Goal: Task Accomplishment & Management: Complete application form

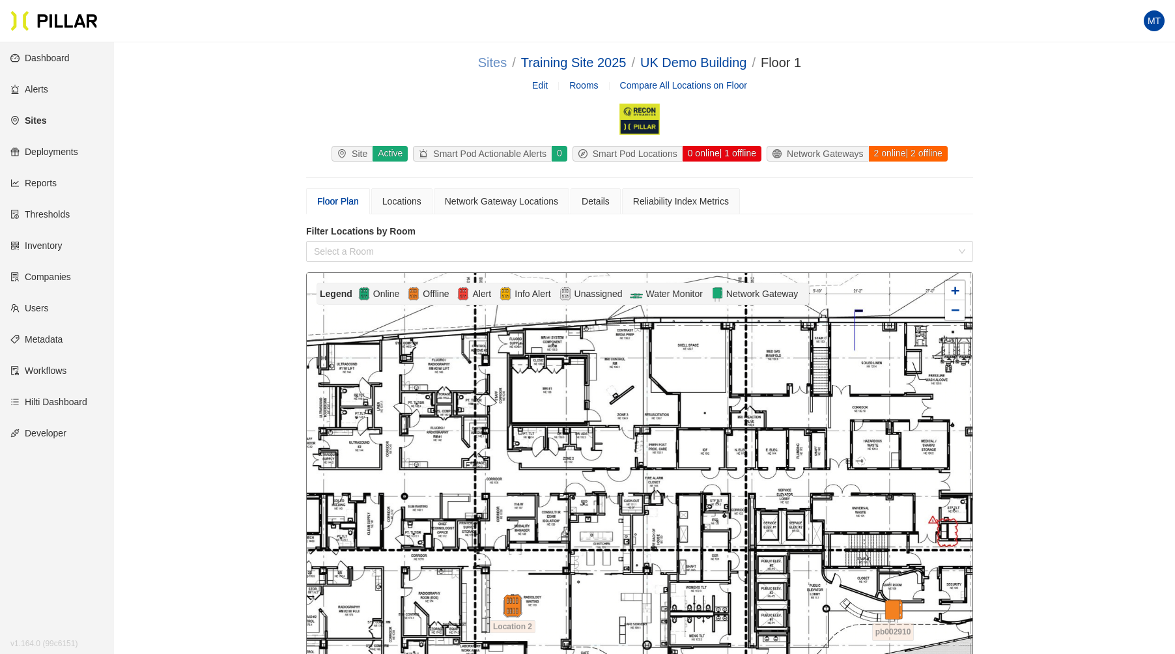
click at [494, 64] on link "Sites" at bounding box center [492, 62] width 29 height 14
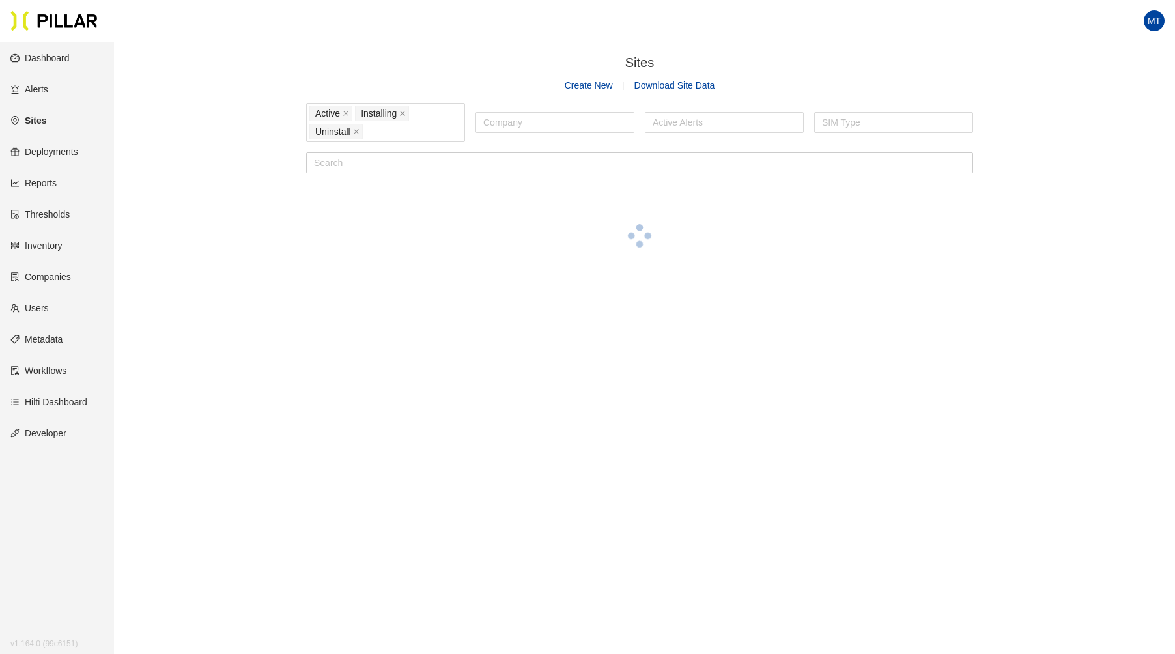
click at [597, 87] on link "Create New" at bounding box center [589, 85] width 48 height 10
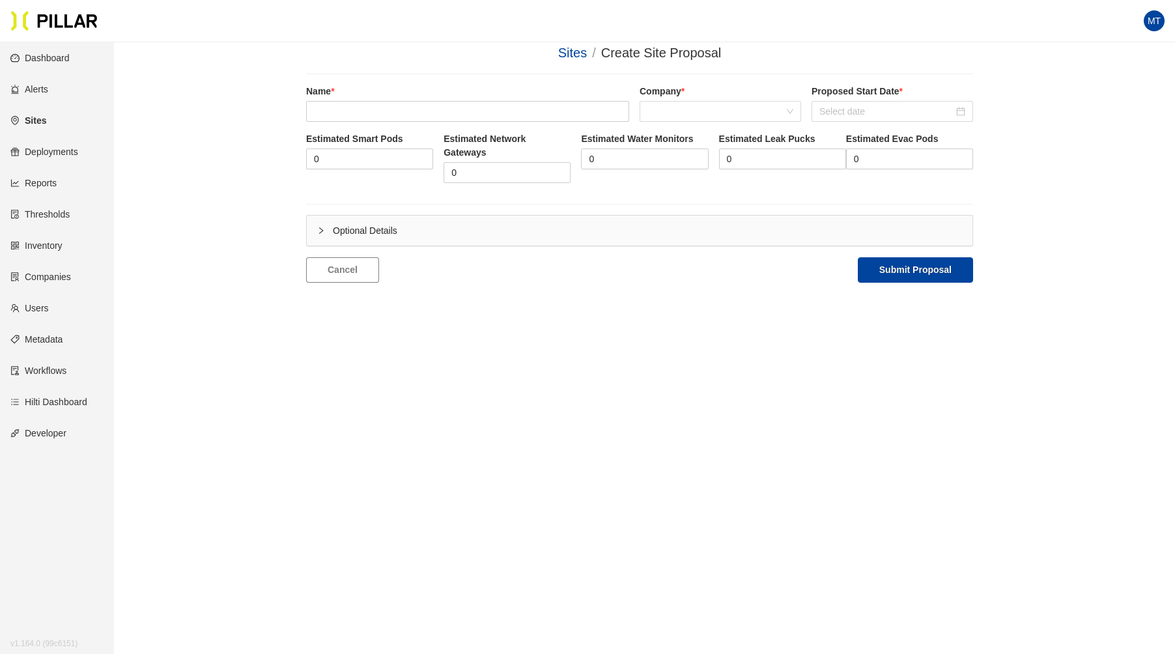
scroll to position [18, 0]
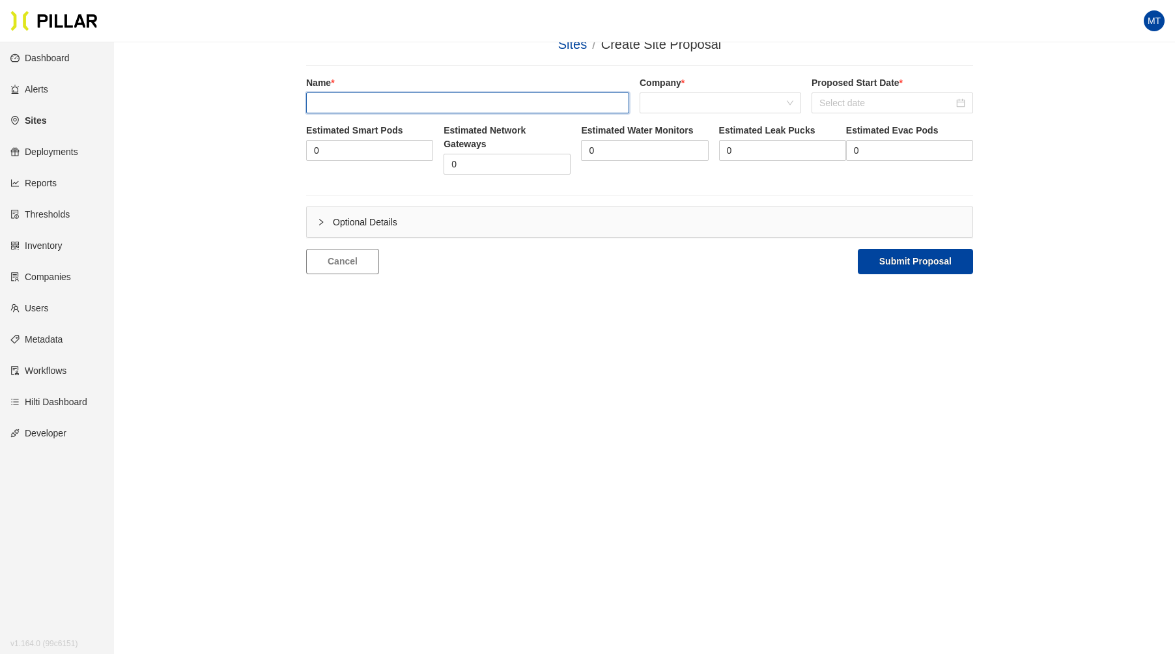
click at [498, 107] on input "text" at bounding box center [467, 102] width 323 height 21
type input "L"
click at [705, 107] on span at bounding box center [720, 103] width 146 height 20
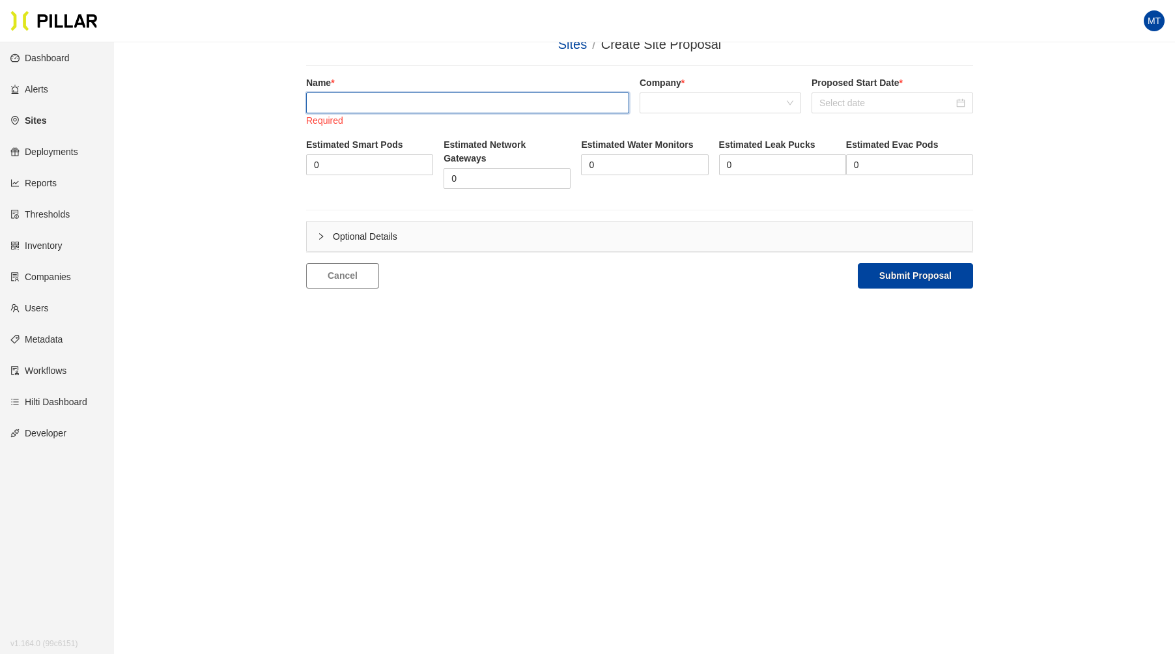
click at [524, 95] on input "text" at bounding box center [467, 102] width 323 height 21
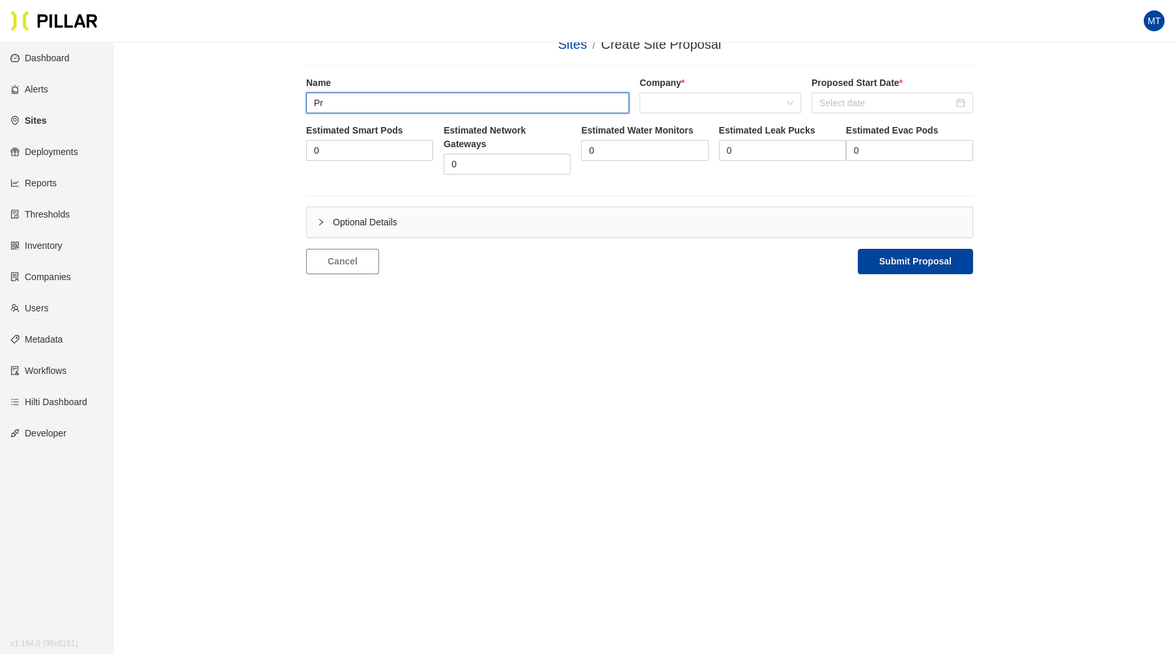
type input "P"
click at [680, 100] on span at bounding box center [720, 103] width 146 height 20
type input "[PERSON_NAME] Weitz_Project Hawkeye DC1"
click at [57, 275] on link "Companies" at bounding box center [40, 277] width 61 height 10
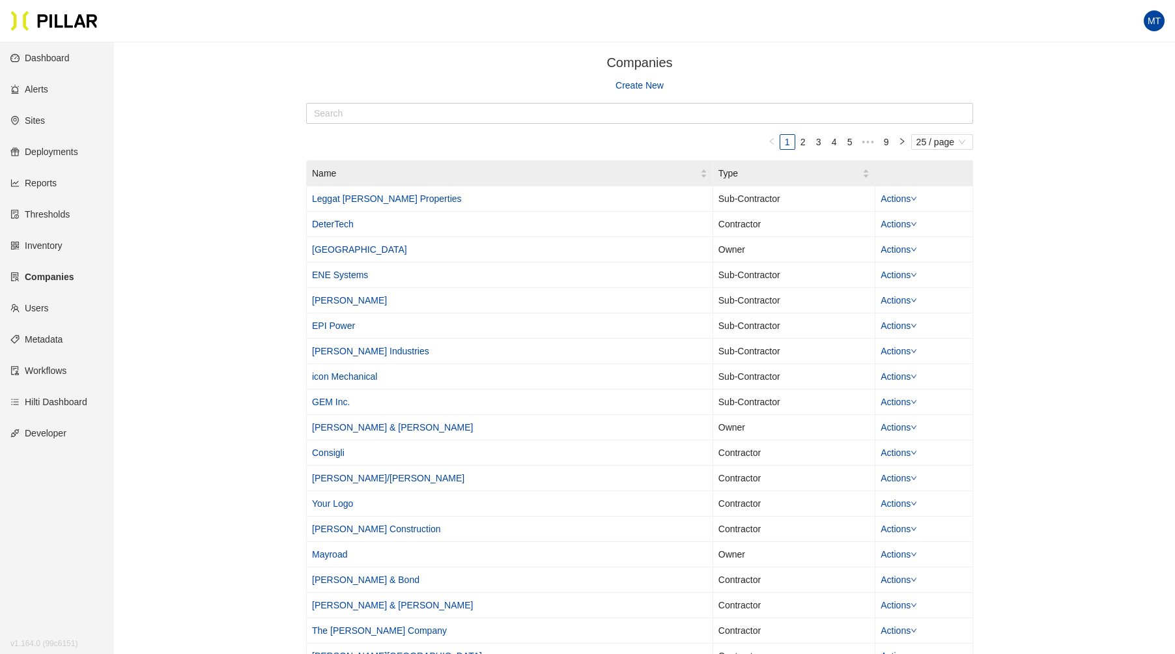
click at [633, 90] on link "Create New" at bounding box center [639, 85] width 48 height 14
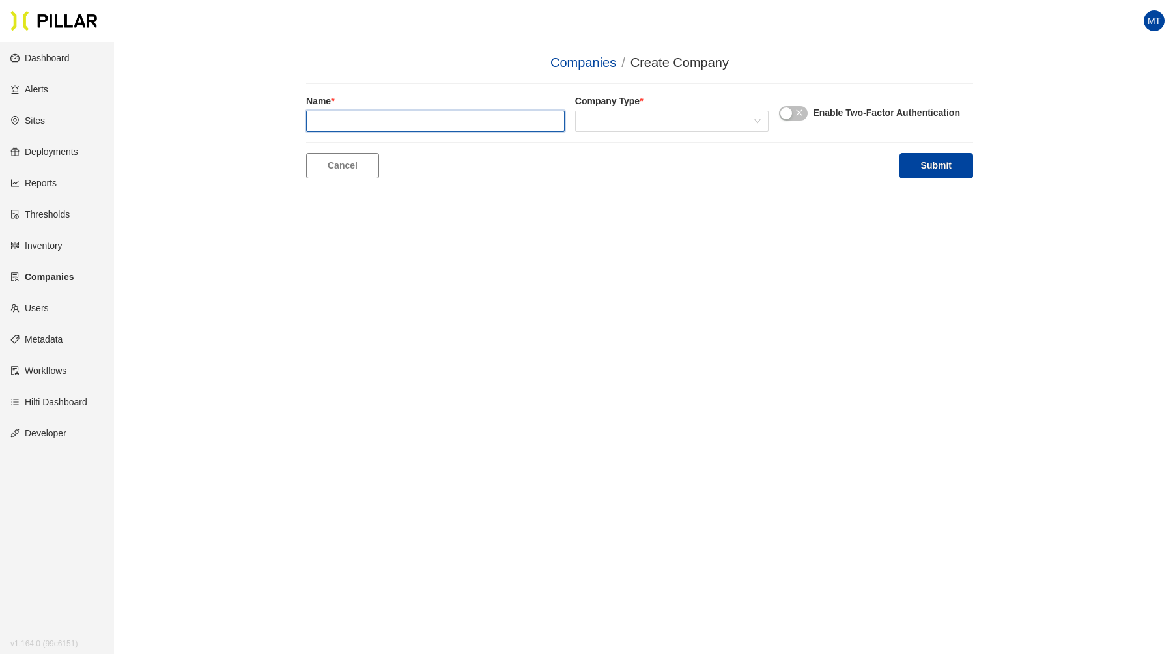
click at [533, 117] on input "text" at bounding box center [435, 121] width 259 height 21
click at [597, 122] on span at bounding box center [672, 121] width 178 height 20
type input "[PERSON_NAME]"
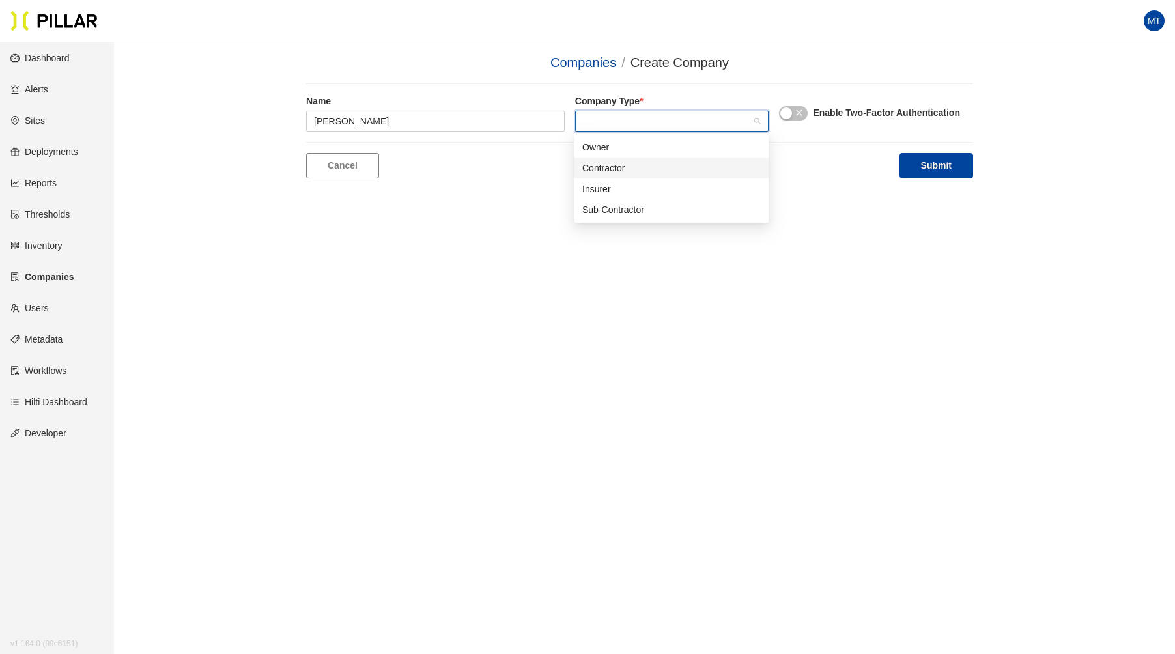
click at [615, 164] on div "Contractor" at bounding box center [671, 168] width 178 height 14
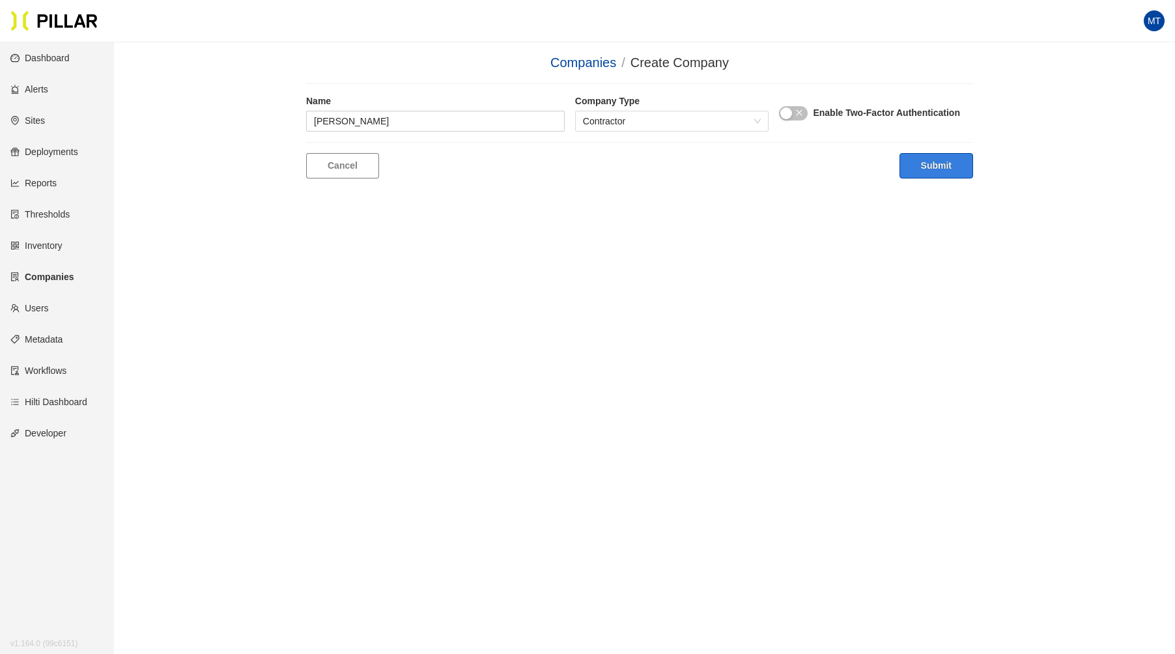
click at [933, 165] on button "Submit" at bounding box center [936, 165] width 74 height 25
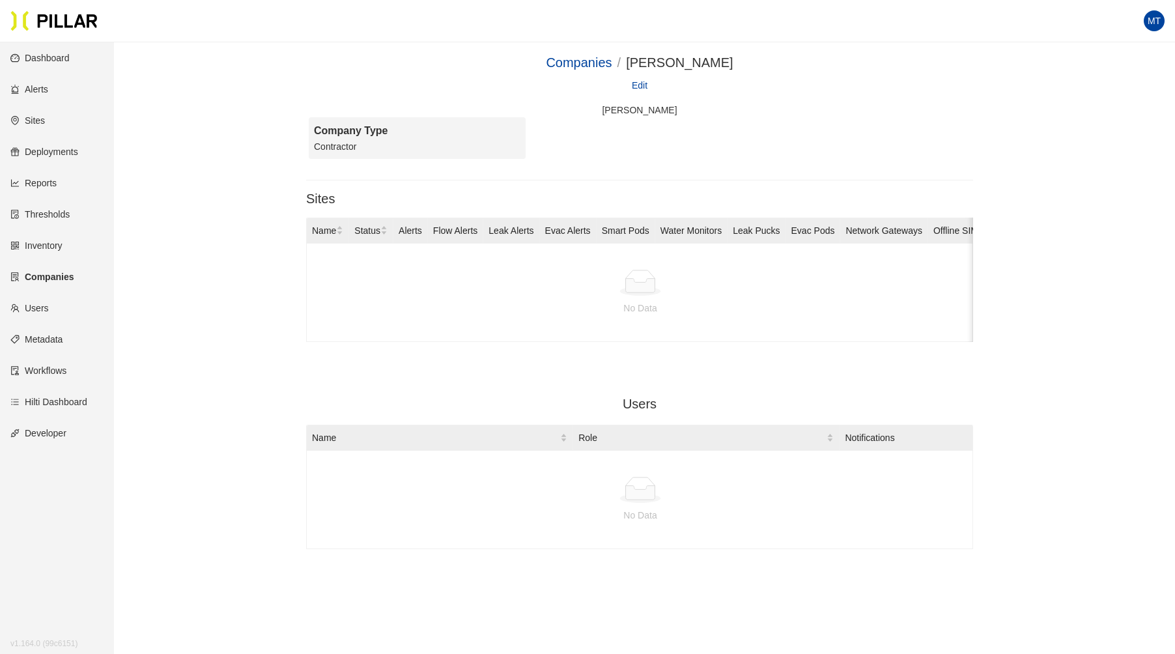
click at [44, 117] on link "Sites" at bounding box center [27, 120] width 35 height 10
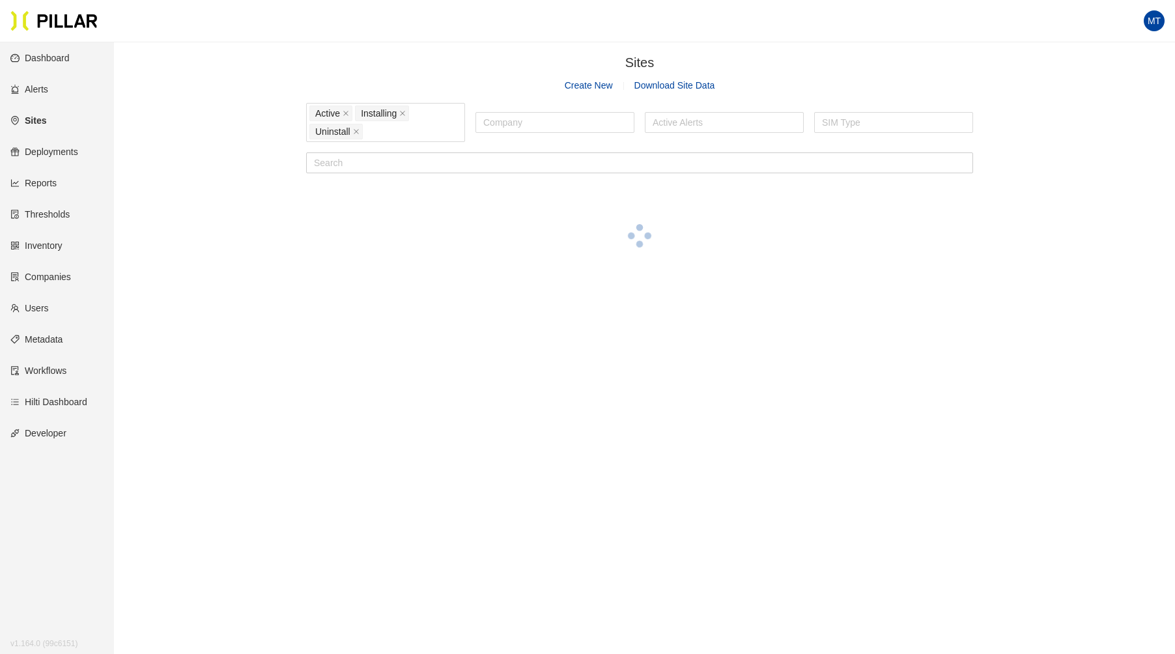
click at [593, 85] on link "Create New" at bounding box center [589, 85] width 48 height 10
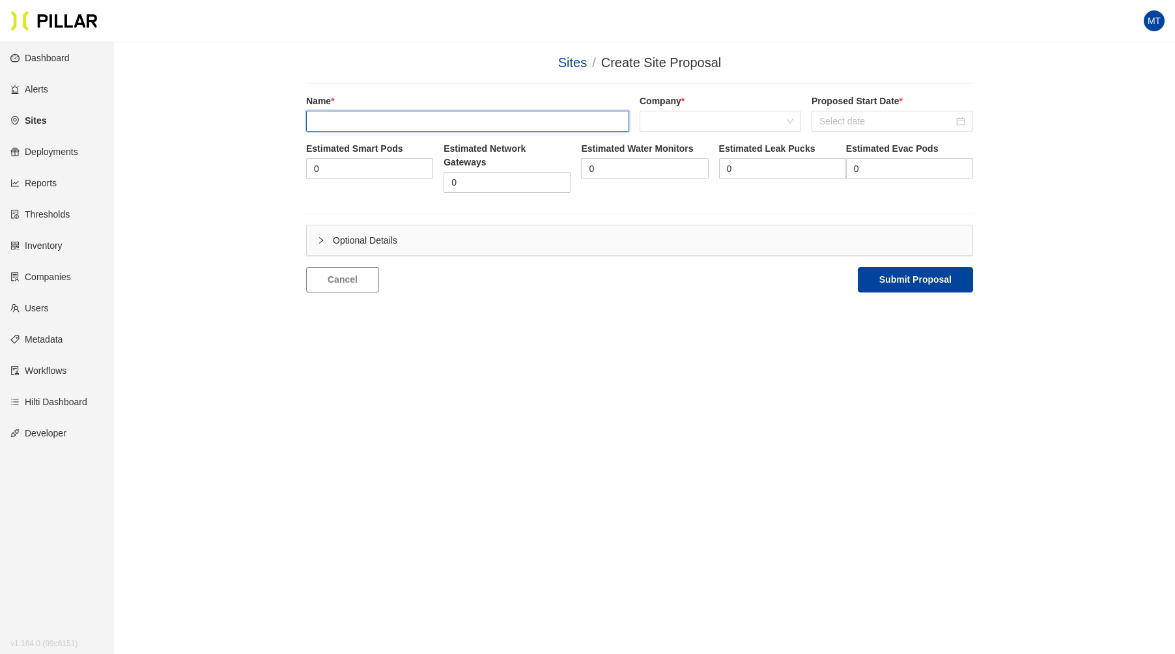
click at [505, 113] on input "text" at bounding box center [467, 121] width 323 height 21
click at [505, 75] on div "Sites / Create Site Proposal /" at bounding box center [639, 68] width 667 height 31
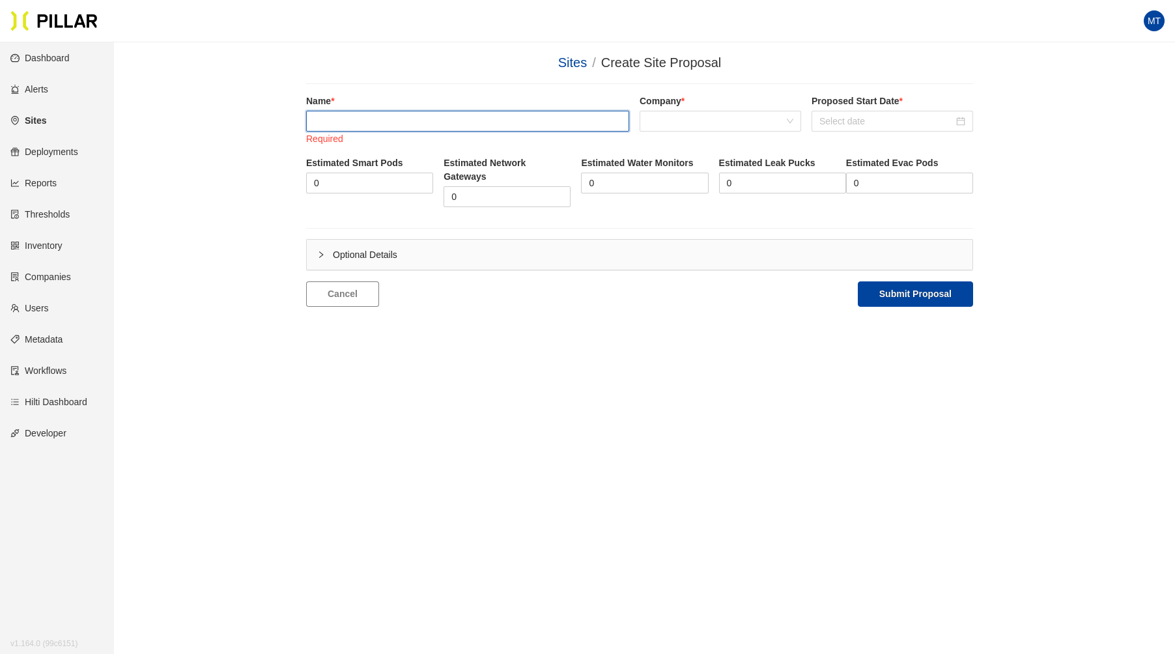
click at [492, 119] on input "text" at bounding box center [467, 121] width 323 height 21
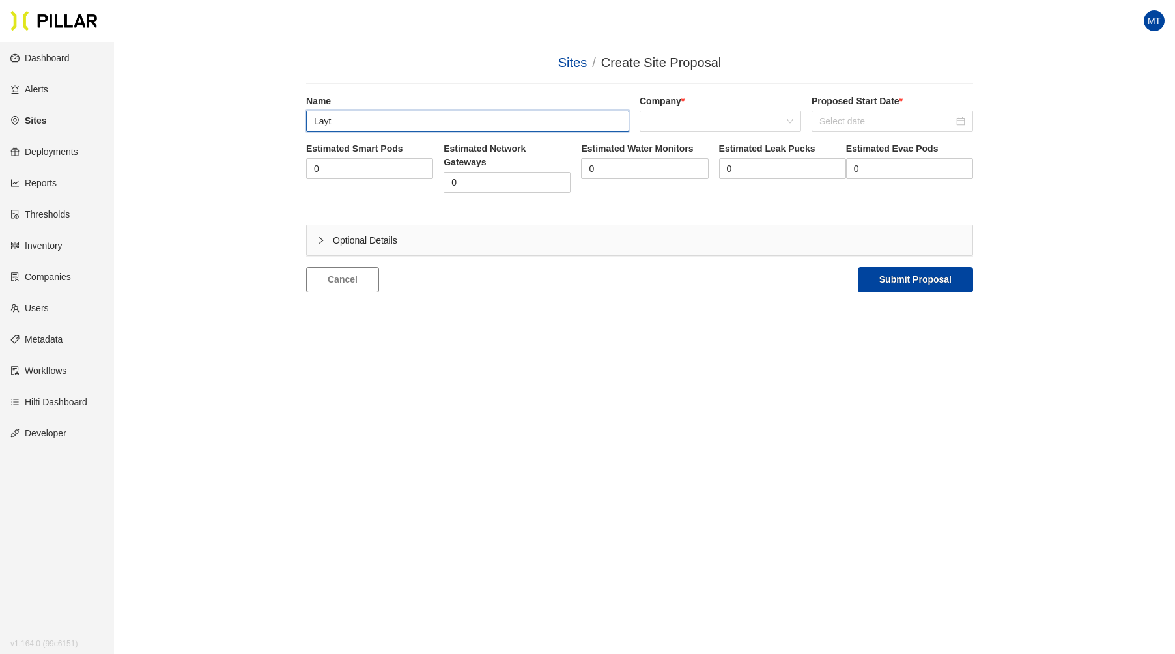
type input "[PERSON_NAME] Weitz_Project Hawkeye DC1"
click at [684, 114] on span at bounding box center [720, 121] width 146 height 20
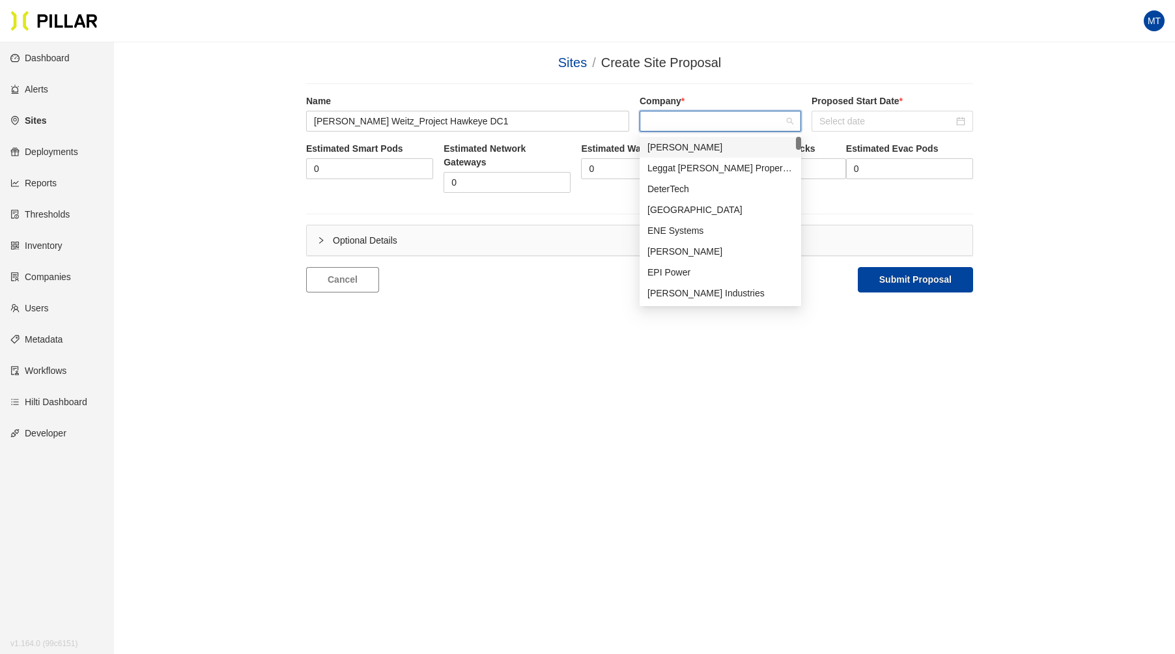
click at [680, 145] on div "[PERSON_NAME]" at bounding box center [720, 147] width 146 height 14
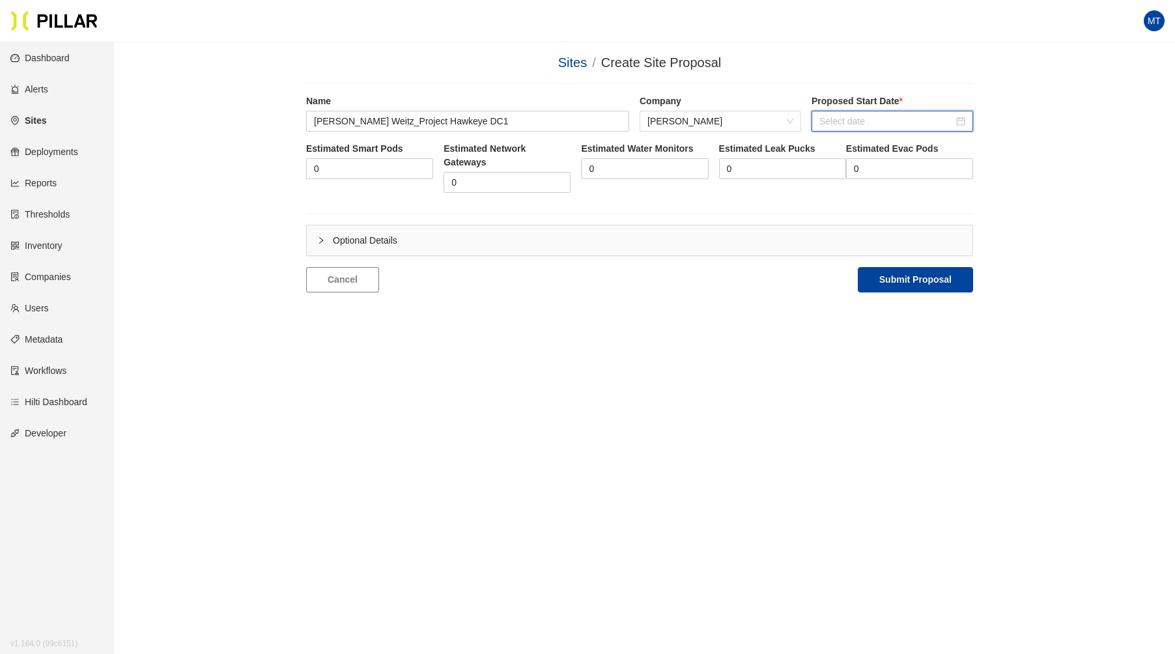
click at [830, 120] on input at bounding box center [886, 121] width 134 height 14
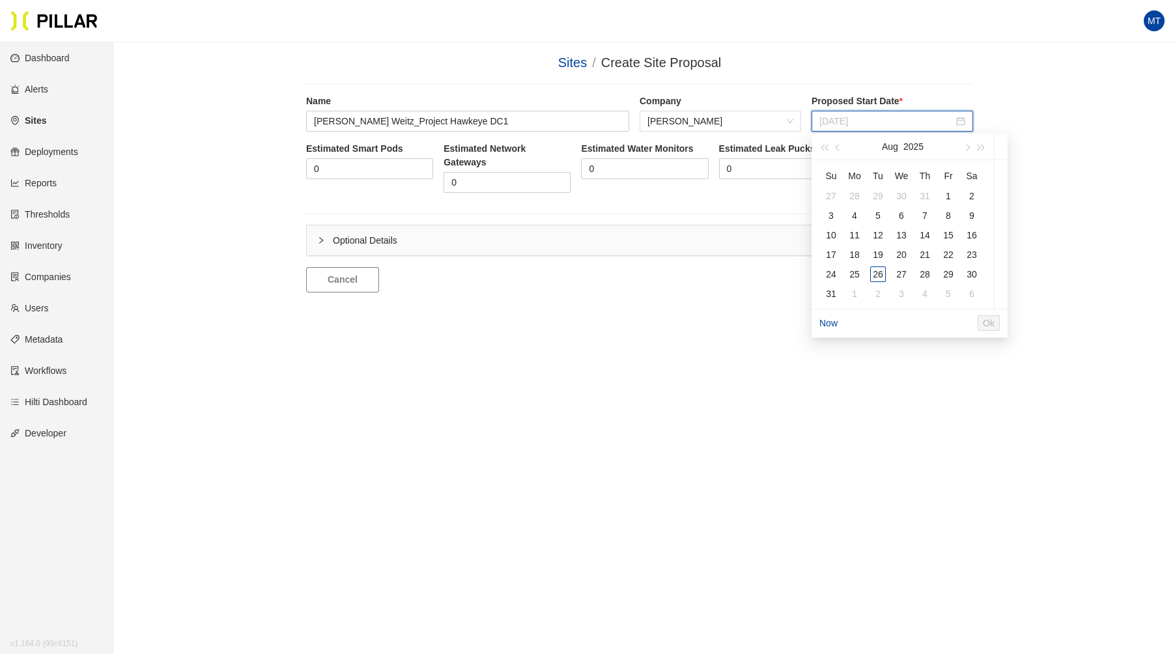
type input "[DATE]"
click at [950, 194] on div "1" at bounding box center [948, 196] width 16 height 16
type input "[DATE]"
click at [388, 169] on input "0" at bounding box center [370, 169] width 126 height 20
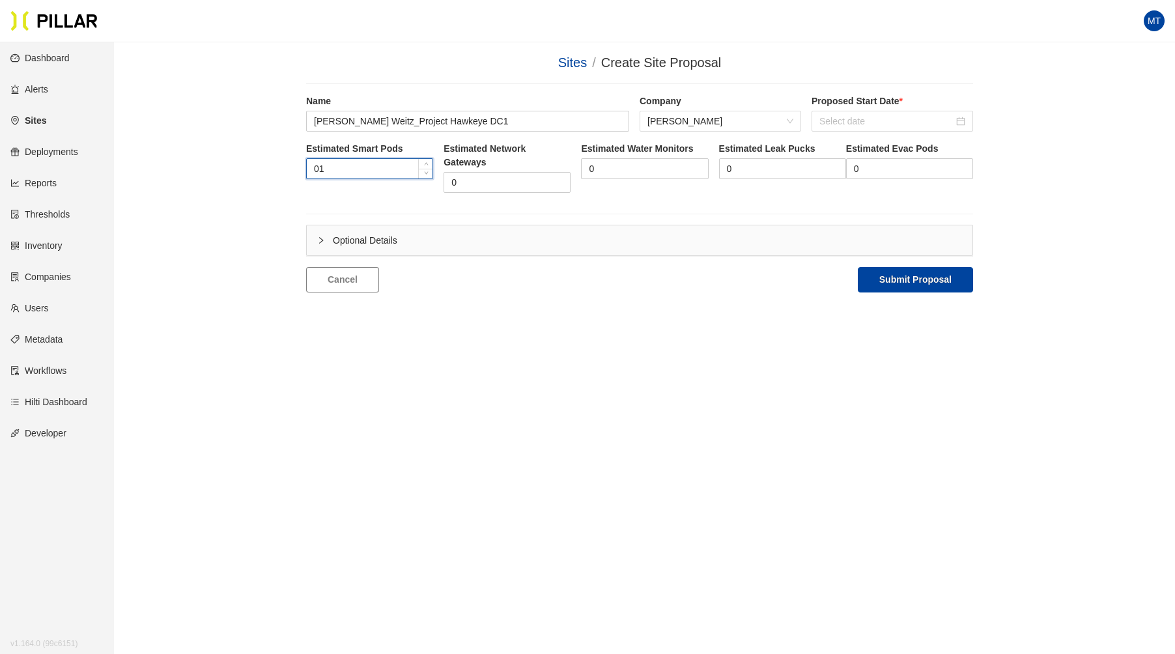
type input "0"
type input "1"
click at [470, 186] on input "0" at bounding box center [507, 183] width 126 height 20
type input "1"
click at [944, 282] on button "Submit Proposal" at bounding box center [915, 279] width 115 height 25
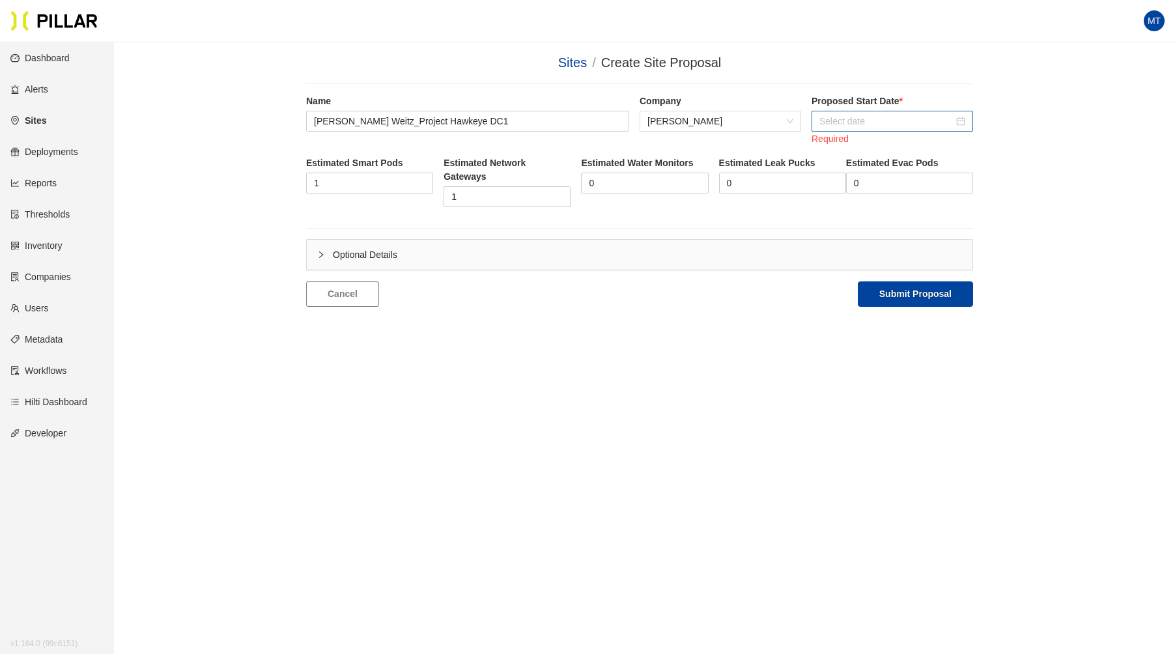
click at [848, 114] on input at bounding box center [886, 121] width 134 height 14
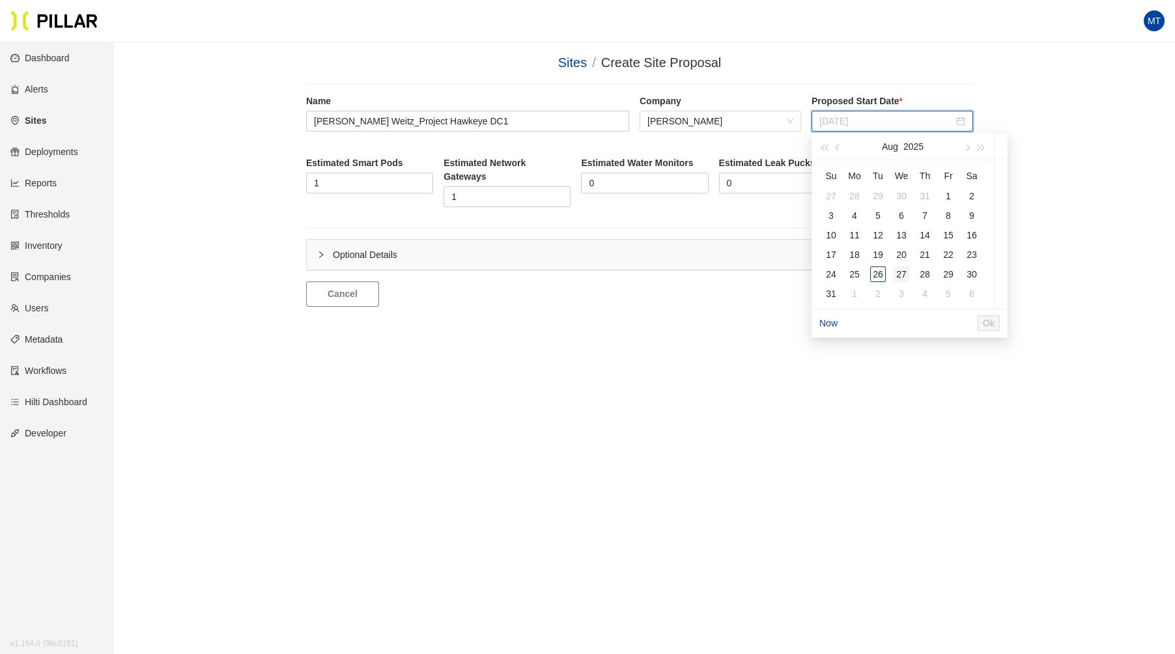
click at [892, 274] on td "27" at bounding box center [901, 274] width 23 height 20
click at [1021, 318] on span "Ok" at bounding box center [1015, 323] width 12 height 14
type input "[DATE]"
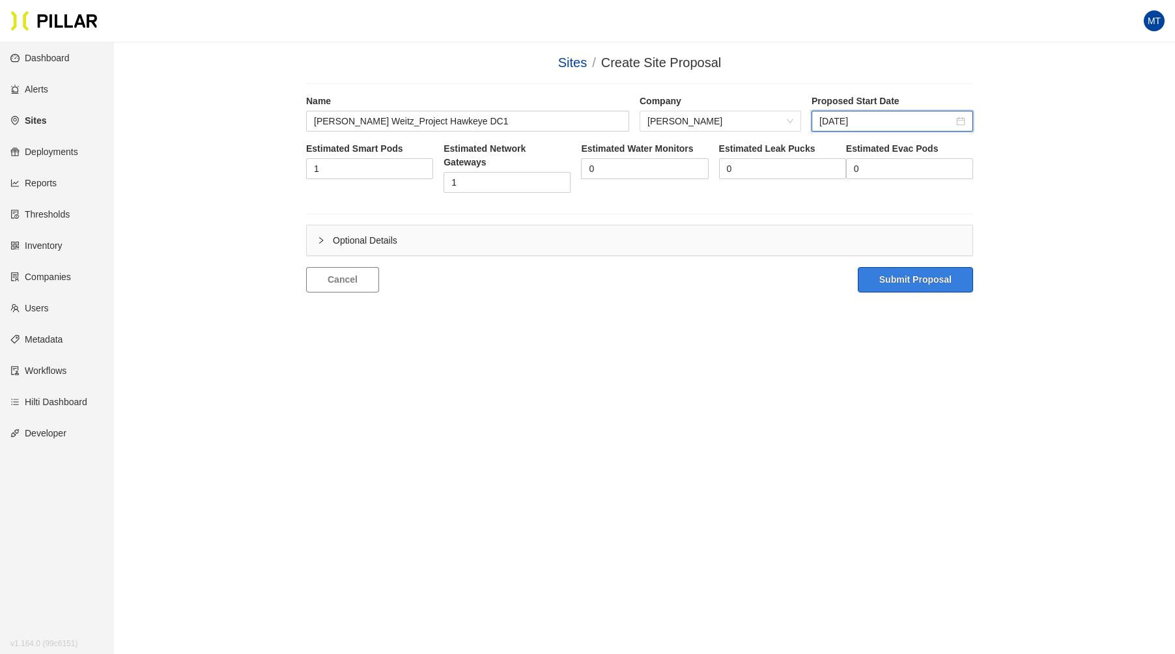
click at [929, 272] on button "Submit Proposal" at bounding box center [915, 279] width 115 height 25
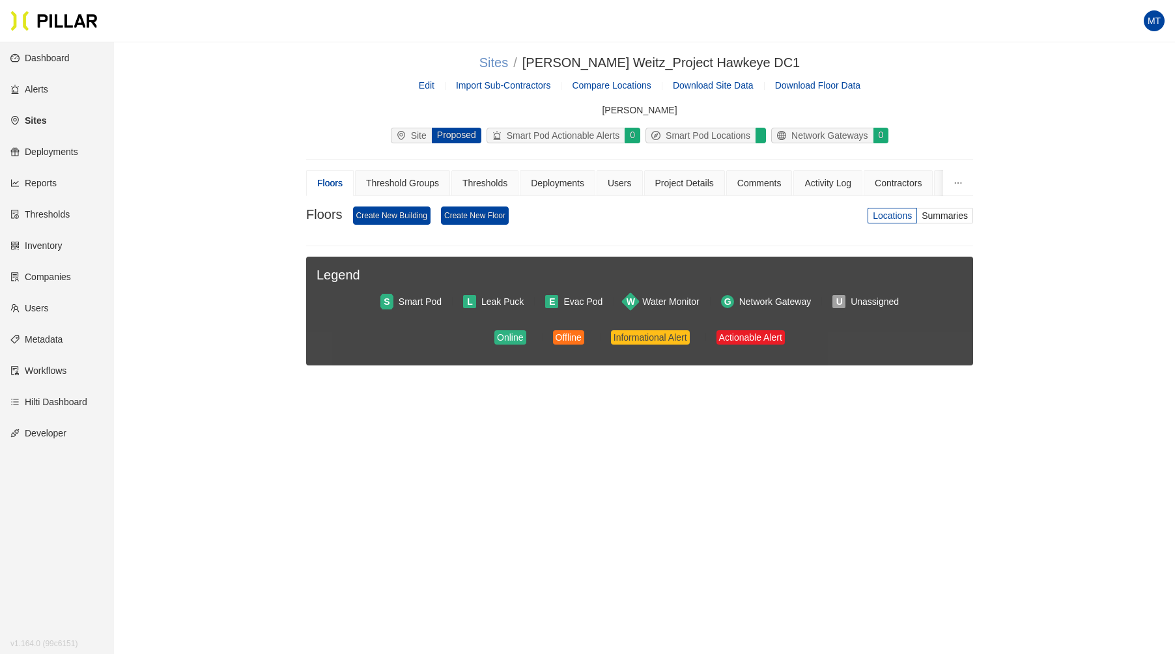
click at [508, 61] on link "Sites" at bounding box center [493, 62] width 29 height 14
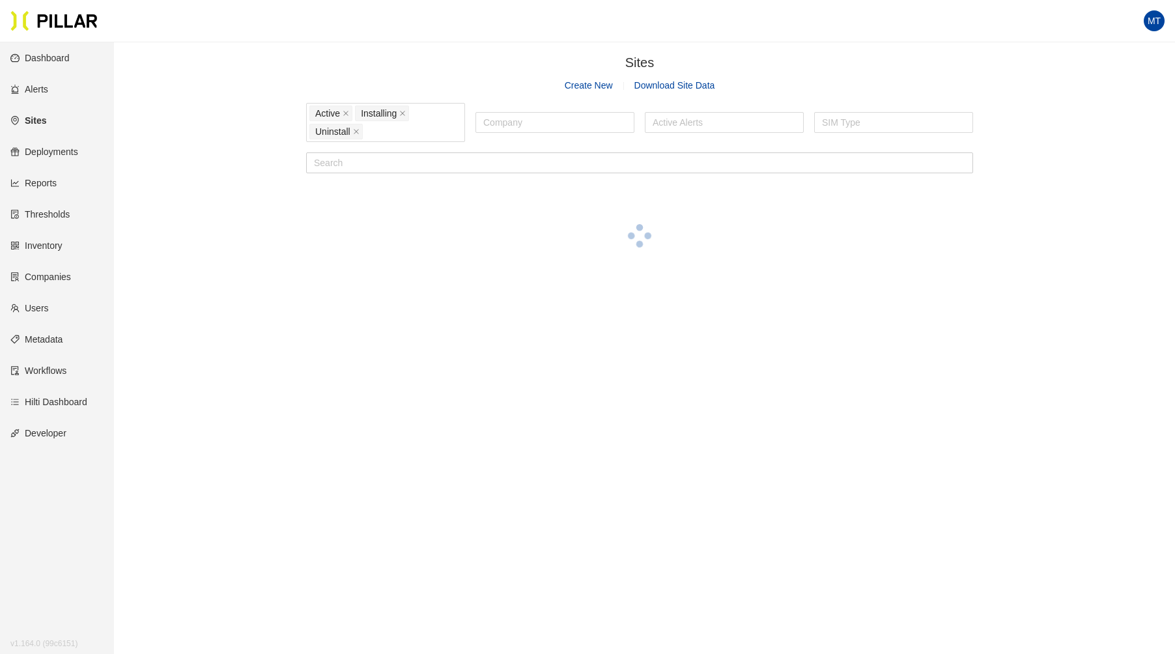
click at [589, 88] on link "Create New" at bounding box center [589, 85] width 48 height 10
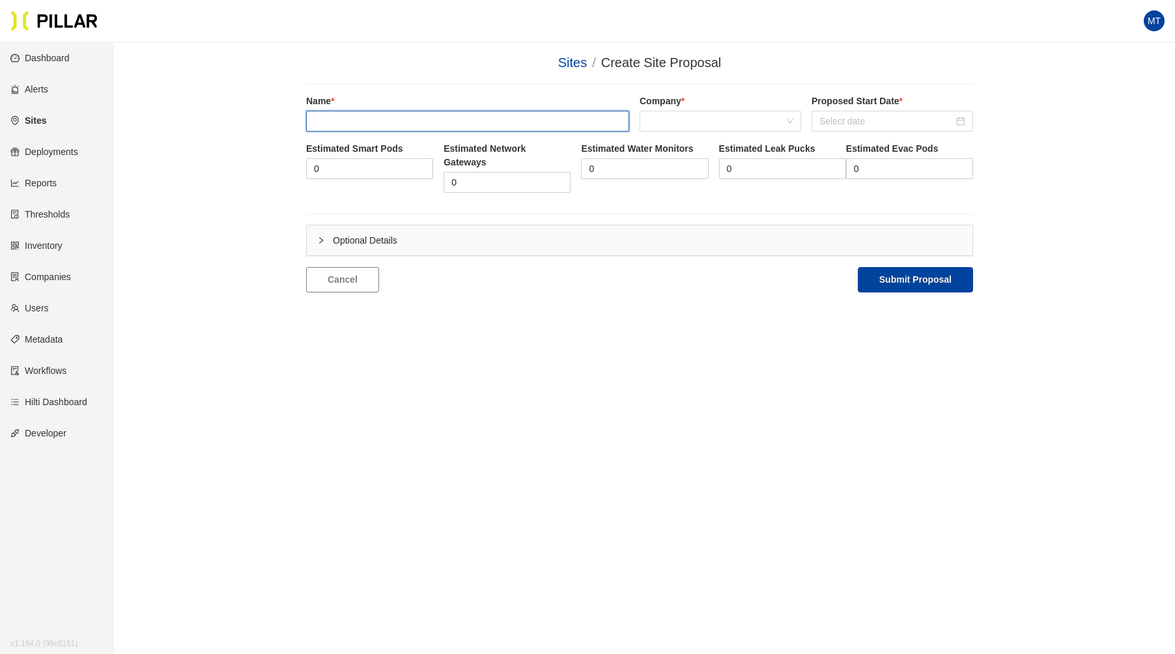
click at [487, 114] on input "text" at bounding box center [467, 121] width 323 height 21
click at [728, 126] on span at bounding box center [720, 121] width 146 height 20
type input "[PERSON_NAME] Weitz_Project Hawkeye DC3"
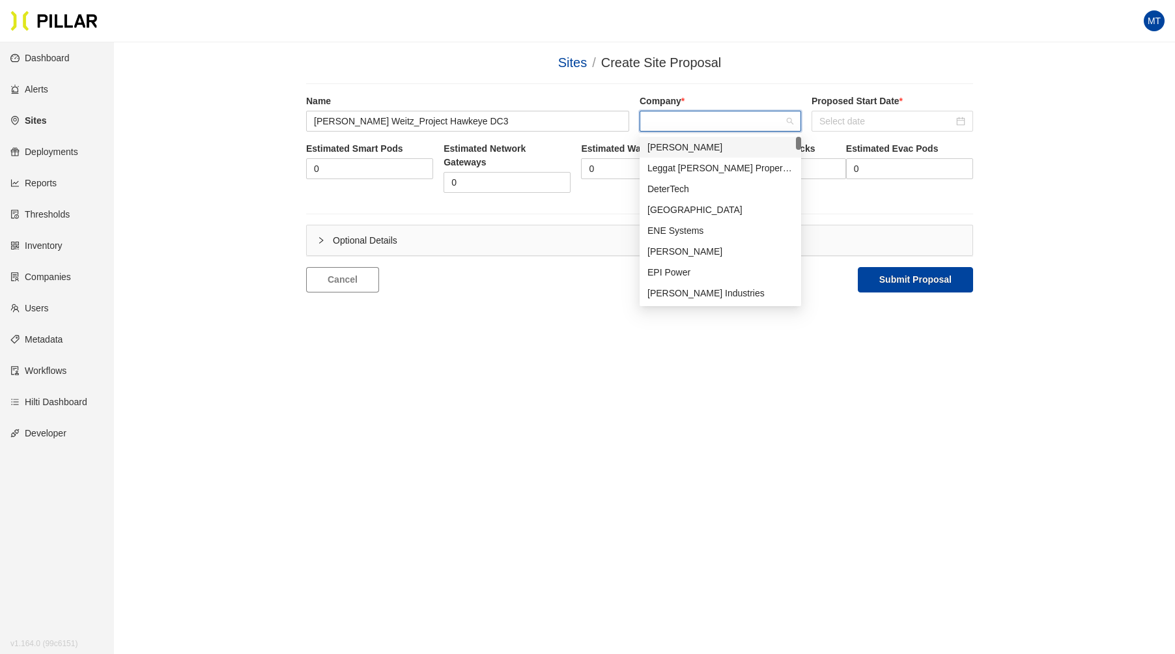
click at [709, 152] on div "[PERSON_NAME]" at bounding box center [720, 147] width 146 height 14
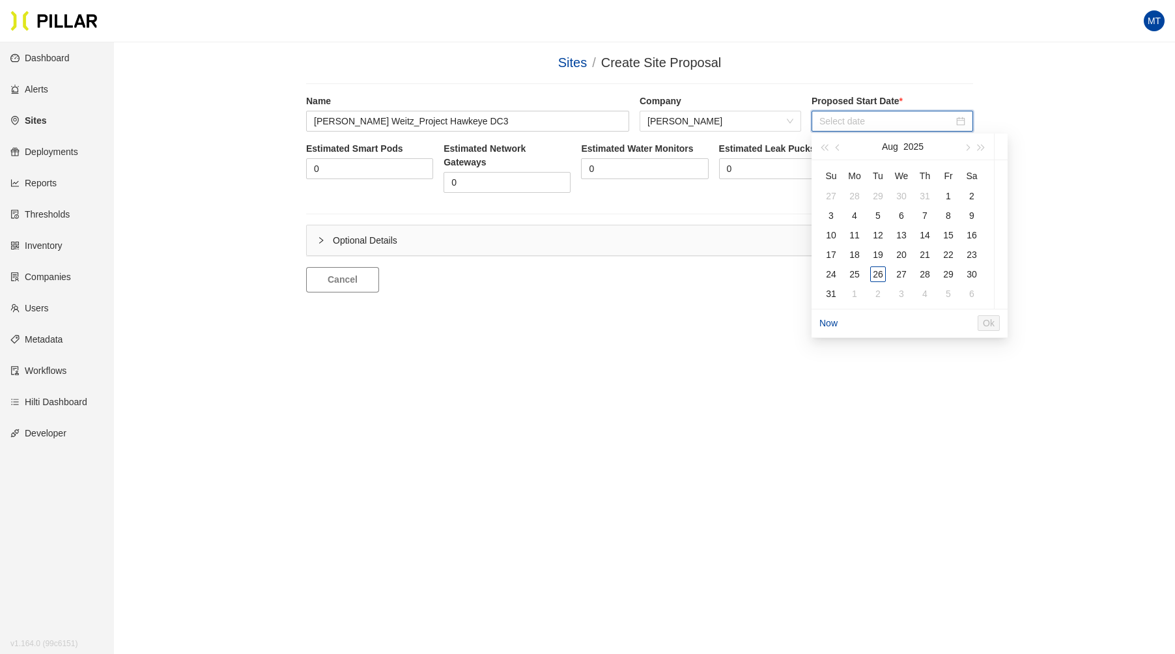
click at [824, 119] on input at bounding box center [886, 121] width 134 height 14
click at [893, 267] on td "27" at bounding box center [901, 274] width 23 height 20
type input "[DATE]"
click at [366, 165] on input "0" at bounding box center [370, 169] width 126 height 20
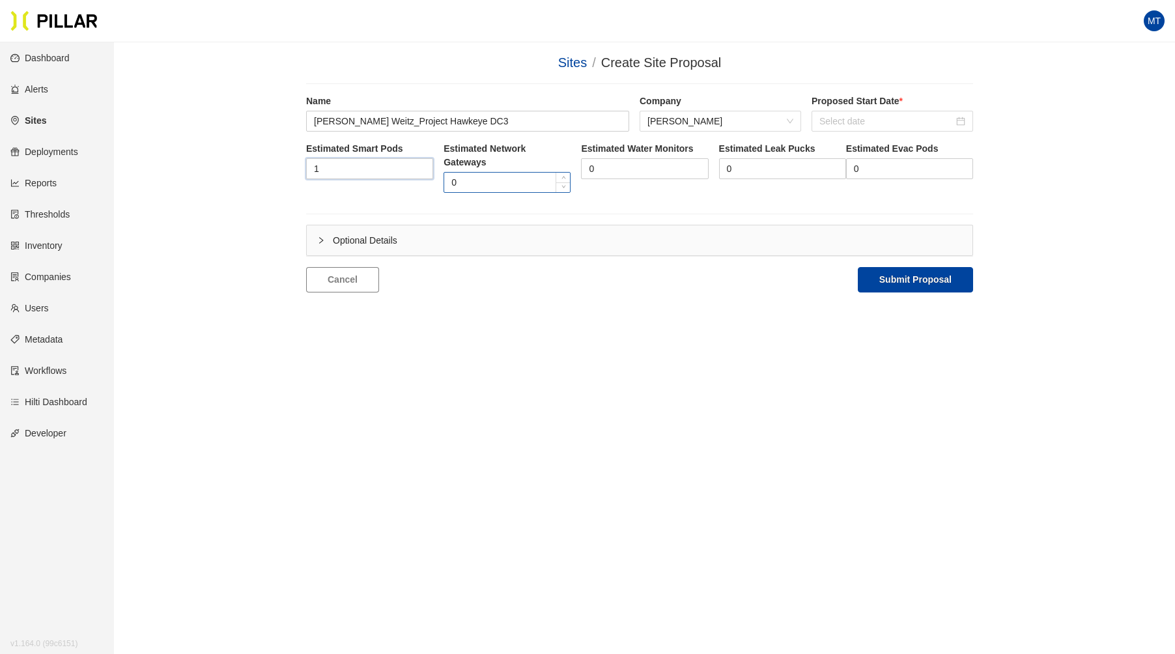
type input "1"
click at [479, 178] on input "0" at bounding box center [507, 183] width 126 height 20
type input "1"
click at [929, 272] on button "Submit Proposal" at bounding box center [915, 279] width 115 height 25
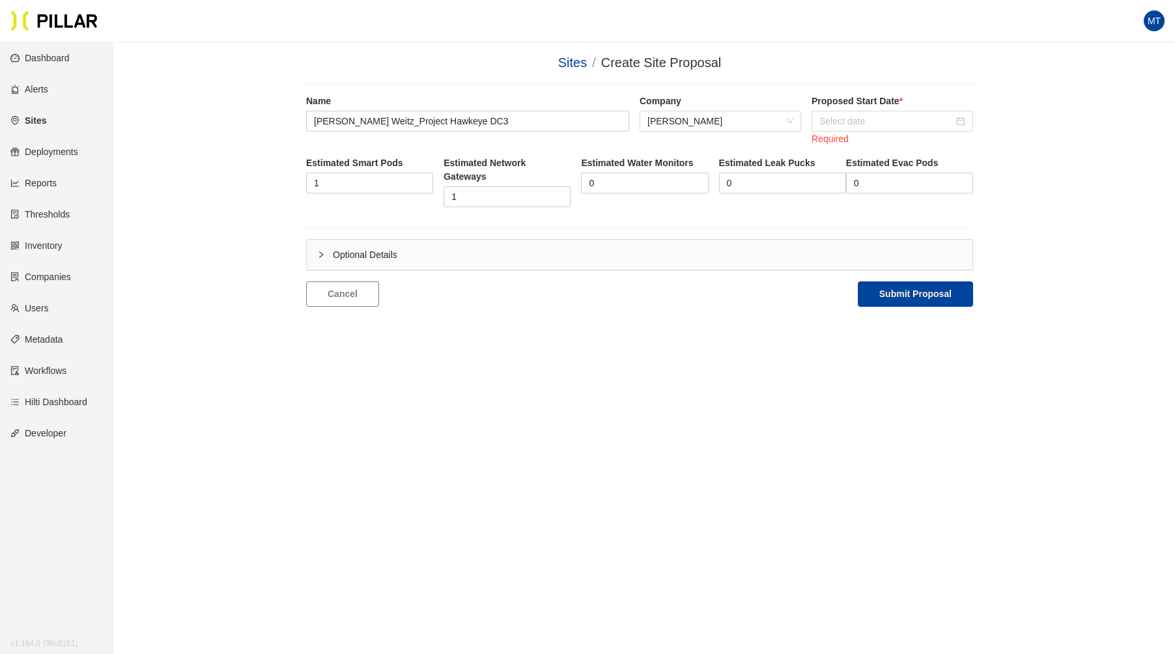
click at [850, 108] on div "Proposed Start Date * Required" at bounding box center [892, 119] width 162 height 51
click at [854, 121] on input at bounding box center [886, 121] width 134 height 14
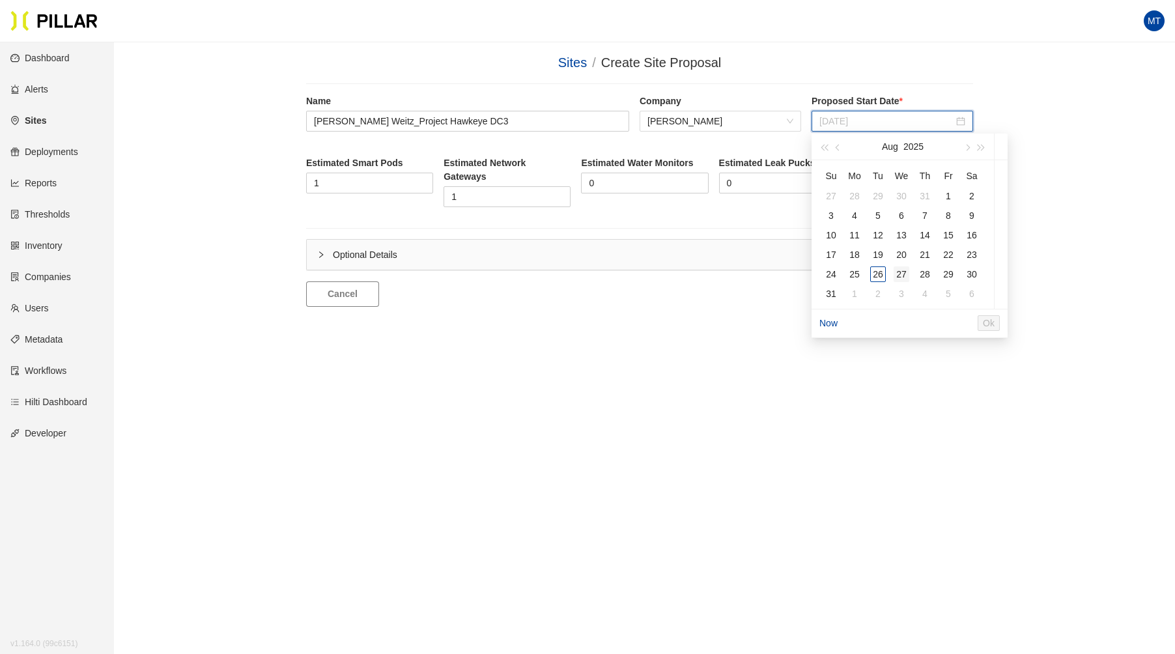
click at [897, 270] on div "27" at bounding box center [902, 274] width 16 height 16
click at [1026, 322] on button "Ok" at bounding box center [1015, 323] width 22 height 16
type input "[DATE]"
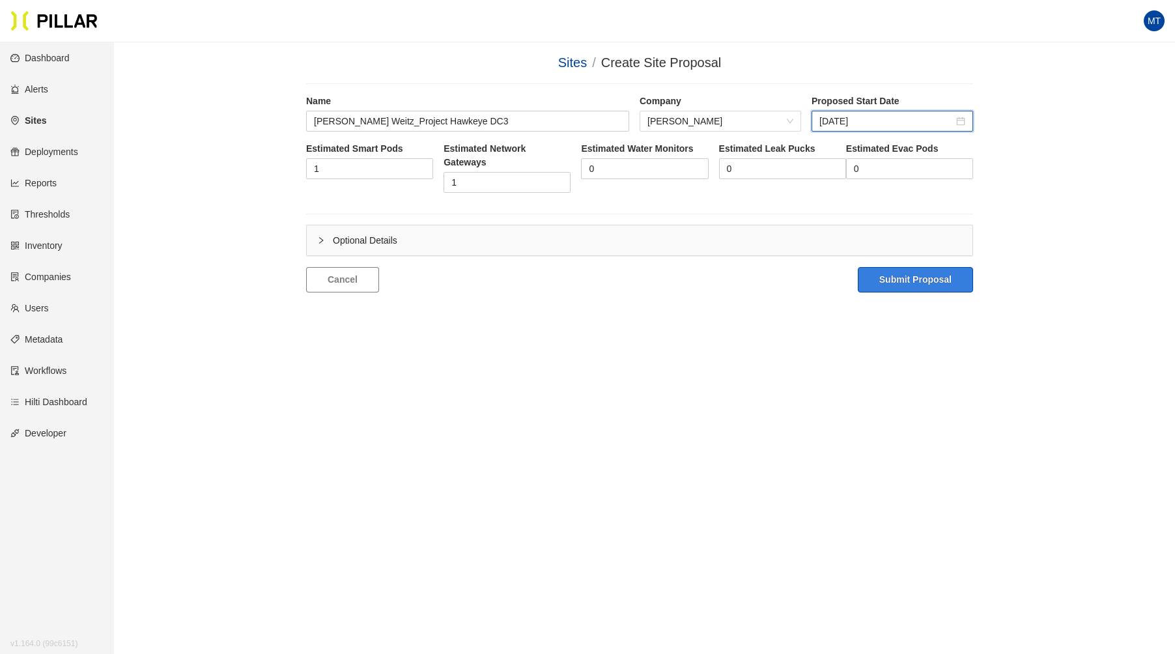
click at [927, 281] on button "Submit Proposal" at bounding box center [915, 279] width 115 height 25
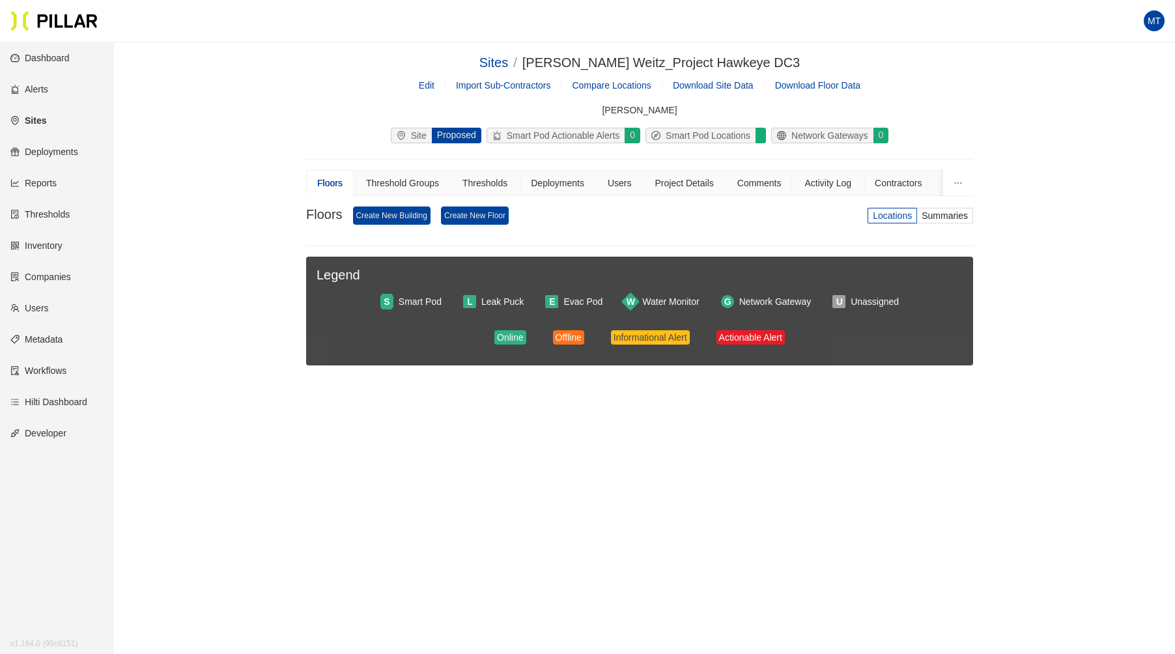
click at [33, 120] on link "Sites" at bounding box center [28, 120] width 36 height 10
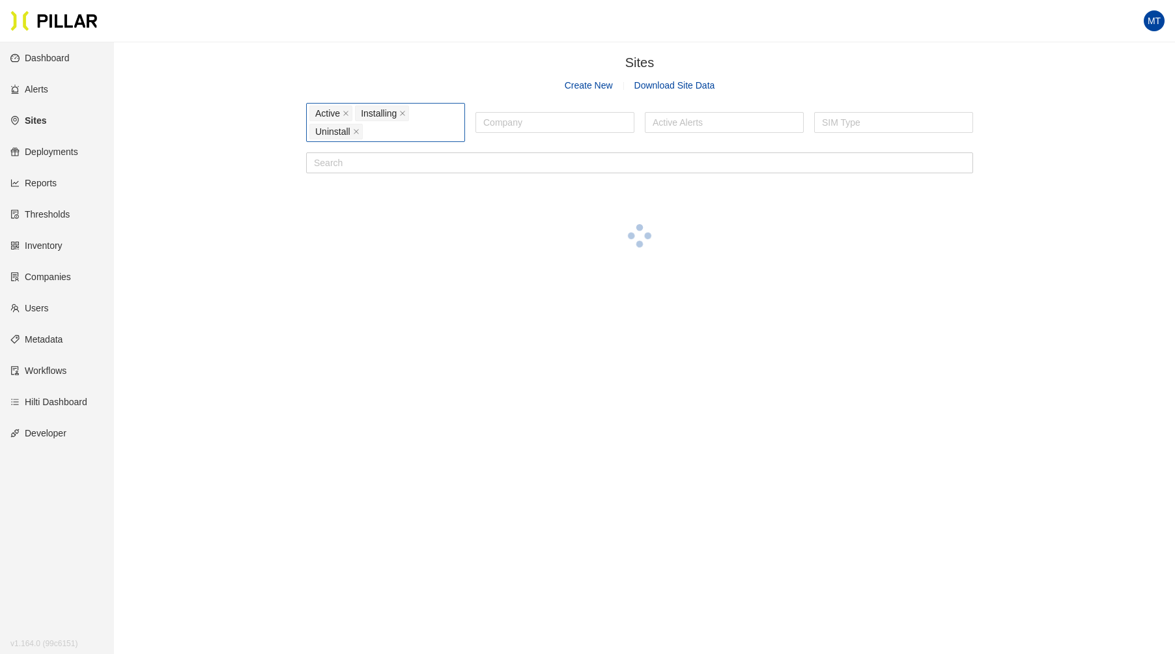
click at [410, 132] on div "Active Installing Uninstall" at bounding box center [385, 122] width 152 height 36
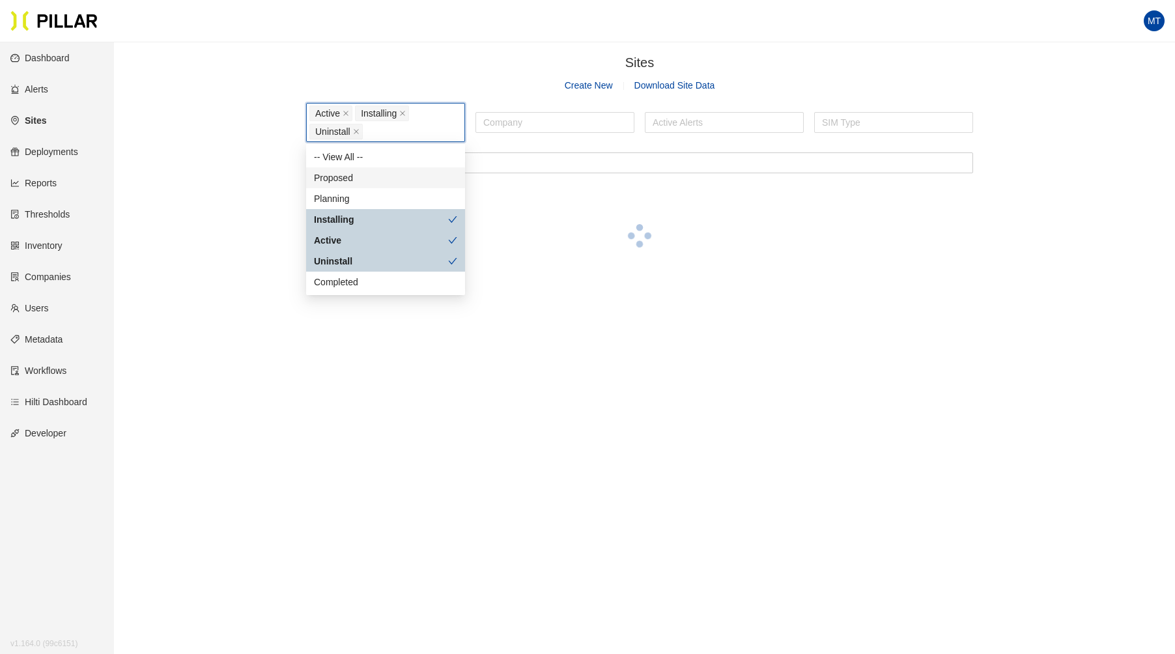
click at [354, 175] on div "Proposed" at bounding box center [385, 178] width 143 height 14
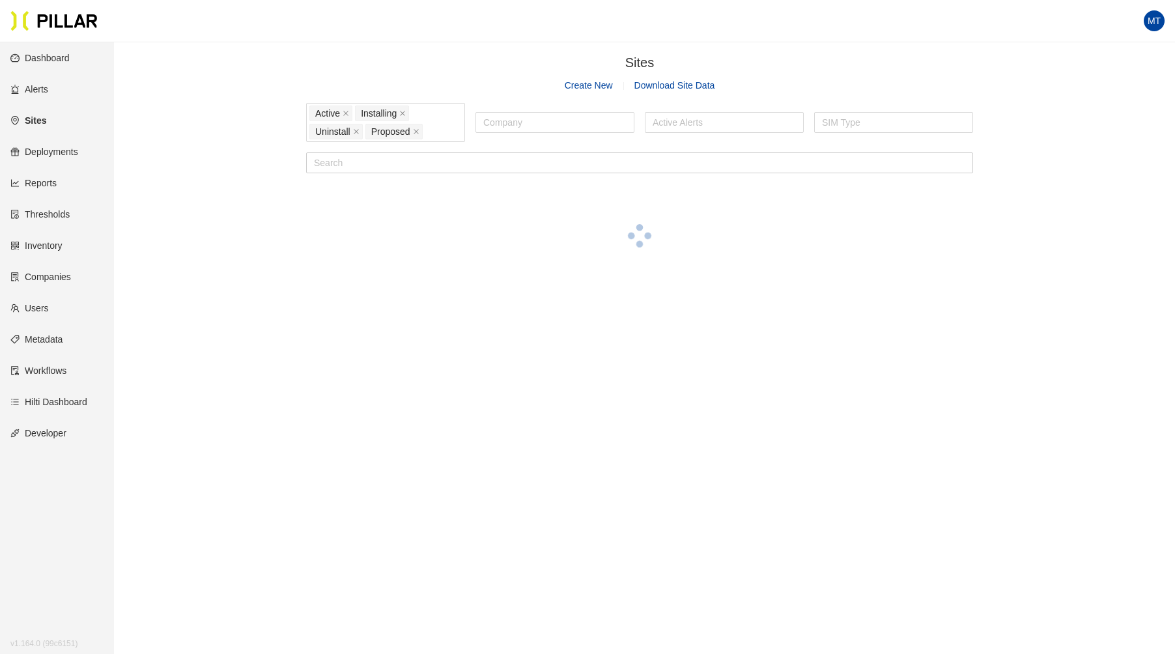
click at [244, 86] on div "Sites / Create New Download Site Data Active Installing Uninstall Proposed Comp…" at bounding box center [639, 172] width 987 height 239
click at [371, 161] on input "text" at bounding box center [639, 162] width 667 height 21
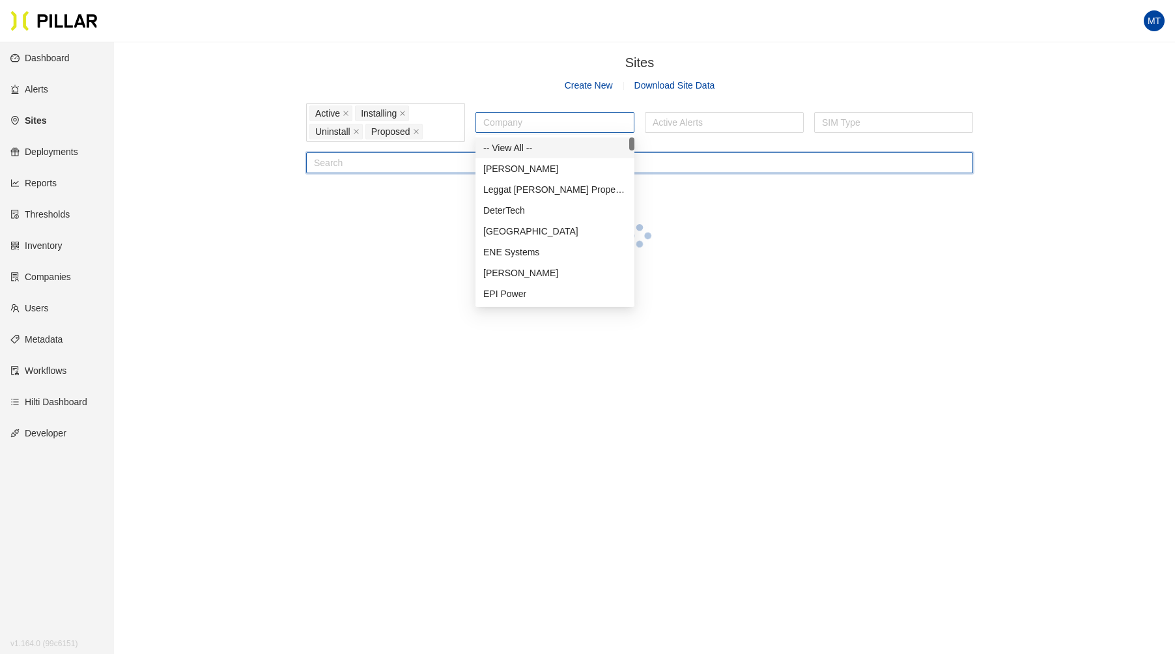
click at [538, 126] on div at bounding box center [555, 122] width 152 height 18
click at [516, 175] on div "[PERSON_NAME]" at bounding box center [554, 169] width 143 height 14
click at [524, 171] on div "[PERSON_NAME]" at bounding box center [554, 169] width 143 height 14
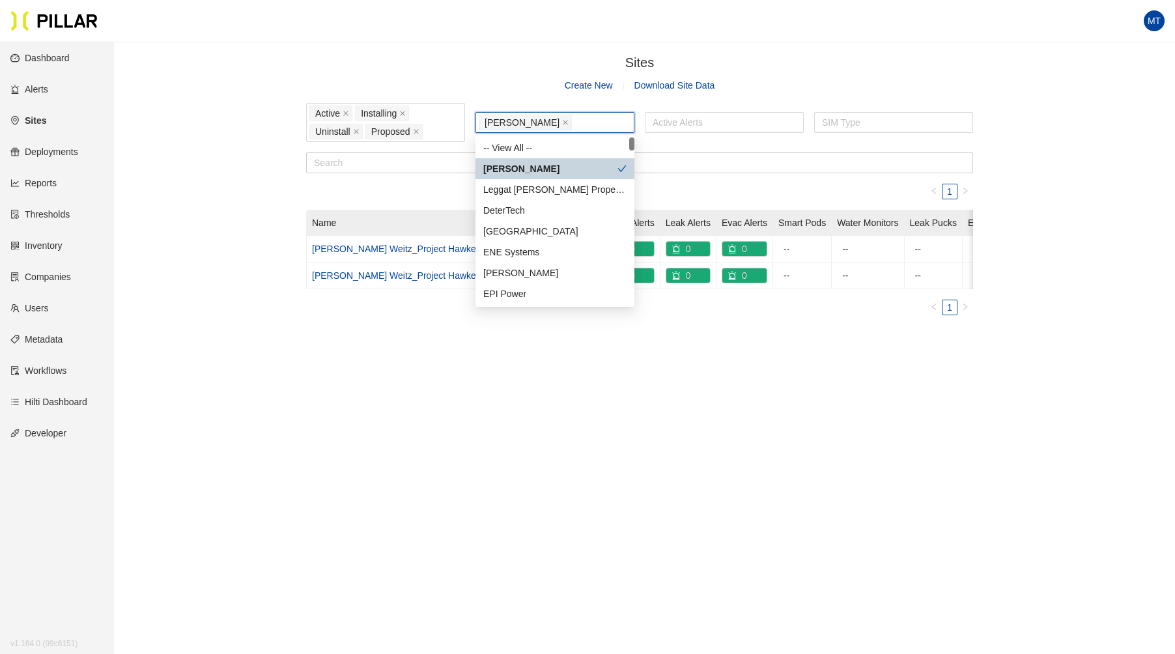
click at [223, 187] on div "Sites / Create New Download Site Data Active Installing Uninstall Proposed [PER…" at bounding box center [639, 189] width 987 height 273
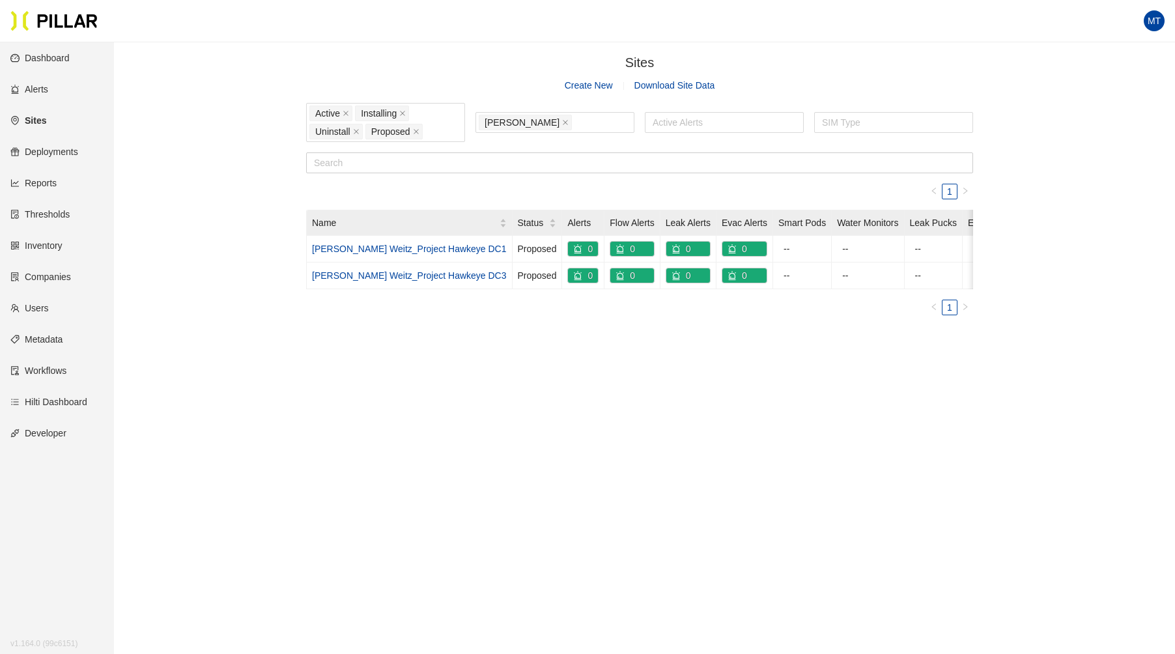
click at [399, 249] on link "[PERSON_NAME] Weitz_Project Hawkeye DC1" at bounding box center [409, 249] width 195 height 10
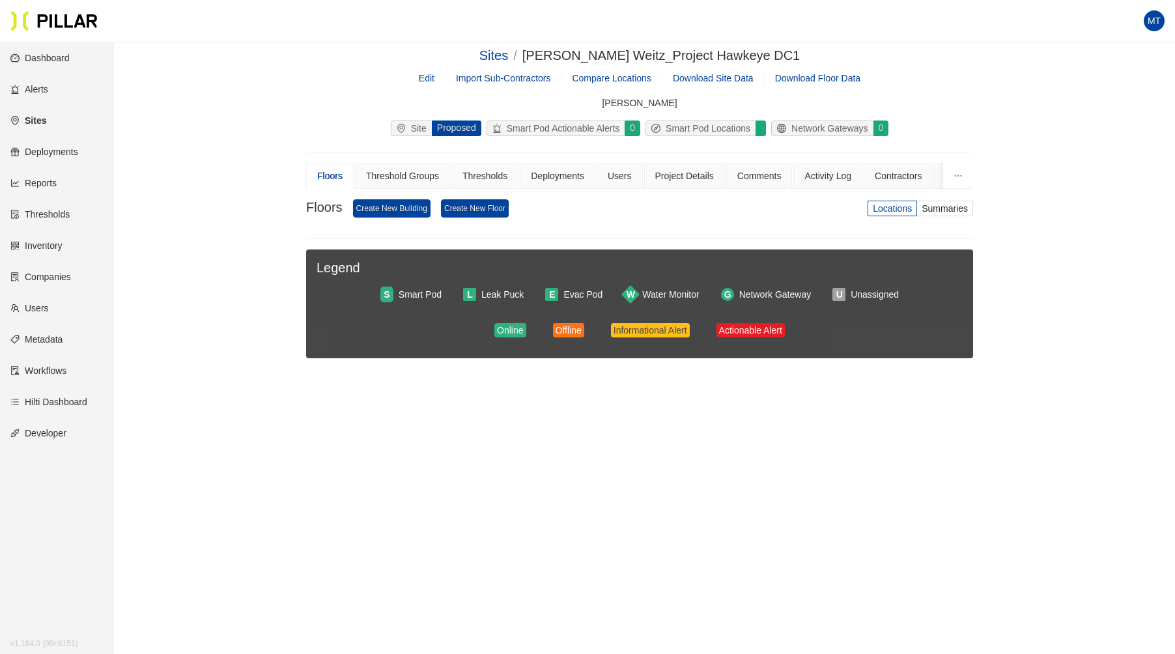
scroll to position [9, 0]
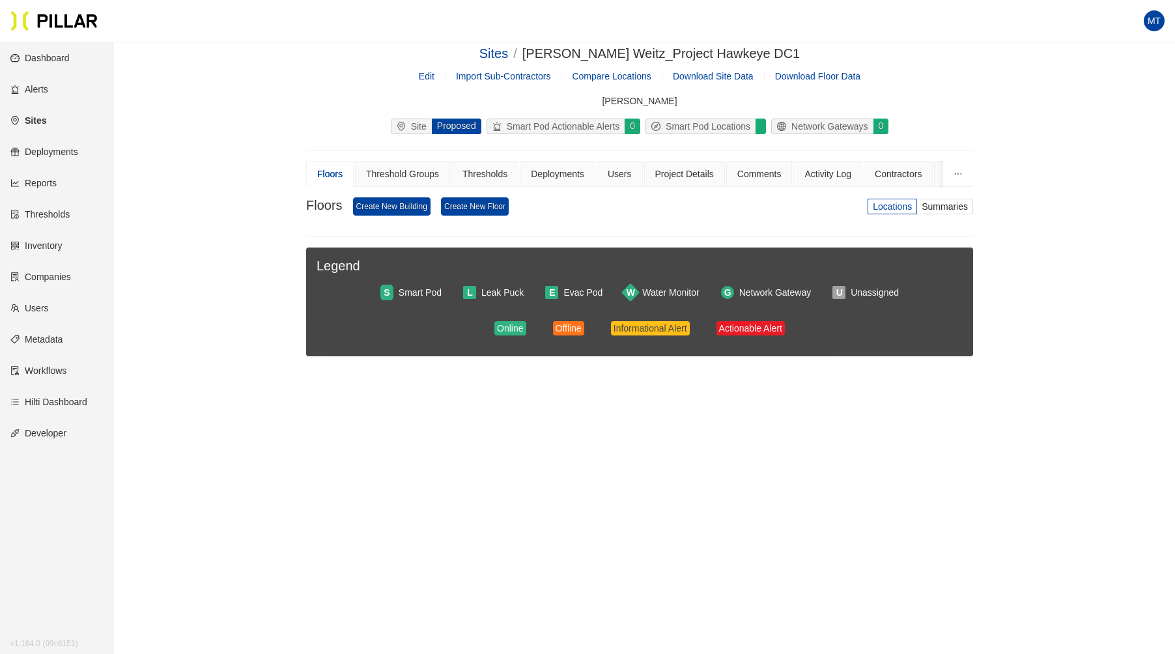
click at [430, 72] on link "Edit" at bounding box center [427, 76] width 16 height 10
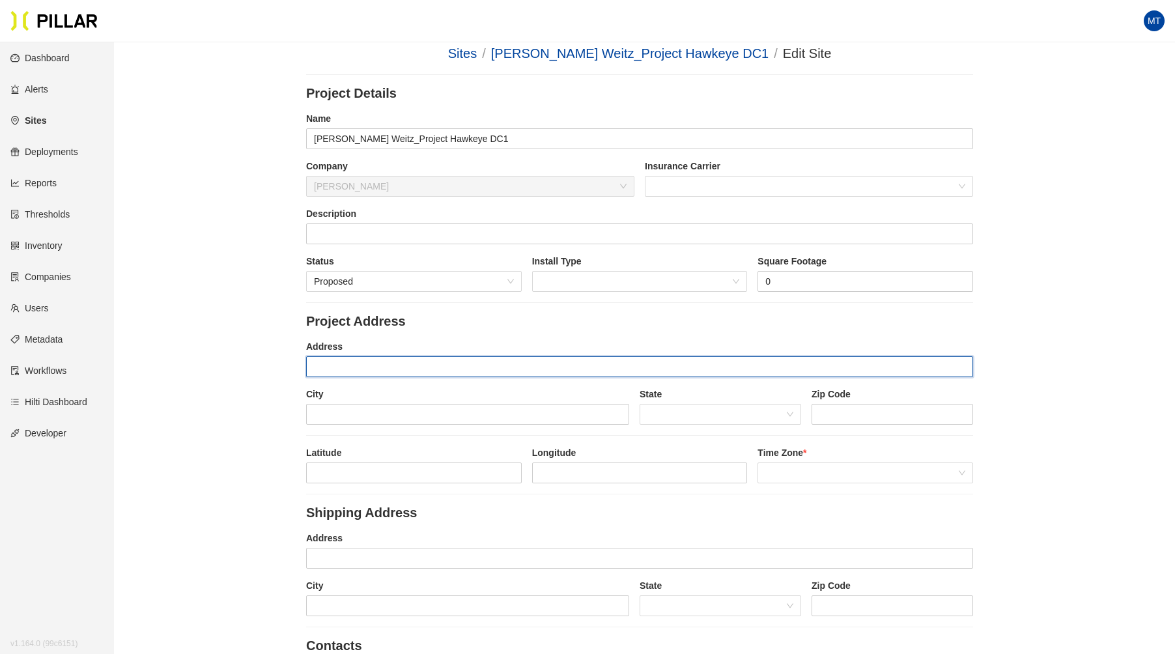
click at [371, 361] on input "text" at bounding box center [639, 366] width 667 height 21
paste input "[STREET_ADDRESS]"
drag, startPoint x: 358, startPoint y: 365, endPoint x: 332, endPoint y: 369, distance: 26.3
click at [332, 369] on input "[STREET_ADDRESS]" at bounding box center [639, 366] width 667 height 21
click at [389, 369] on input "[STREET_ADDRESS]" at bounding box center [639, 366] width 667 height 21
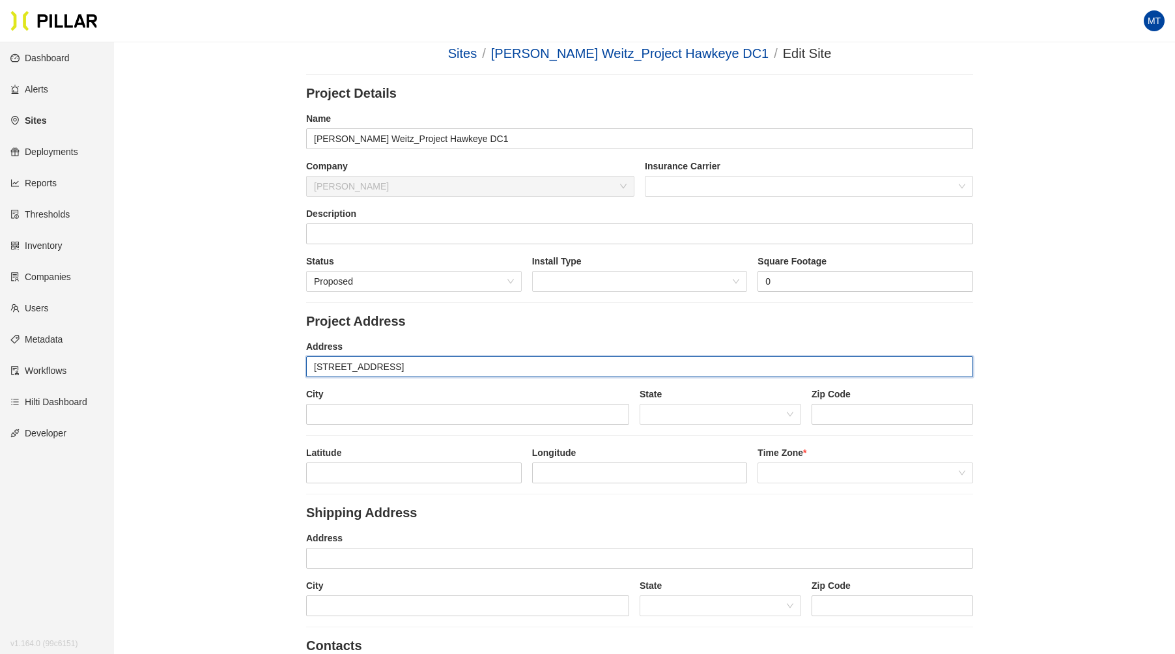
drag, startPoint x: 417, startPoint y: 363, endPoint x: 521, endPoint y: 361, distance: 103.6
click at [521, 361] on input "[STREET_ADDRESS]" at bounding box center [639, 366] width 667 height 21
type input "[STREET_ADDRESS]"
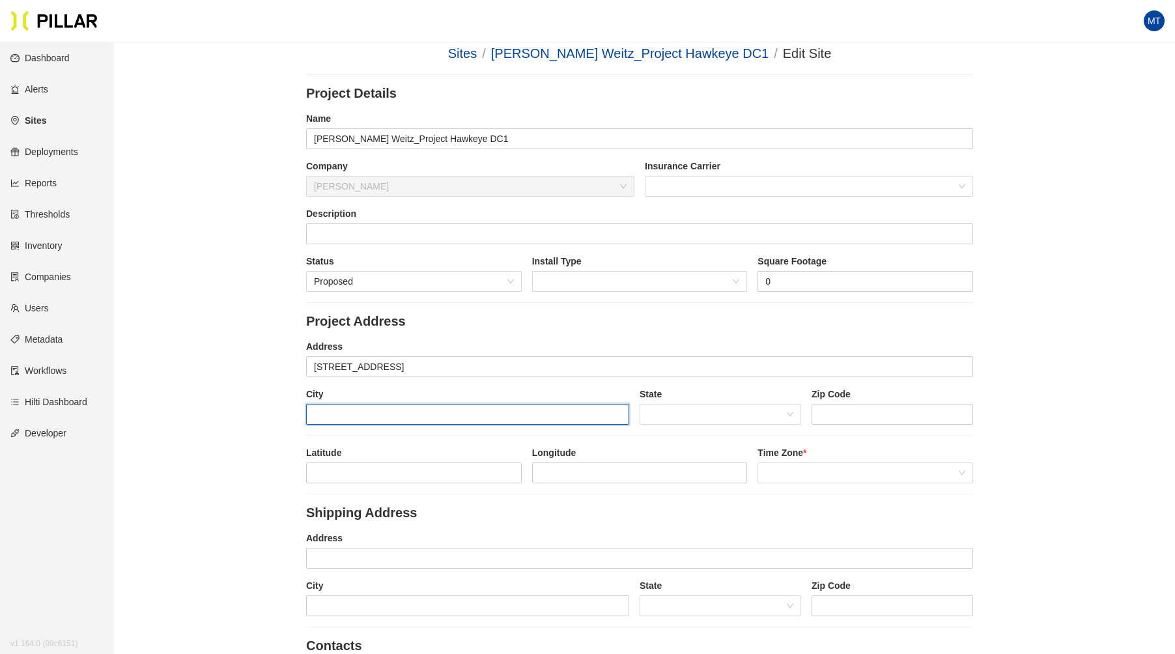
click at [346, 404] on input "text" at bounding box center [467, 414] width 323 height 21
paste input "[GEOGRAPHIC_DATA], [GEOGRAPHIC_DATA] 52228"
drag, startPoint x: 442, startPoint y: 408, endPoint x: 346, endPoint y: 413, distance: 95.2
click at [346, 413] on input "[GEOGRAPHIC_DATA], [GEOGRAPHIC_DATA] 52228" at bounding box center [467, 414] width 323 height 21
type input "Fairfax,"
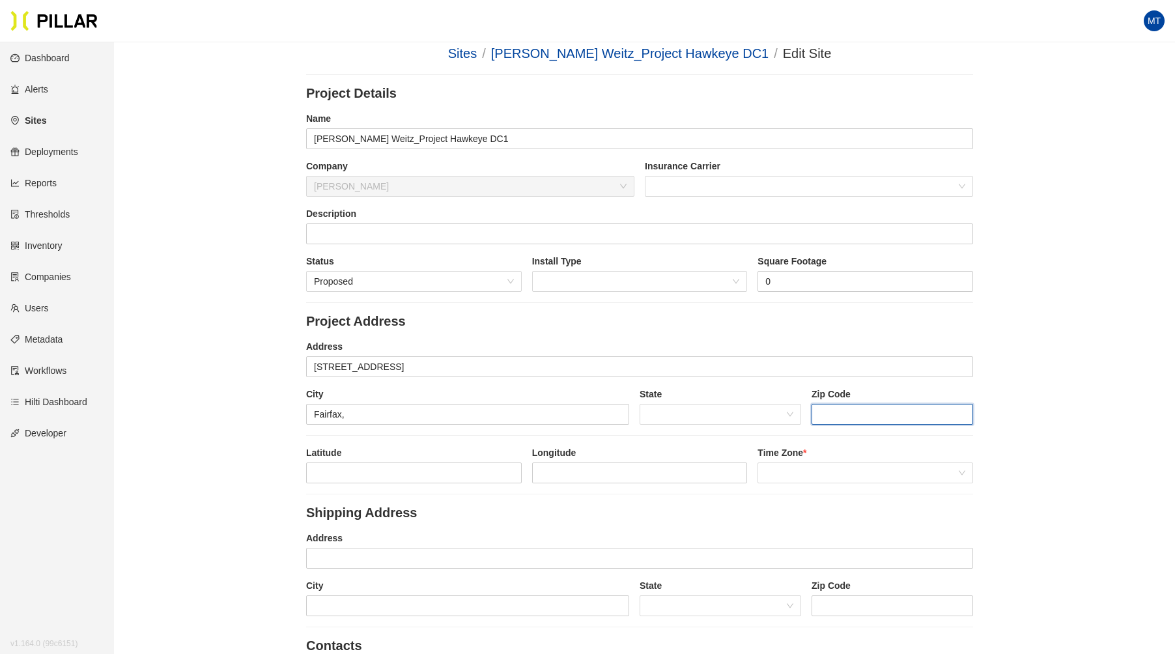
click at [833, 413] on input "string" at bounding box center [892, 414] width 162 height 21
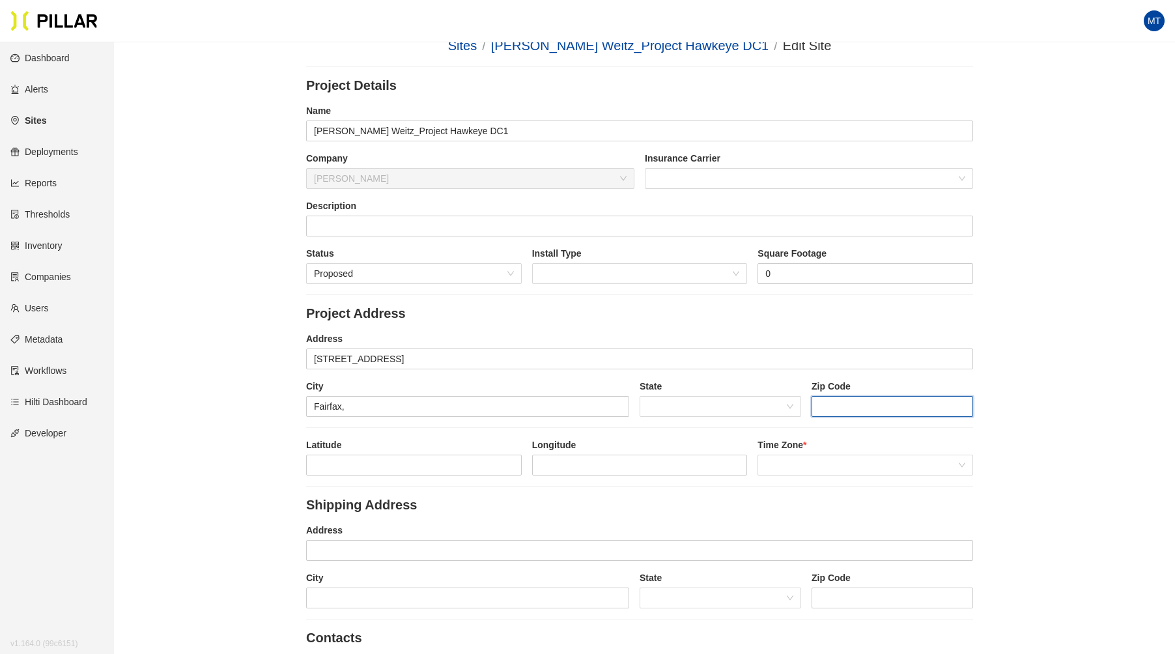
scroll to position [18, 0]
paste input "IA 52228"
click at [829, 406] on input "string" at bounding box center [892, 405] width 162 height 21
click at [728, 404] on span at bounding box center [720, 405] width 146 height 20
type input "52228"
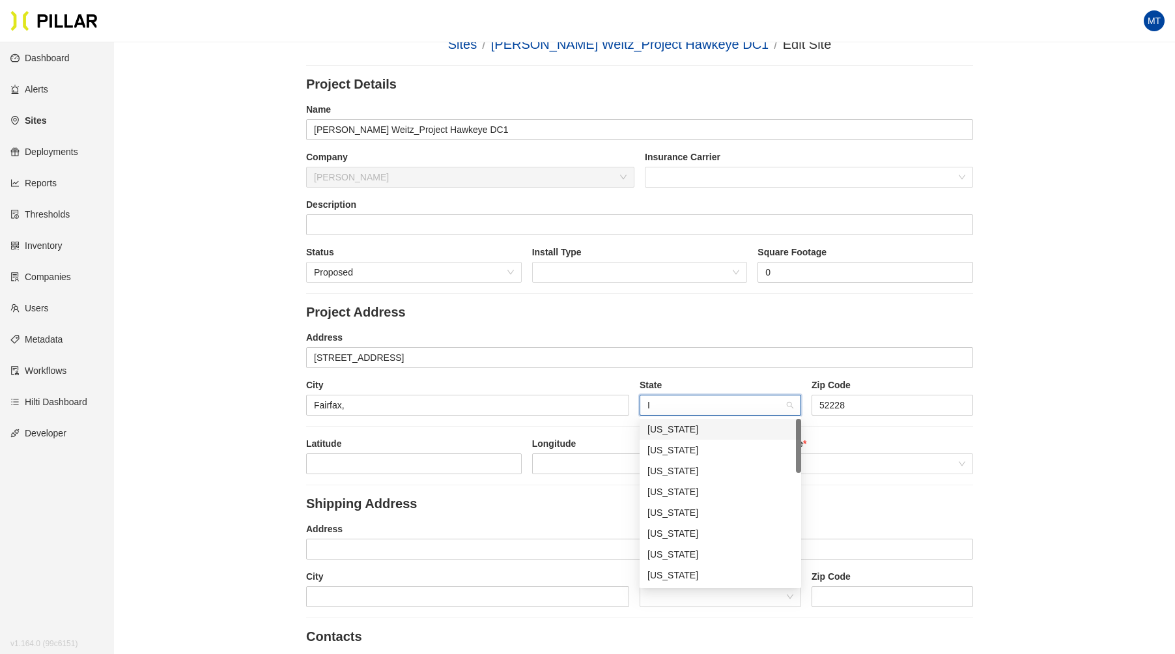
type input "Io"
click at [703, 428] on div "[US_STATE]" at bounding box center [720, 429] width 146 height 14
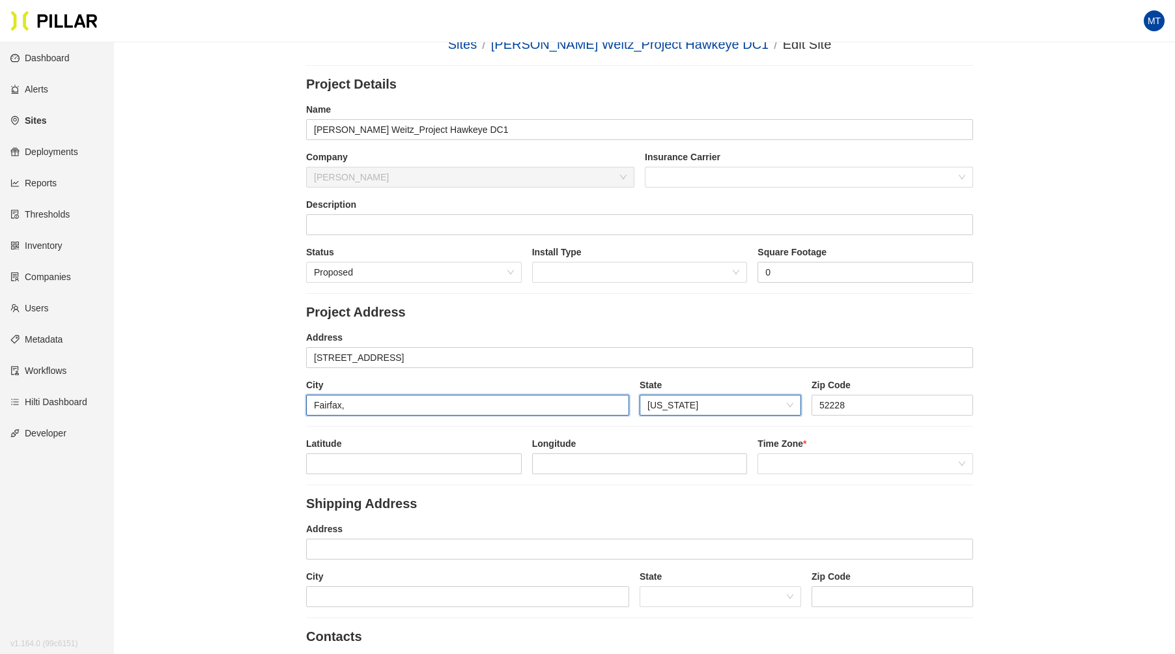
click at [468, 395] on input "Fairfax," at bounding box center [467, 405] width 323 height 21
type input "Fairfax"
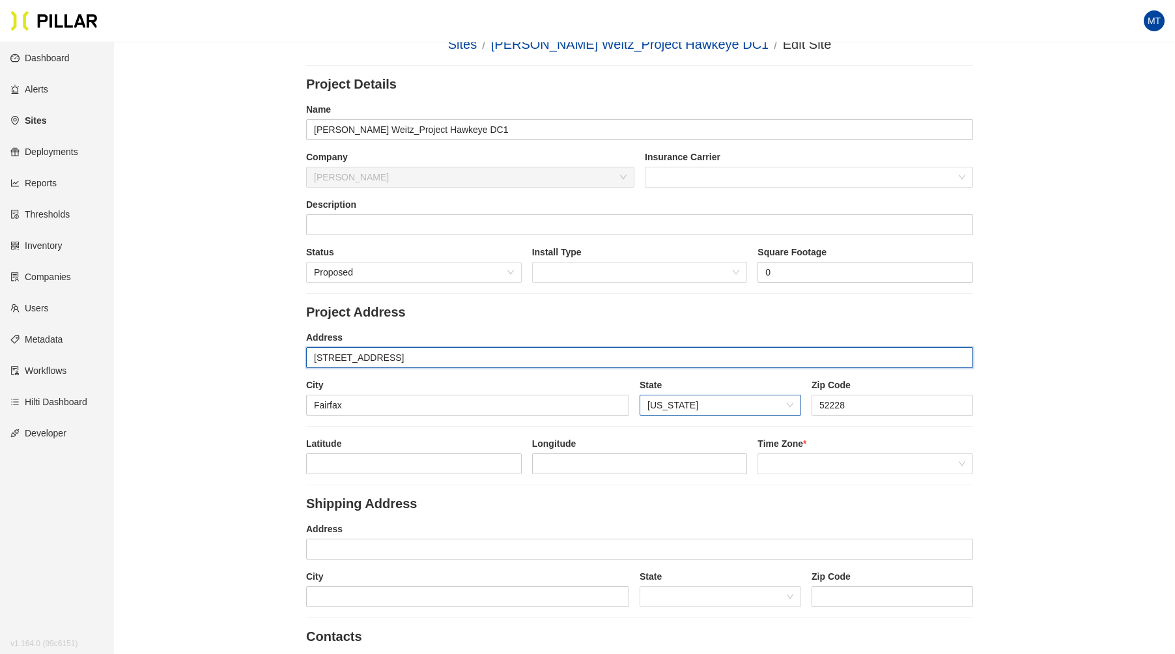
drag, startPoint x: 516, startPoint y: 356, endPoint x: 413, endPoint y: 357, distance: 103.6
click at [413, 357] on input "[STREET_ADDRESS]" at bounding box center [639, 357] width 667 height 21
type input "[STREET_ADDRESS]"
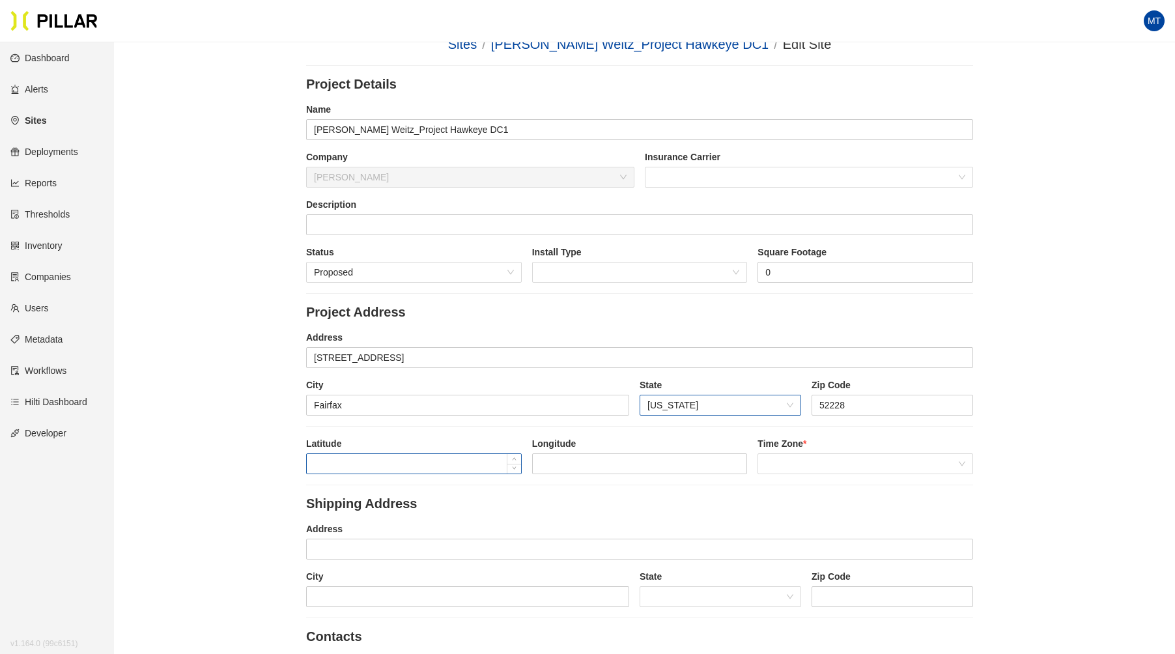
click at [408, 456] on input at bounding box center [414, 464] width 214 height 20
paste input "41°54'21.2"N 91°45'14.7"
drag, startPoint x: 438, startPoint y: 464, endPoint x: 357, endPoint y: 467, distance: 80.8
click at [357, 467] on input "41°54'21.2"N 91°45'14.7" at bounding box center [414, 464] width 214 height 20
type input "41°54'21.2"
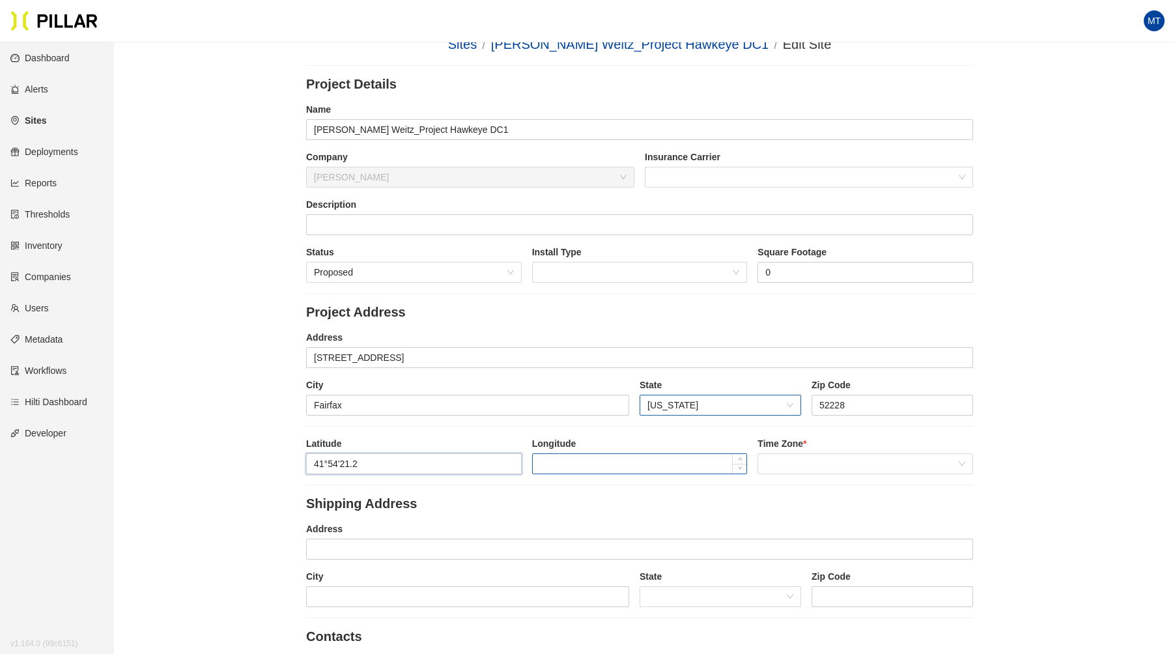
click at [620, 458] on input at bounding box center [640, 464] width 214 height 20
paste input ""N 91°45'14.7"
click at [550, 462] on input ""N 91°45'14.7" at bounding box center [640, 464] width 214 height 20
click at [802, 460] on span at bounding box center [865, 464] width 200 height 20
type input "91°45'14.7"
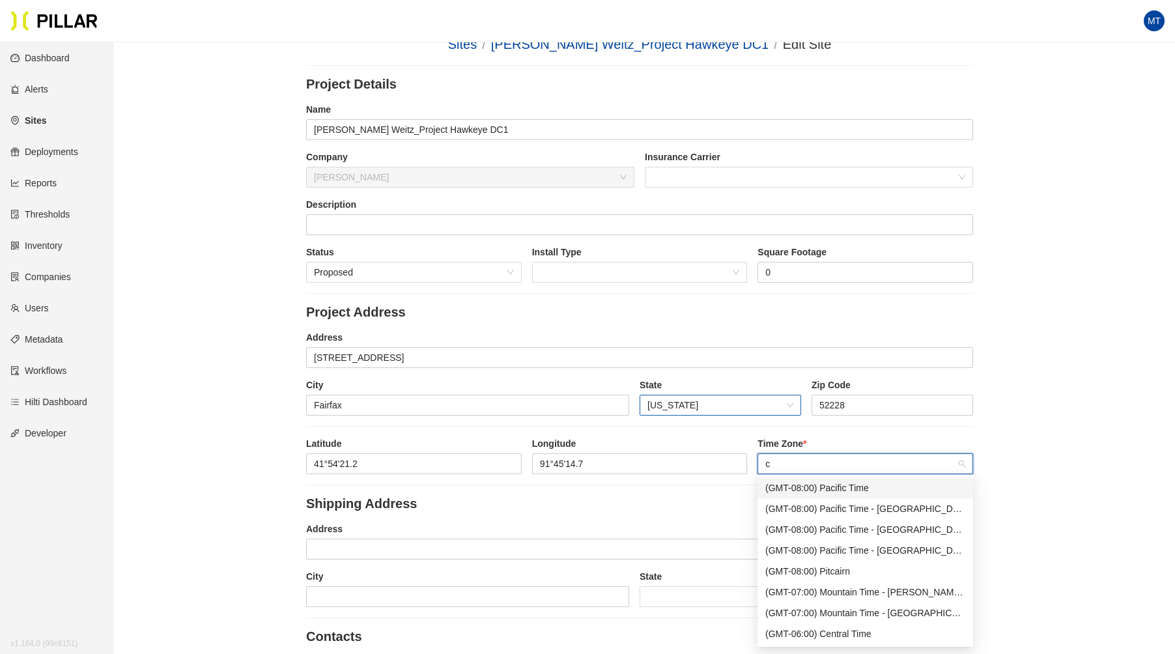
type input "ce"
click at [866, 488] on div "(GMT-06:00) Central Time" at bounding box center [865, 488] width 200 height 14
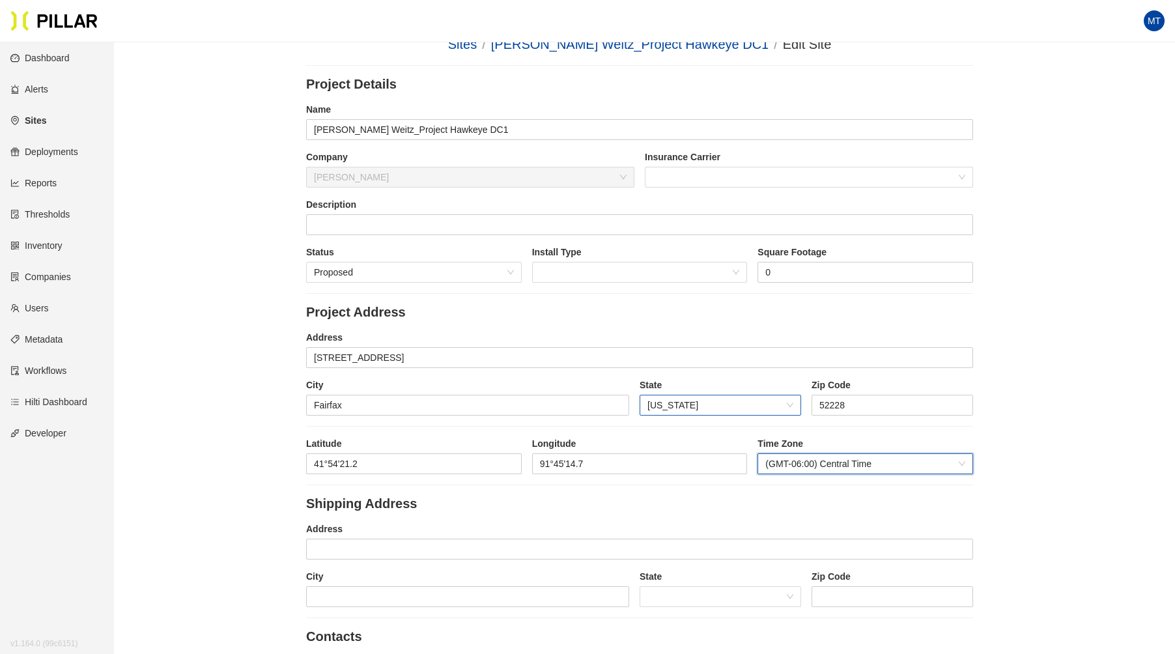
click at [503, 503] on legend "Shipping Address" at bounding box center [639, 504] width 667 height 16
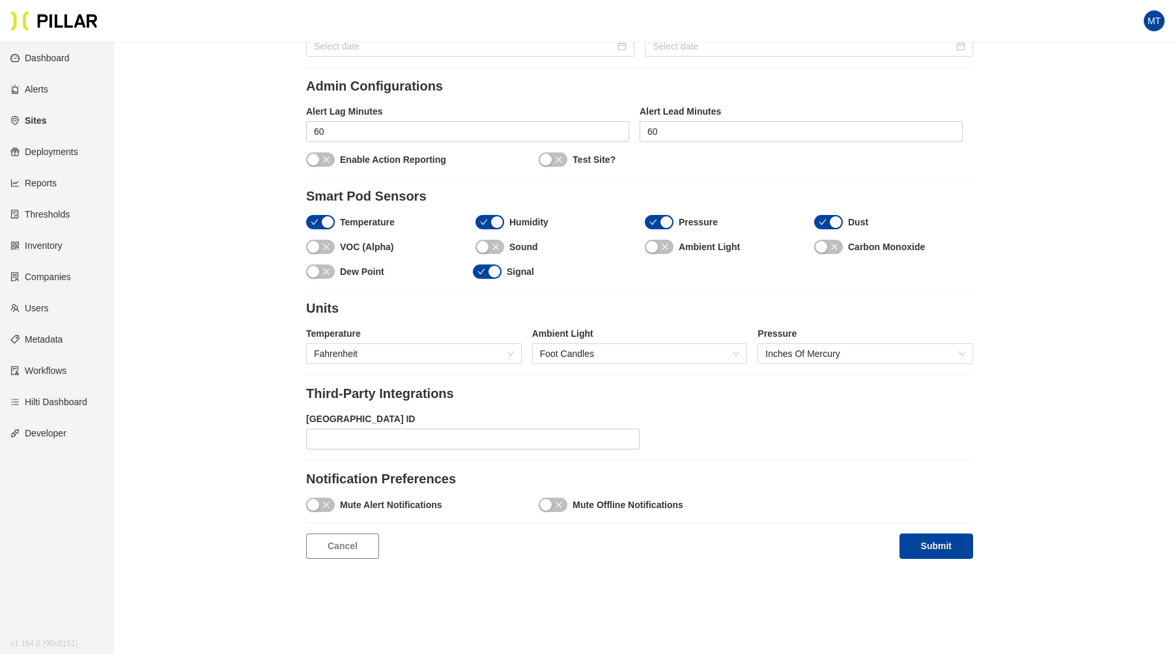
scroll to position [1146, 0]
click at [656, 240] on div "button" at bounding box center [652, 246] width 12 height 12
drag, startPoint x: 492, startPoint y: 242, endPoint x: 533, endPoint y: 255, distance: 43.2
click at [493, 243] on icon "close" at bounding box center [495, 246] width 6 height 6
click at [828, 239] on button "button" at bounding box center [828, 246] width 29 height 14
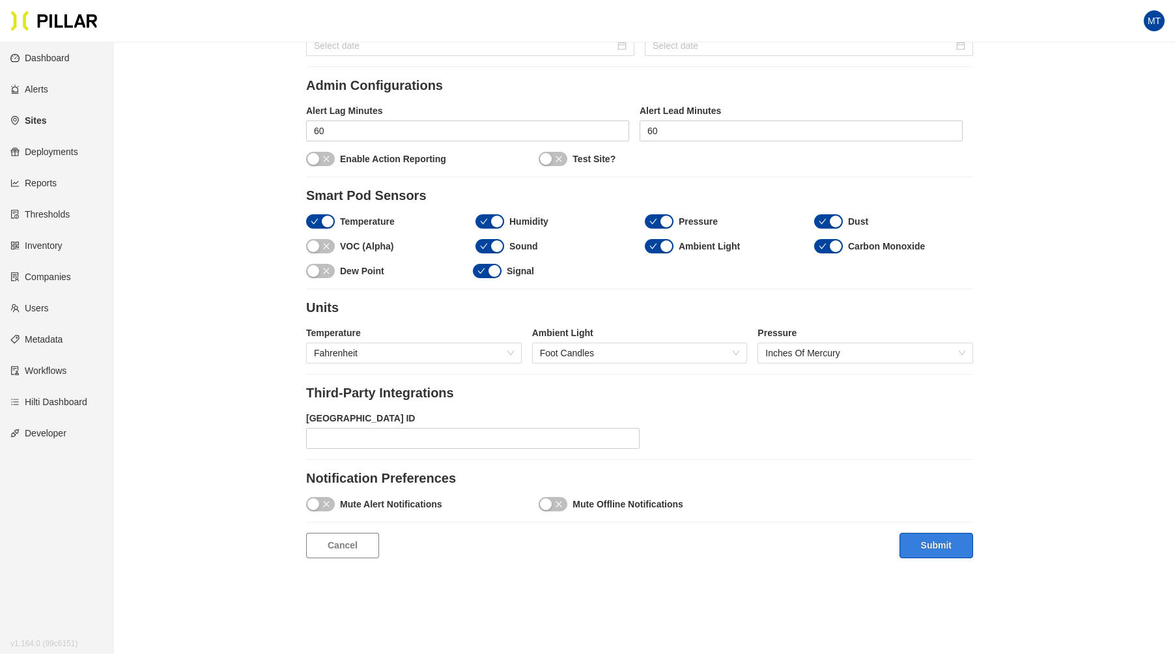
click at [914, 548] on button "Submit" at bounding box center [936, 545] width 74 height 25
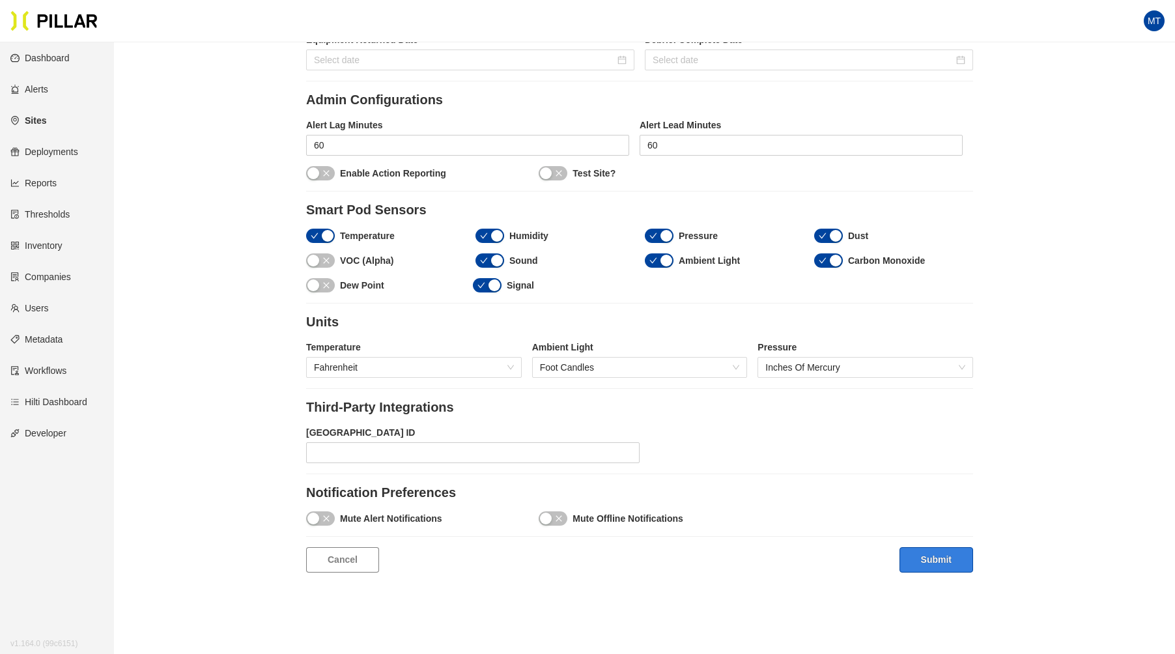
scroll to position [1160, 0]
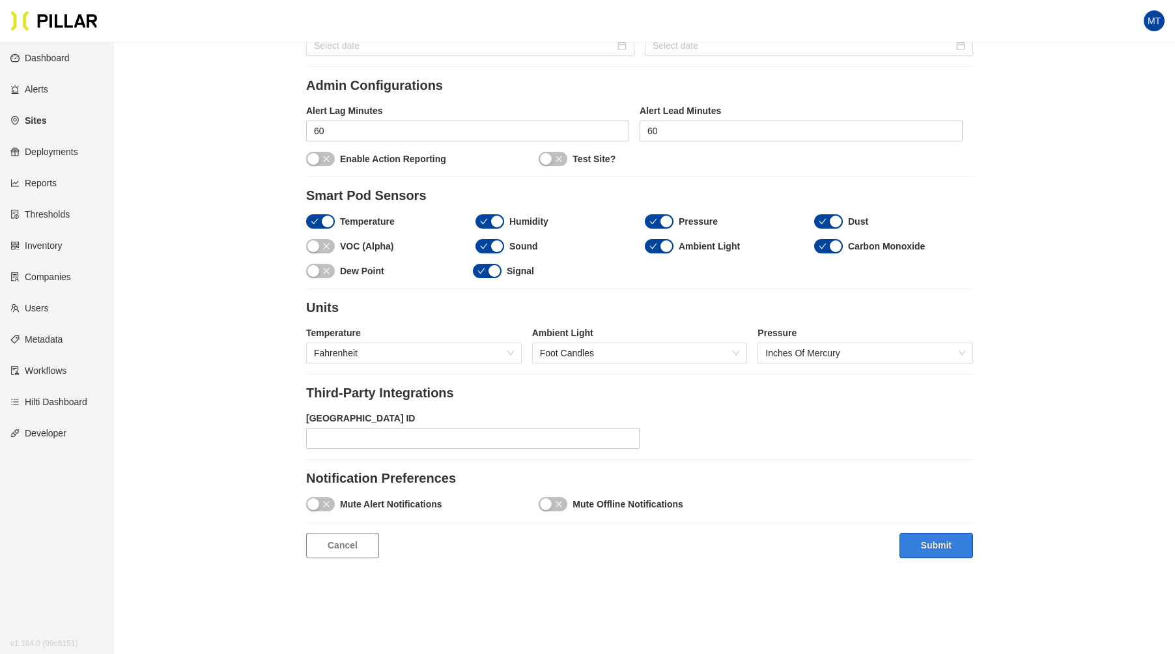
click at [935, 538] on button "Submit" at bounding box center [936, 545] width 74 height 25
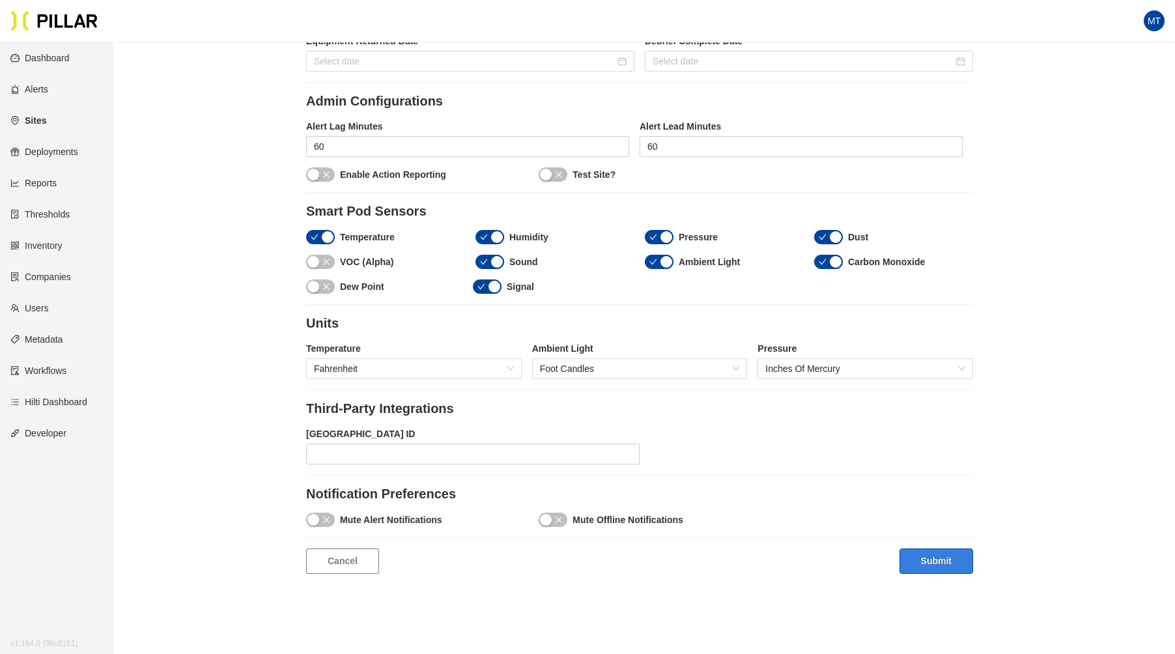
scroll to position [1233, 0]
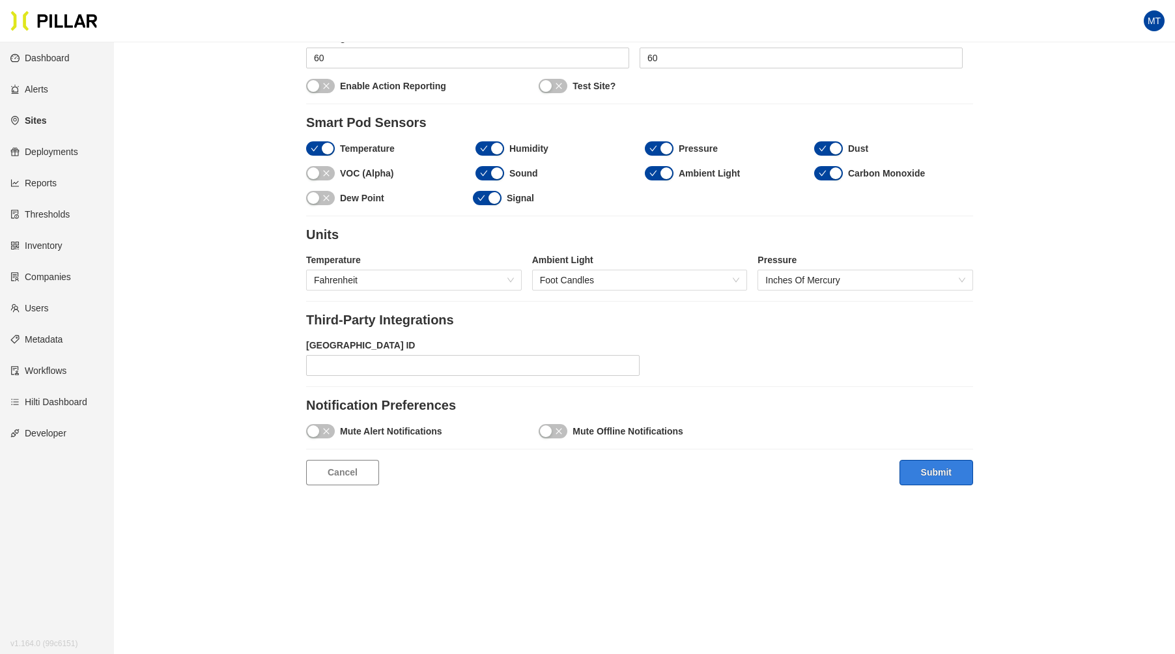
click at [937, 464] on button "Submit" at bounding box center [936, 472] width 74 height 25
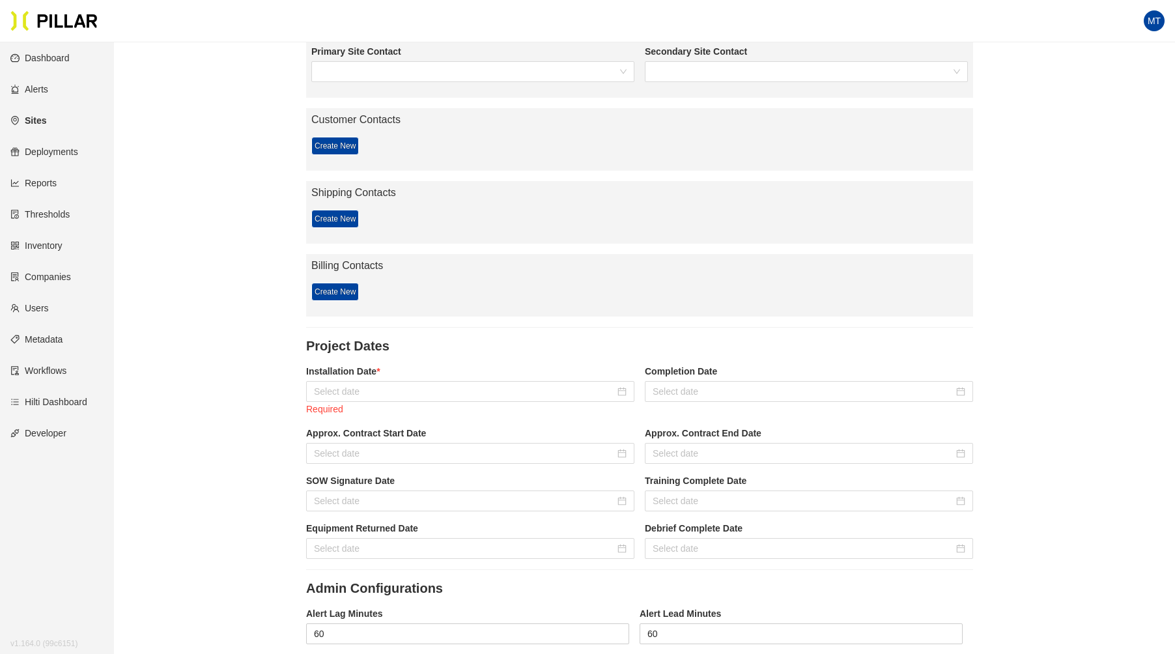
scroll to position [655, 0]
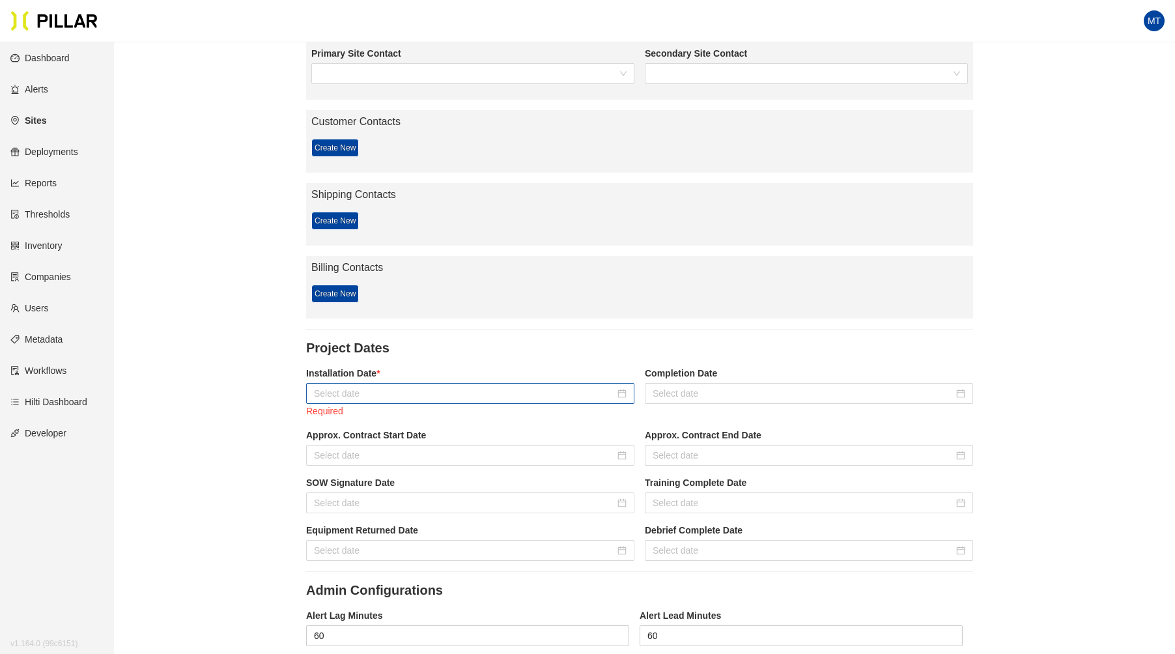
click at [452, 391] on input at bounding box center [464, 393] width 301 height 14
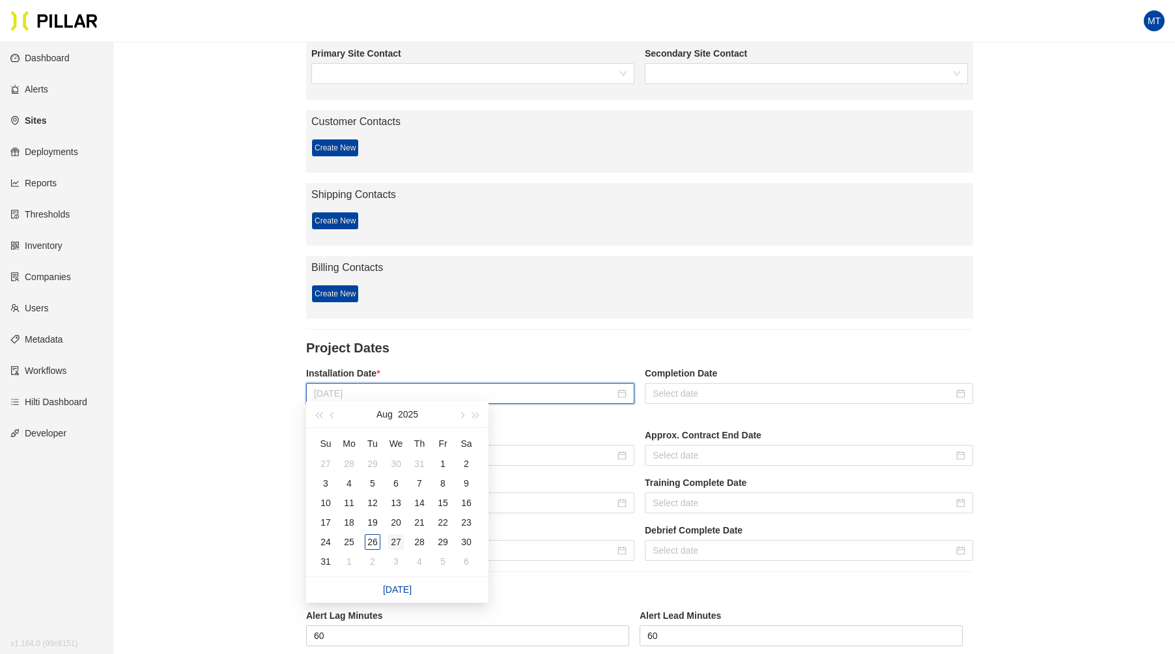
click at [395, 541] on div "27" at bounding box center [396, 542] width 16 height 16
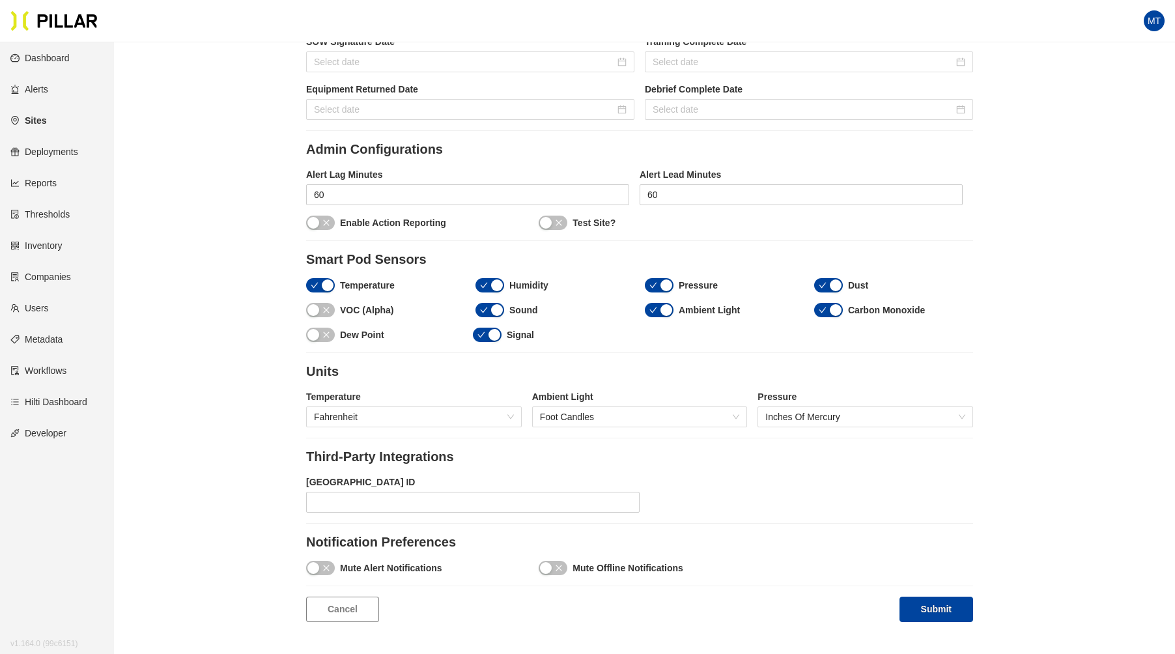
scroll to position [1128, 0]
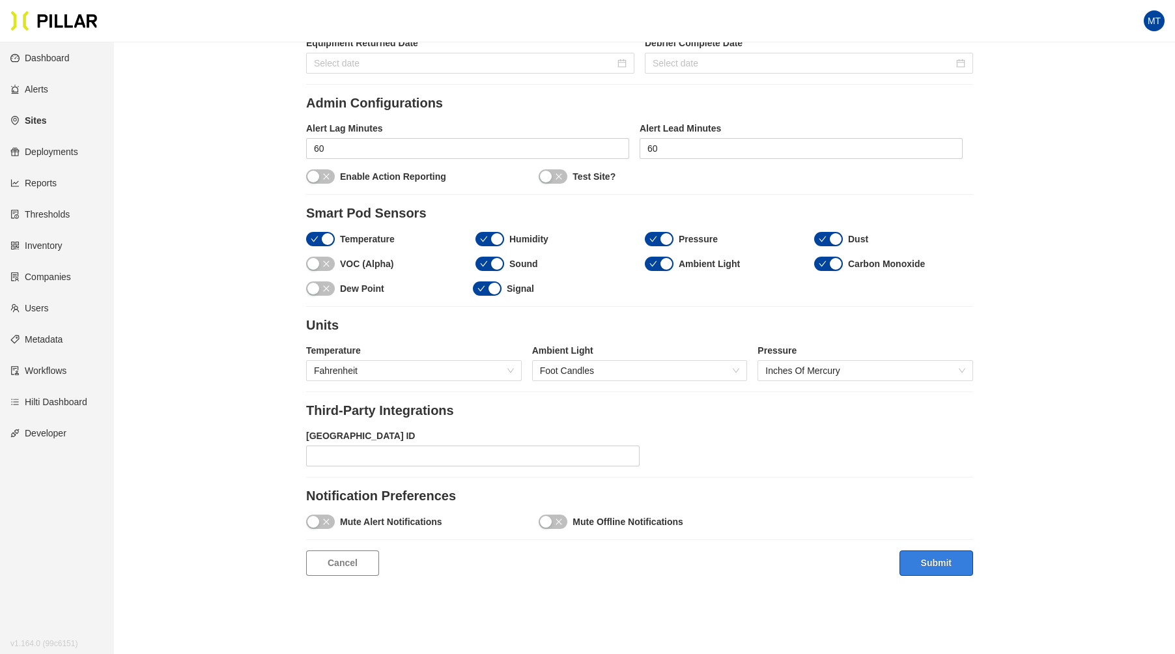
click at [937, 560] on button "Submit" at bounding box center [936, 562] width 74 height 25
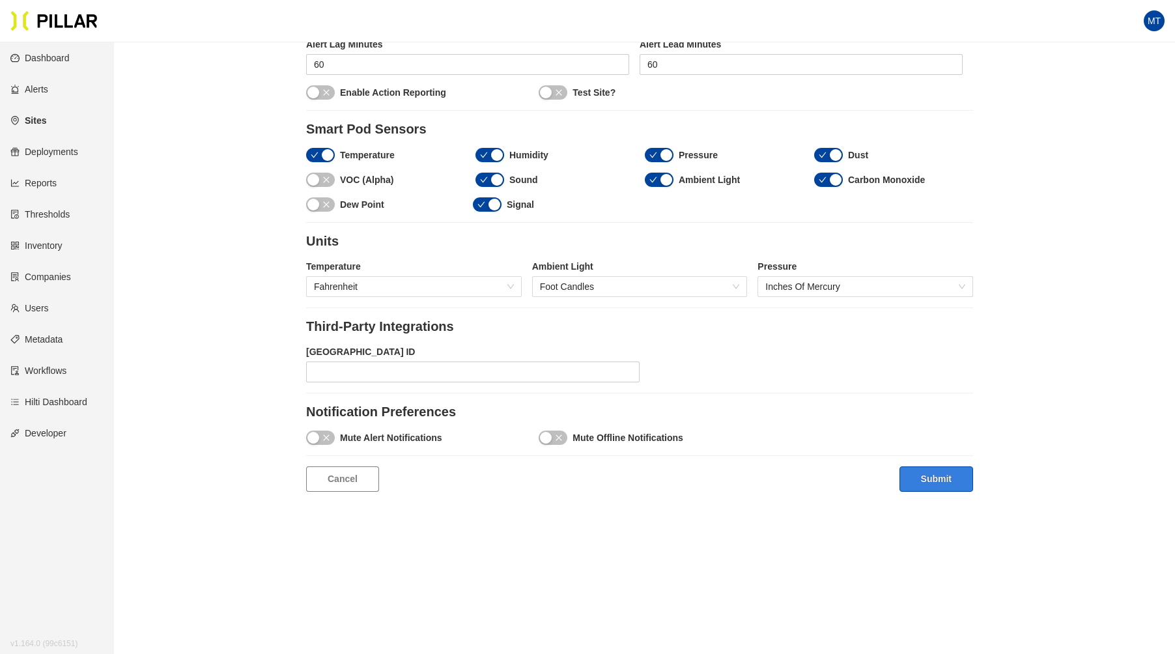
scroll to position [1219, 0]
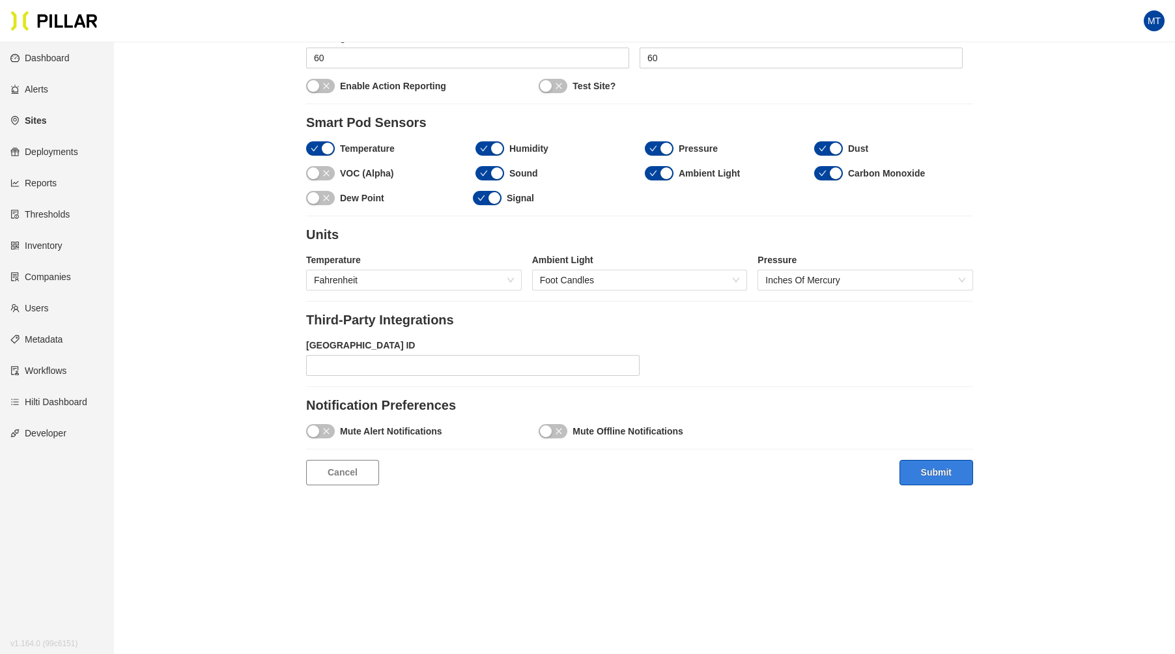
click at [943, 463] on button "Submit" at bounding box center [936, 472] width 74 height 25
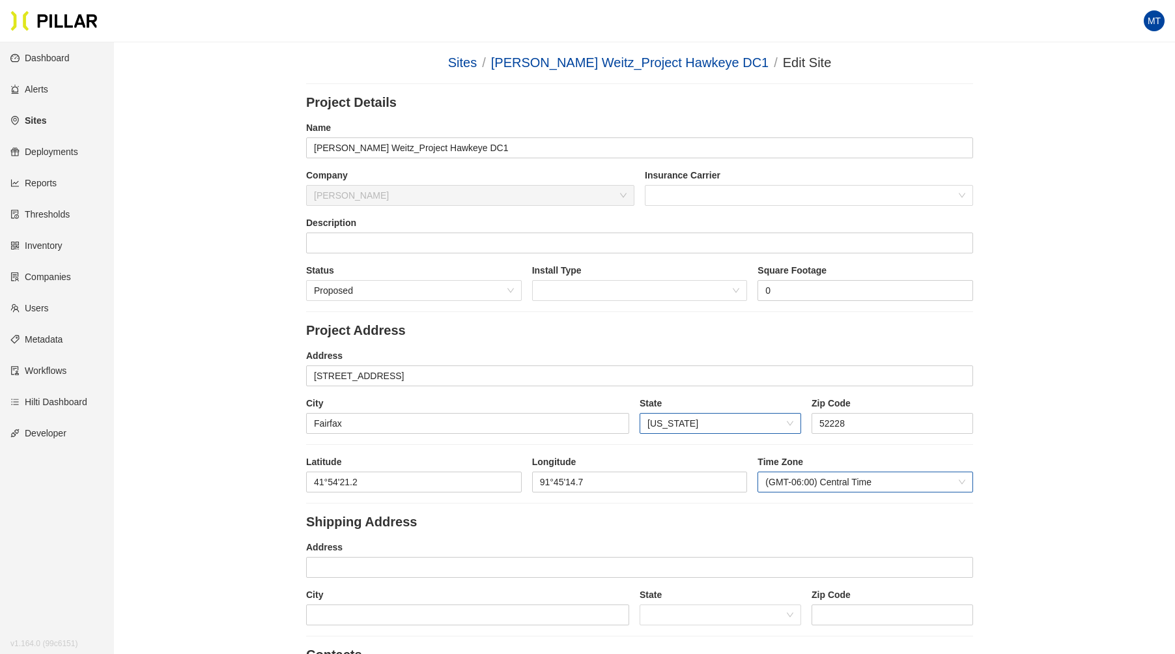
scroll to position [0, 0]
click at [514, 287] on div "Proposed" at bounding box center [414, 290] width 216 height 21
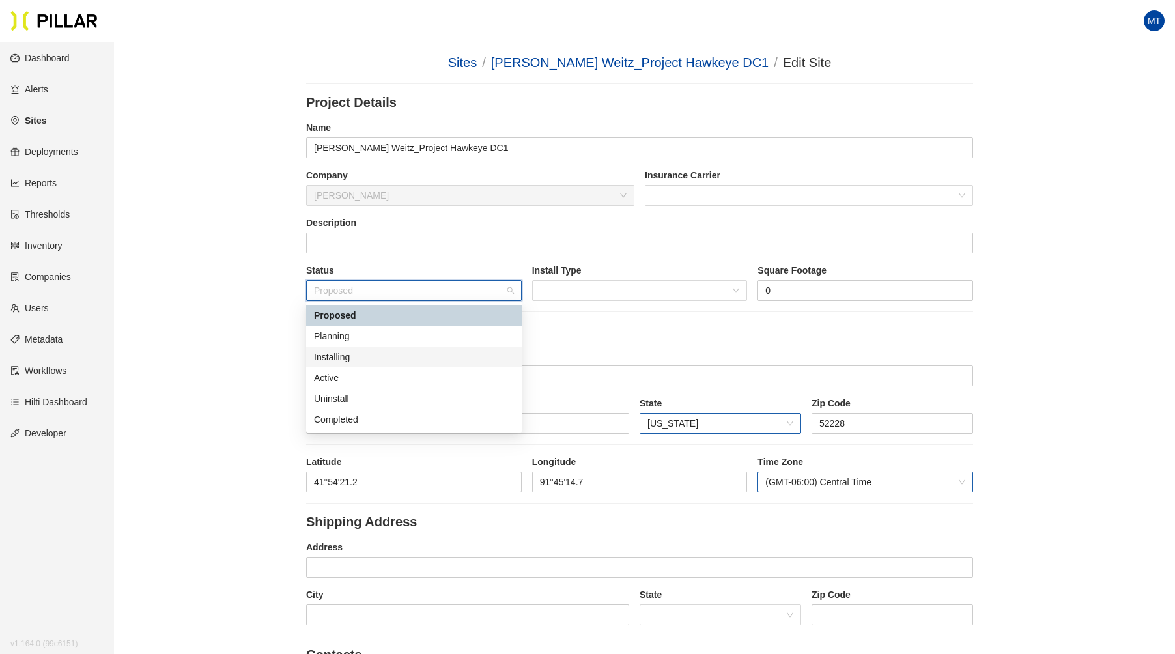
click at [356, 353] on div "Installing" at bounding box center [414, 357] width 200 height 14
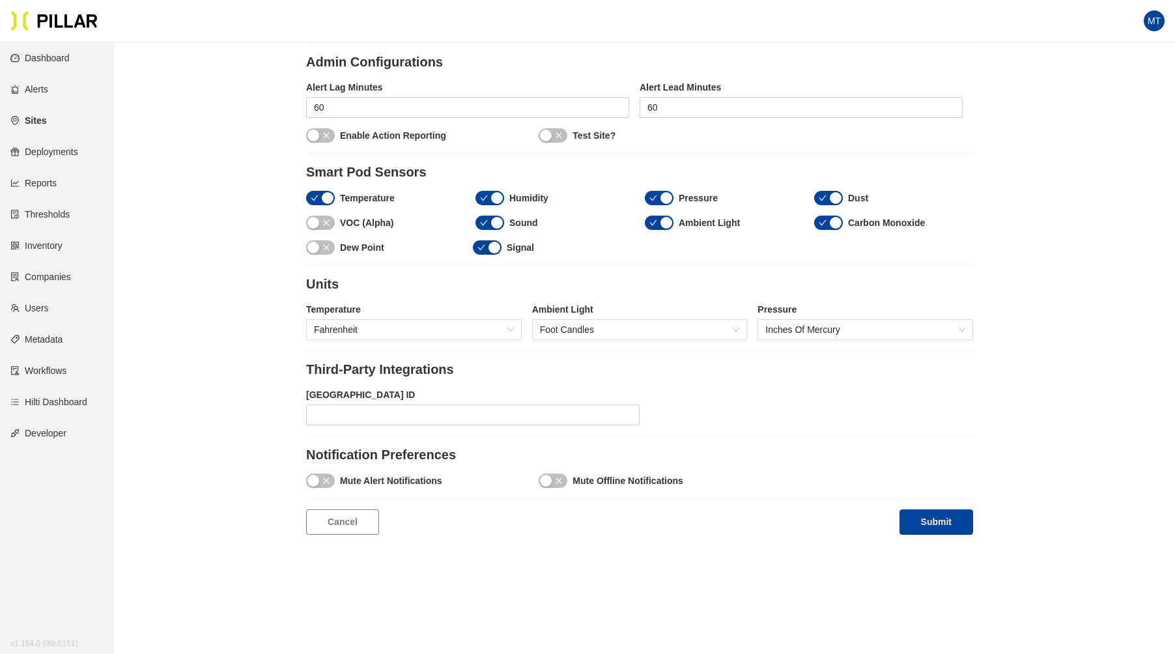
scroll to position [1219, 0]
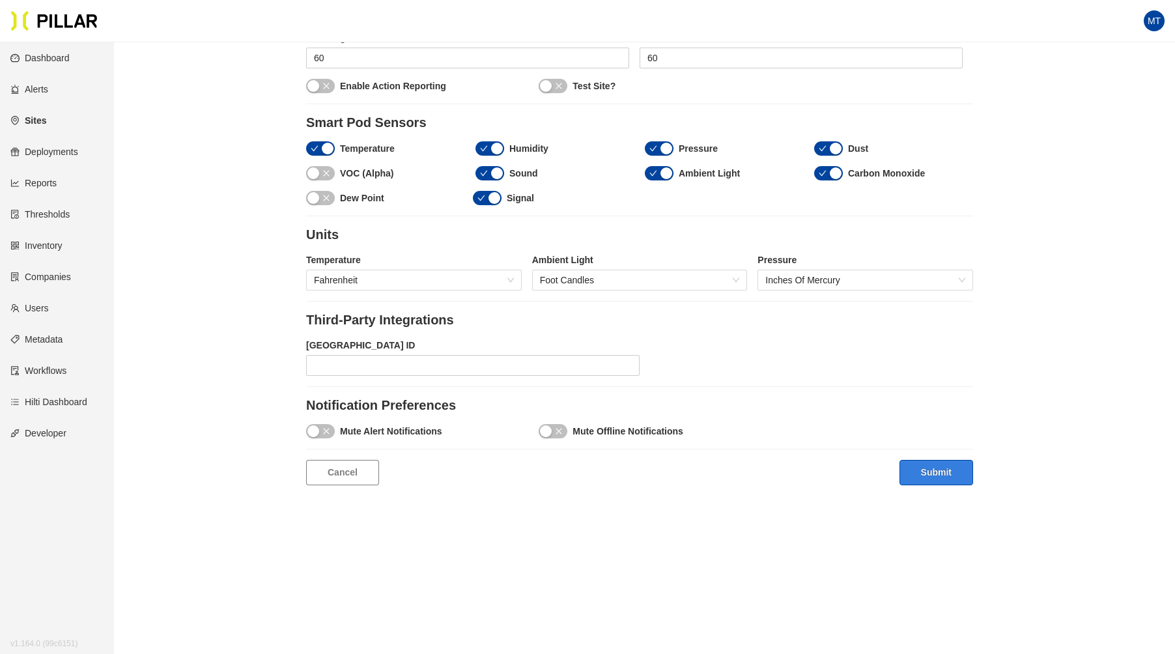
click at [940, 464] on button "Submit" at bounding box center [936, 472] width 74 height 25
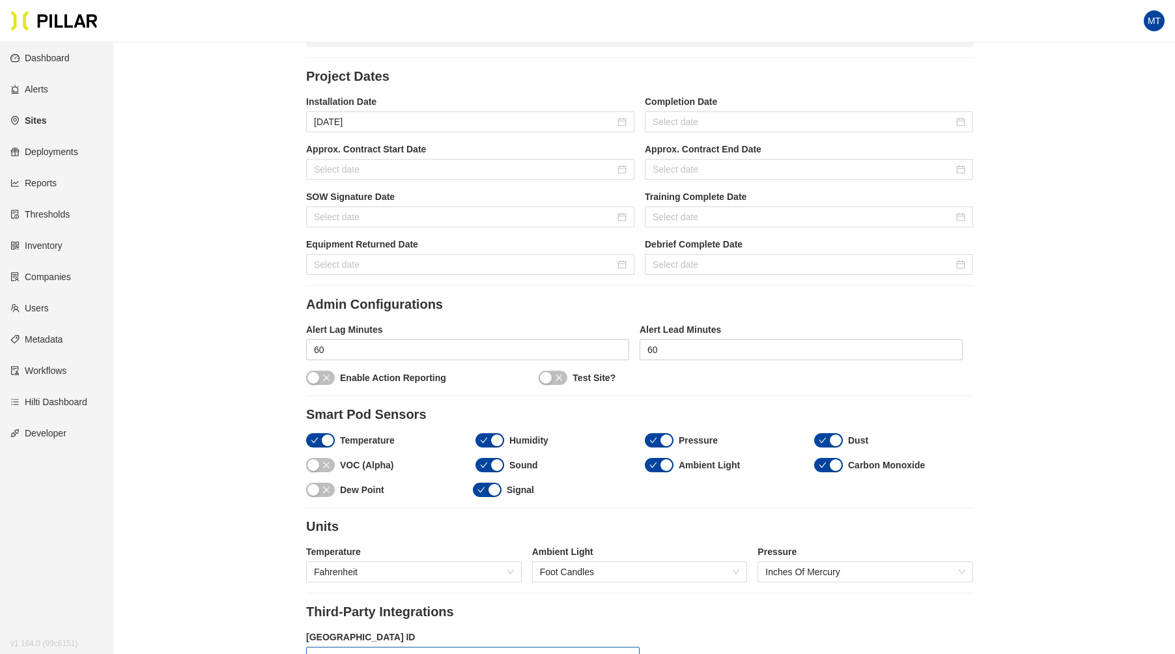
scroll to position [916, 0]
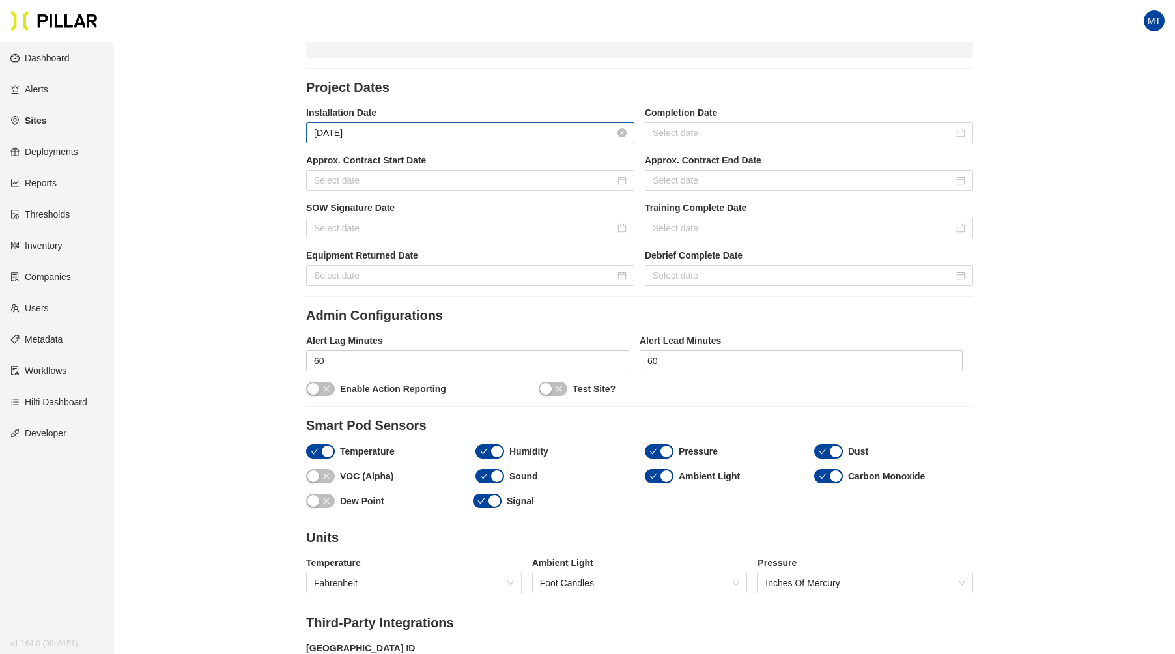
click at [412, 126] on input "[DATE]" at bounding box center [464, 133] width 301 height 14
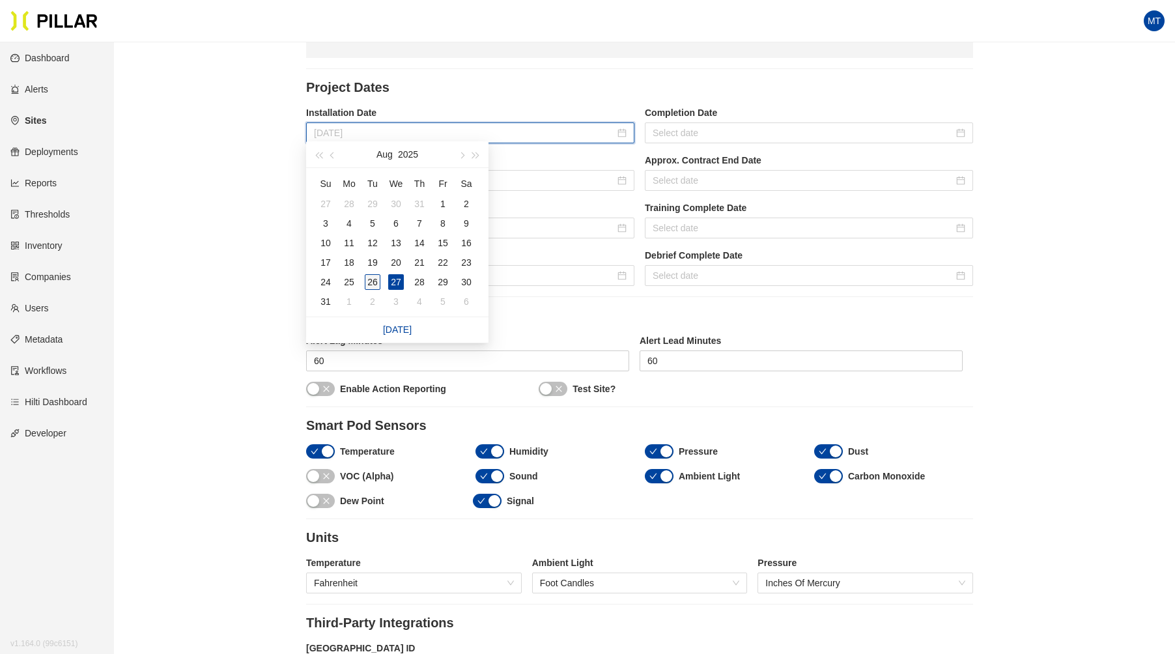
click at [374, 281] on div "26" at bounding box center [373, 282] width 16 height 16
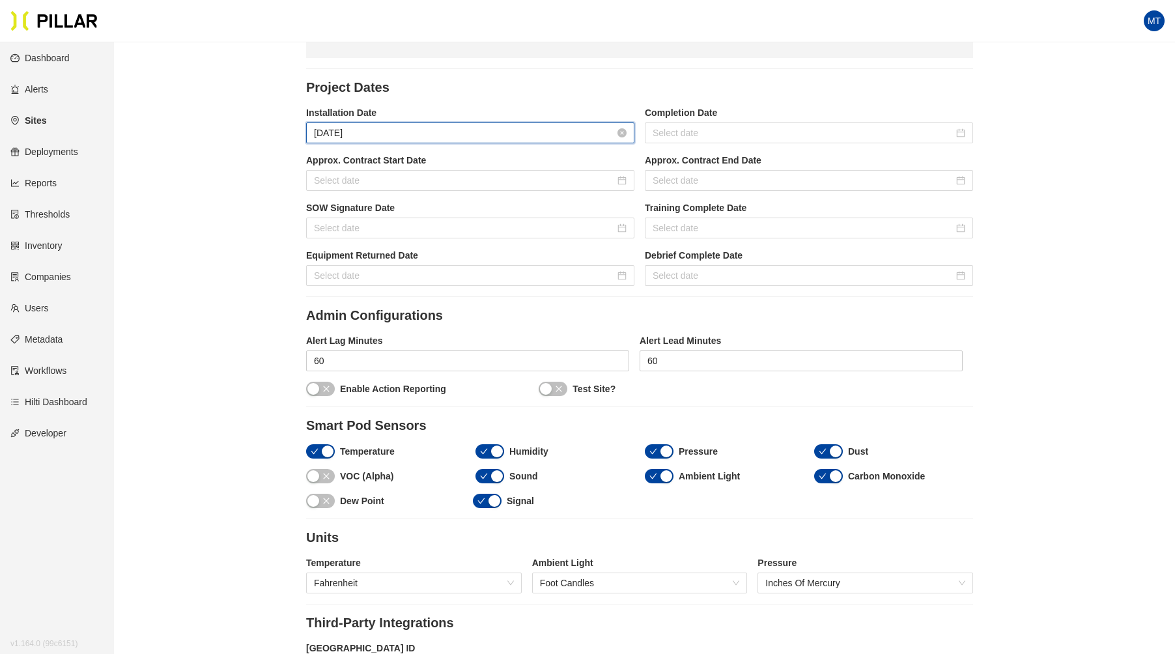
click at [580, 126] on input "[DATE]" at bounding box center [464, 133] width 301 height 14
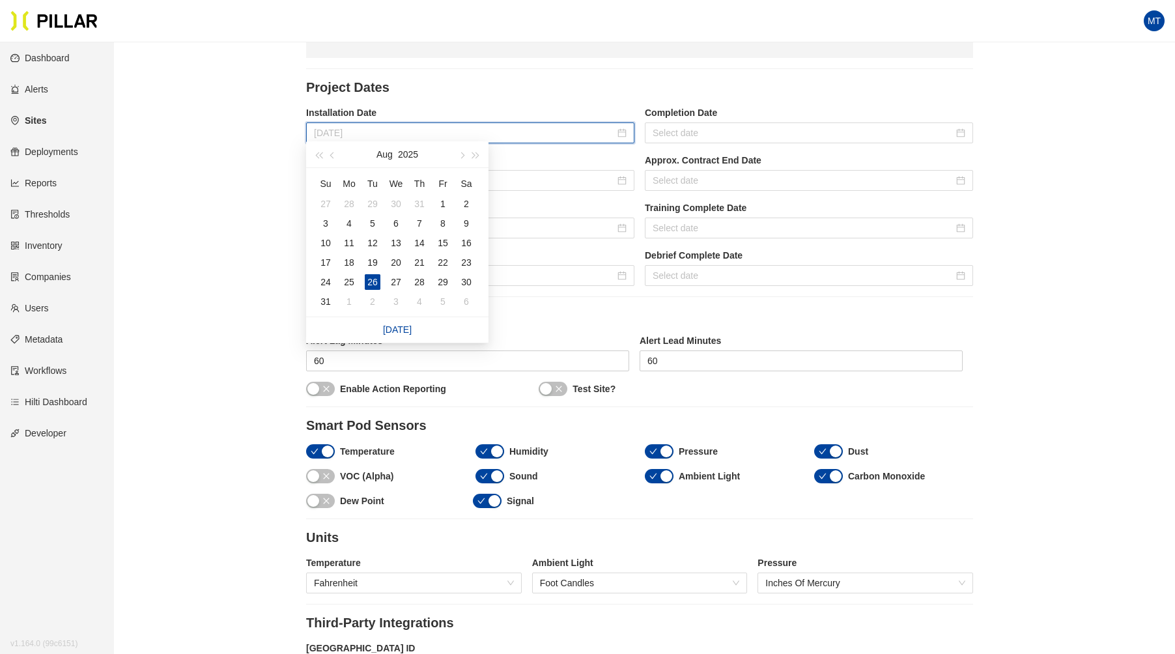
type input "[DATE]"
click at [545, 83] on legend "Project Dates" at bounding box center [639, 87] width 667 height 16
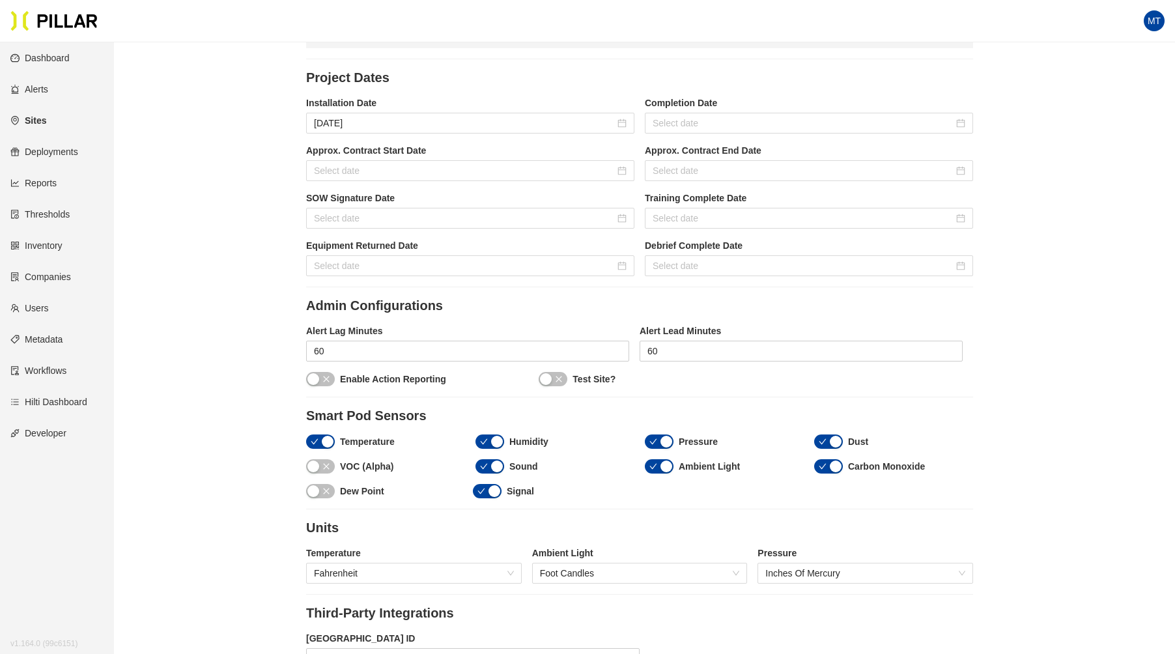
scroll to position [1219, 0]
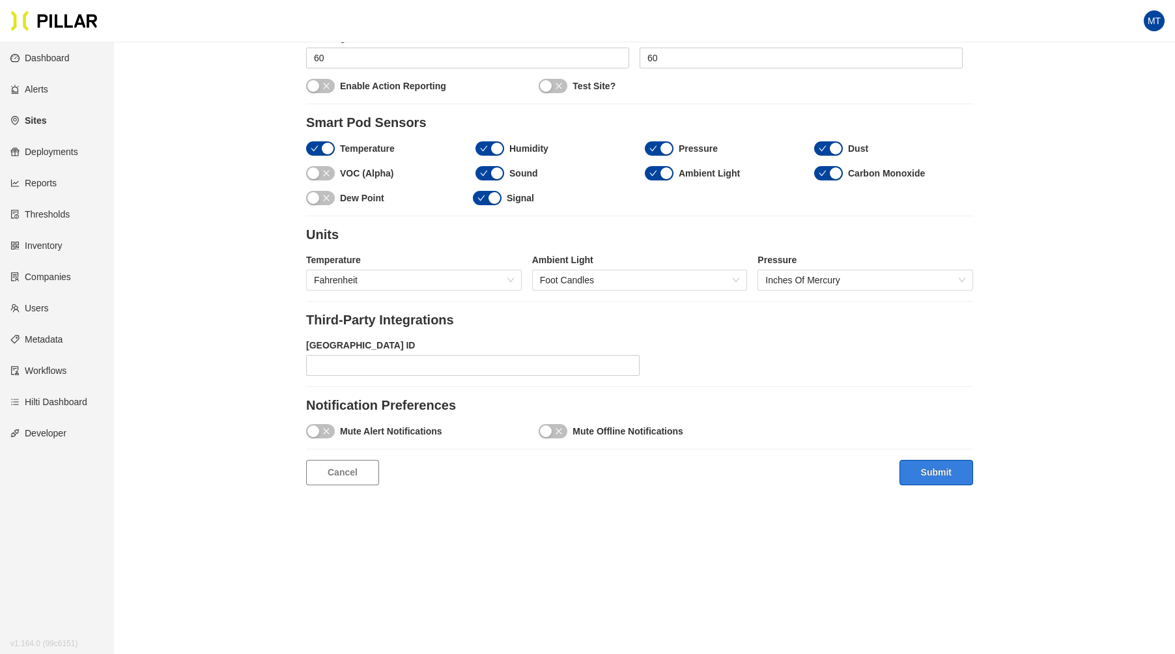
click at [933, 465] on button "Submit" at bounding box center [936, 472] width 74 height 25
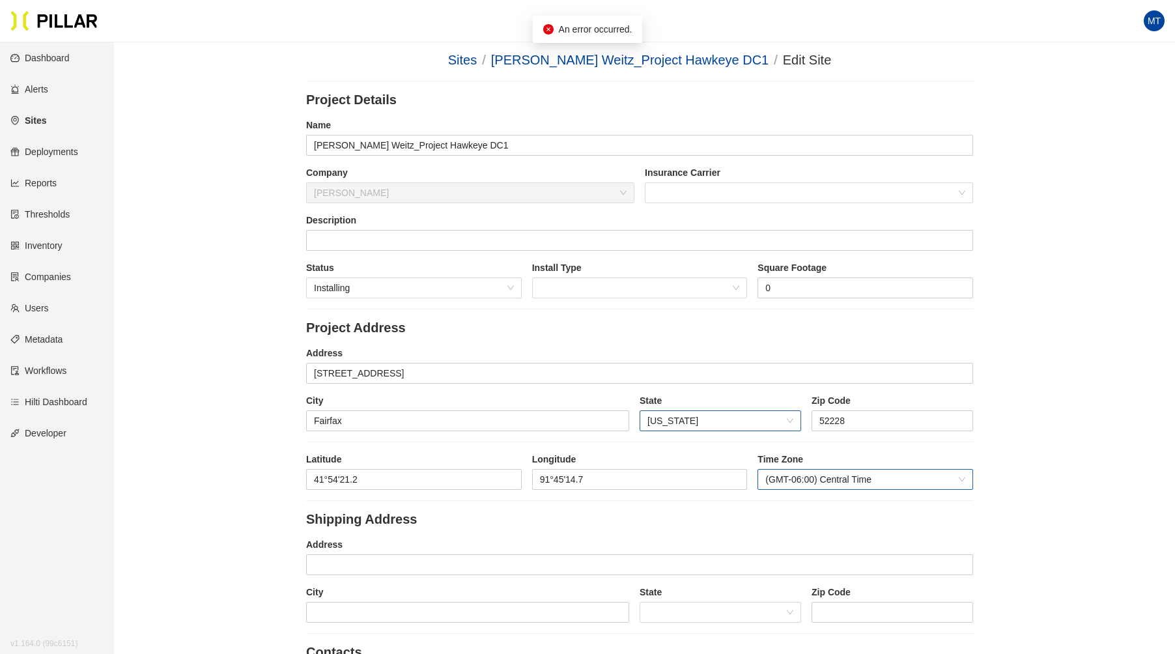
scroll to position [0, 0]
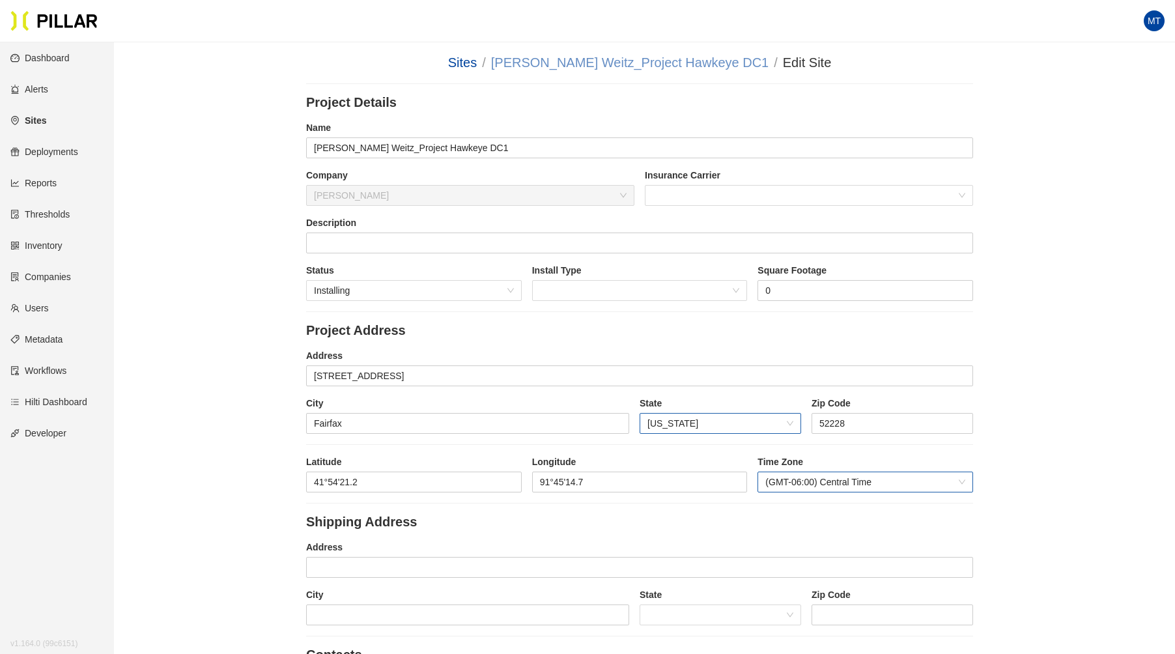
click at [640, 61] on link "[PERSON_NAME] Weitz_Project Hawkeye DC1" at bounding box center [629, 62] width 277 height 14
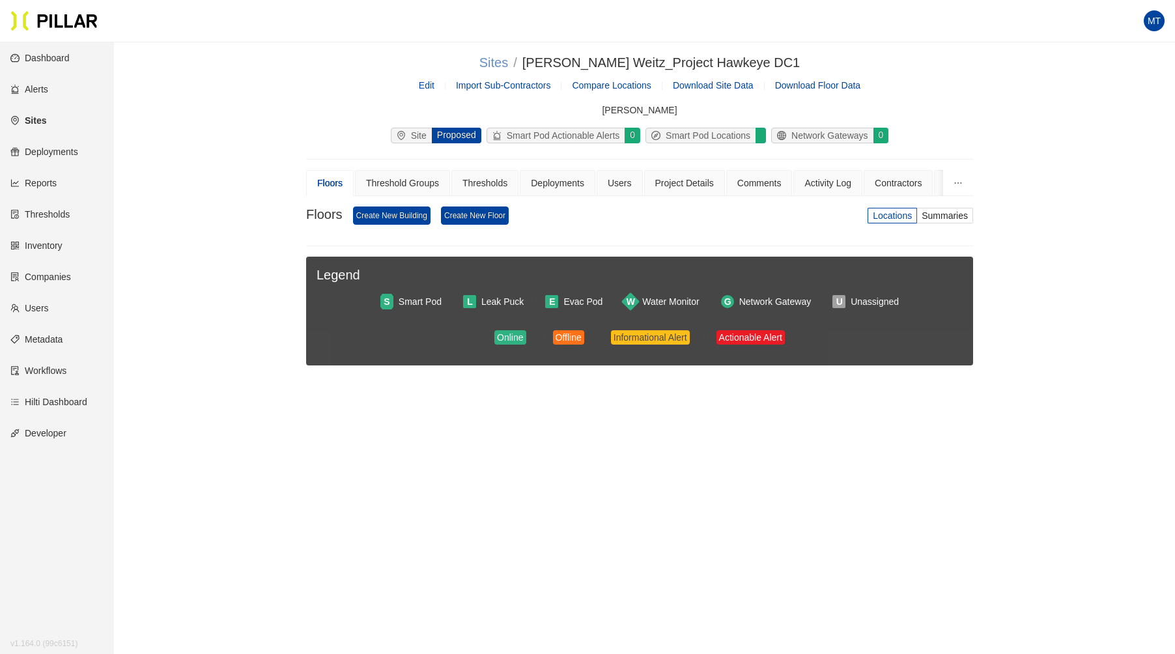
click at [508, 67] on link "Sites" at bounding box center [493, 62] width 29 height 14
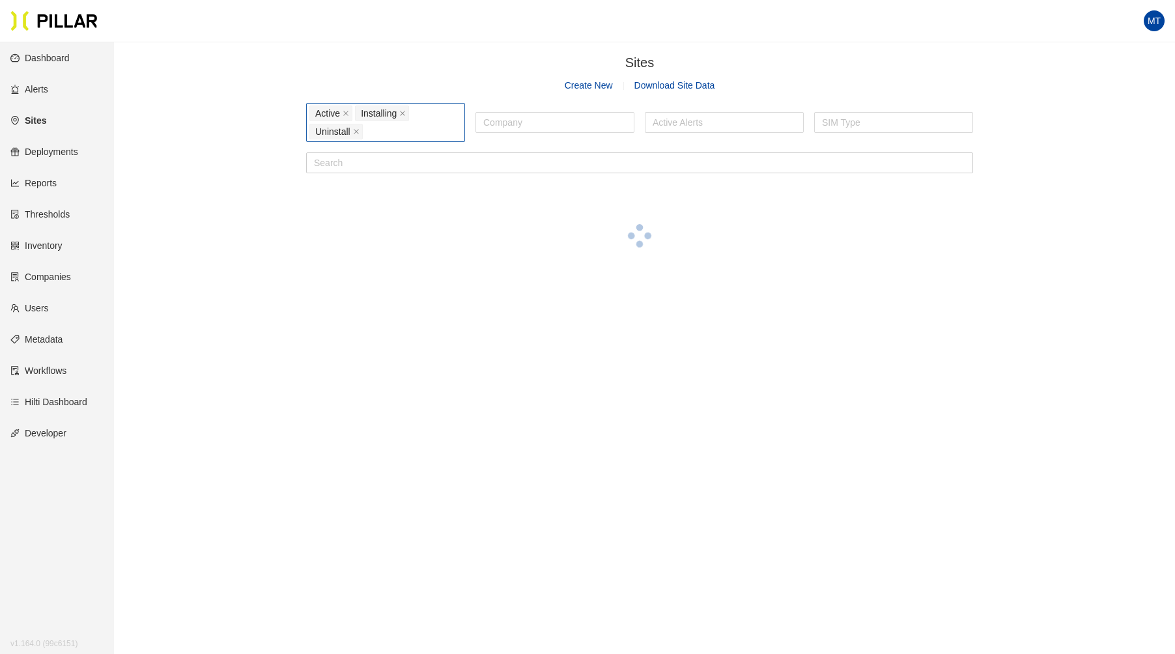
click at [391, 139] on div "Active Installing Uninstall" at bounding box center [385, 122] width 152 height 36
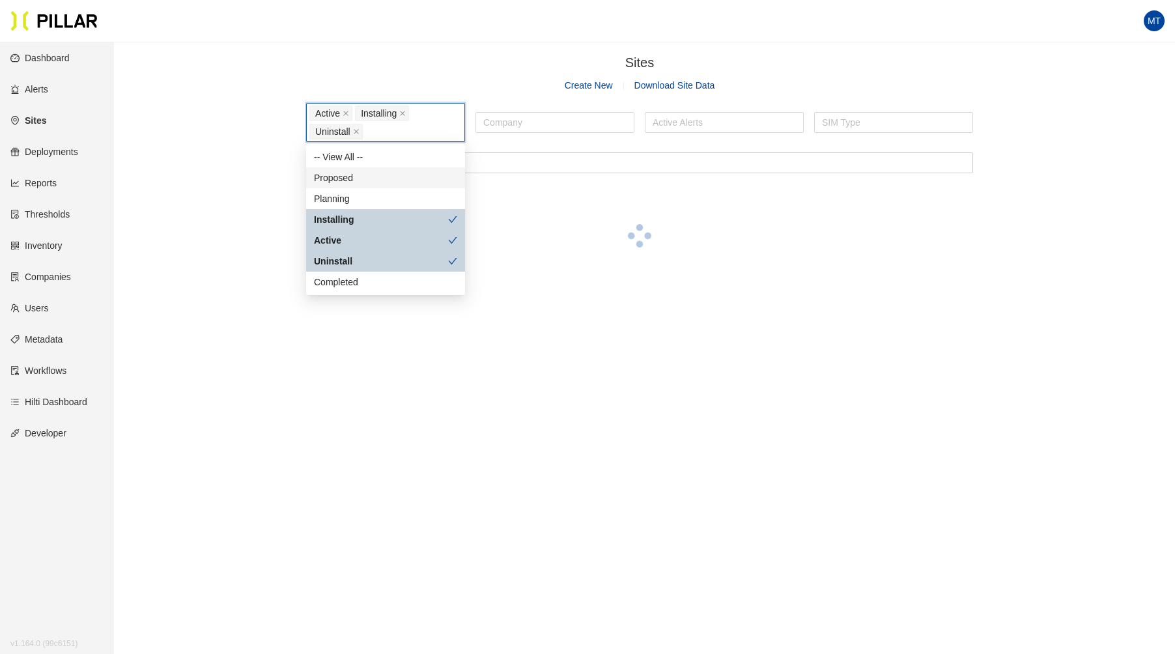
click at [364, 173] on div "Proposed" at bounding box center [385, 178] width 143 height 14
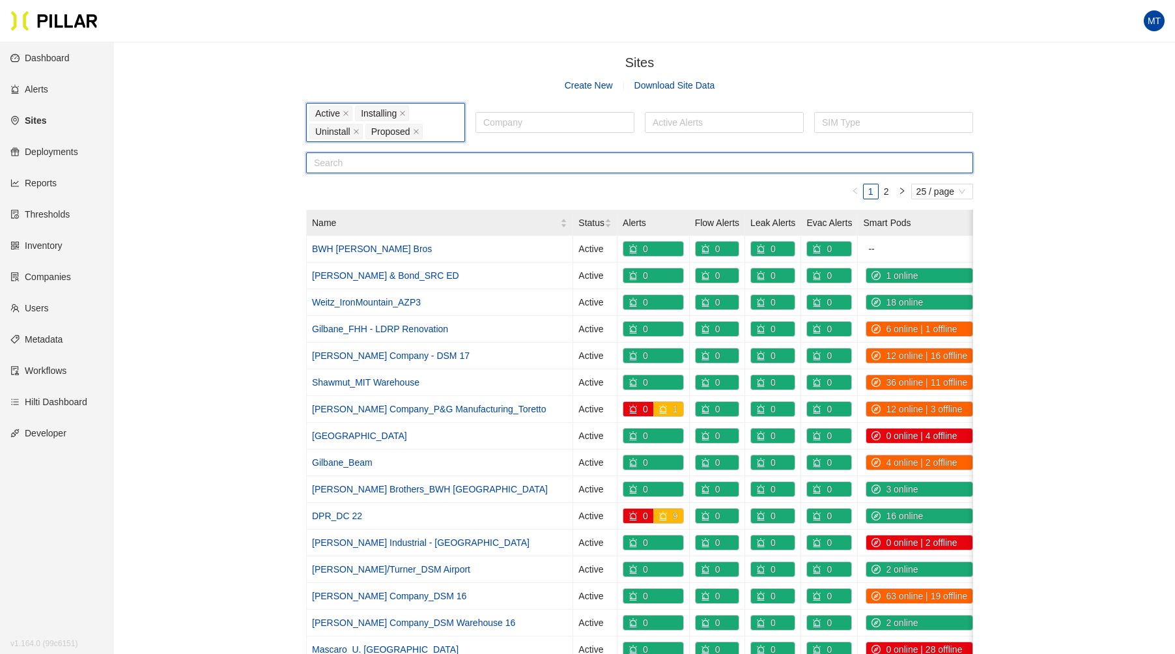
click at [367, 154] on input "text" at bounding box center [639, 162] width 667 height 21
click at [534, 123] on div at bounding box center [555, 122] width 152 height 18
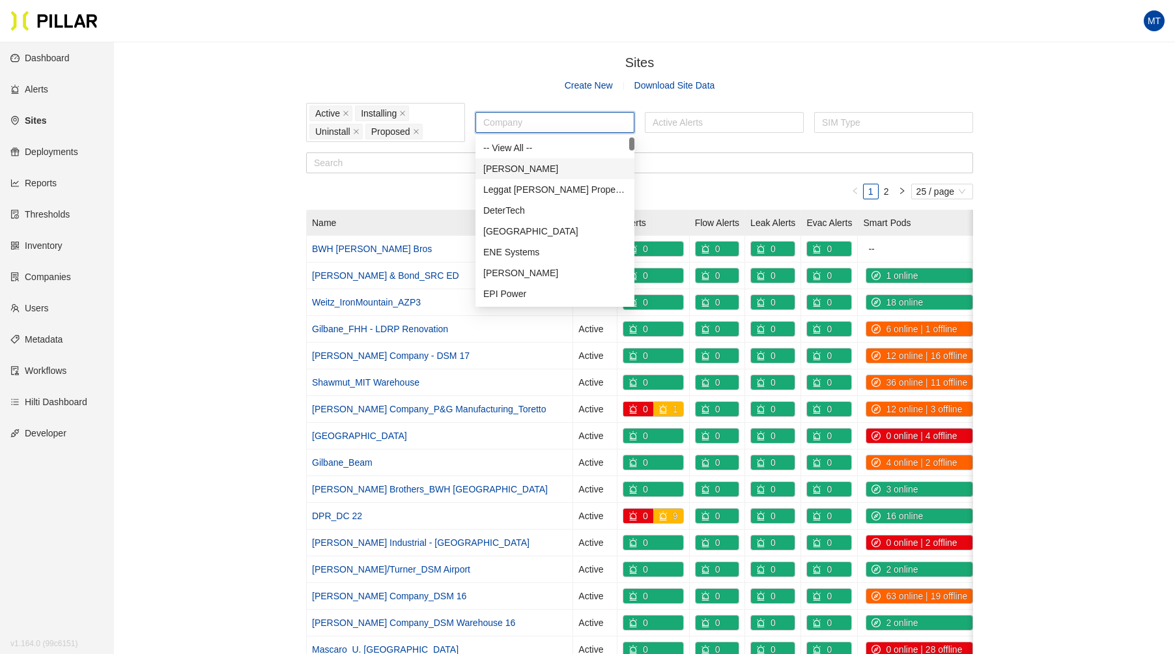
click at [520, 171] on div "[PERSON_NAME]" at bounding box center [554, 169] width 143 height 14
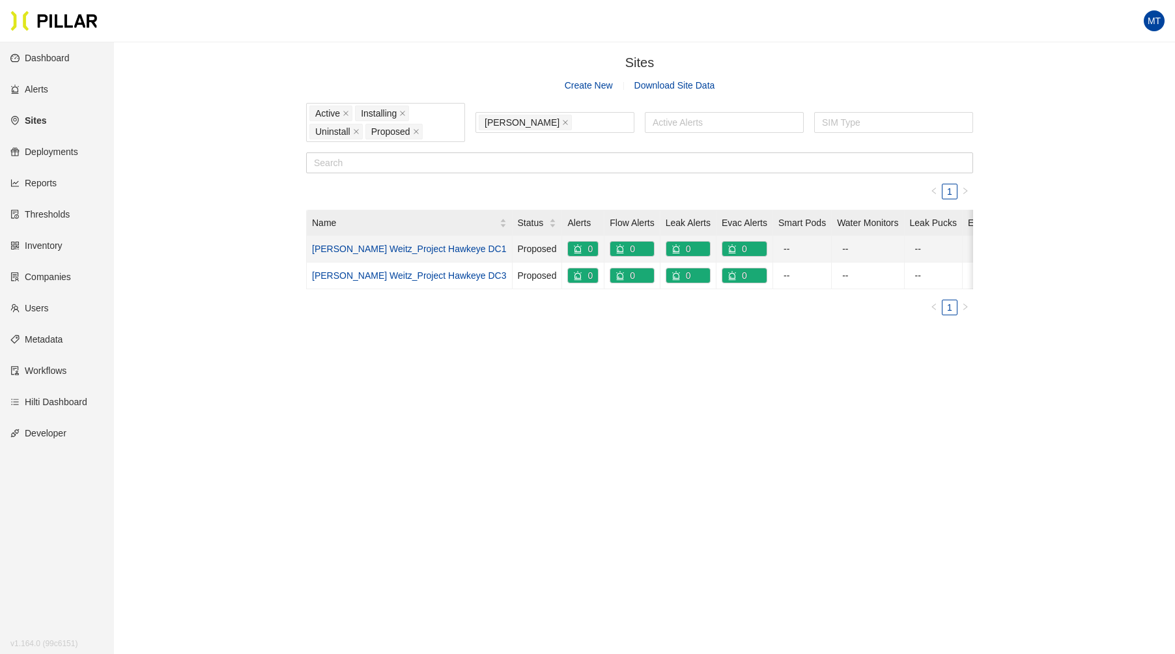
click at [406, 244] on link "[PERSON_NAME] Weitz_Project Hawkeye DC1" at bounding box center [409, 249] width 195 height 10
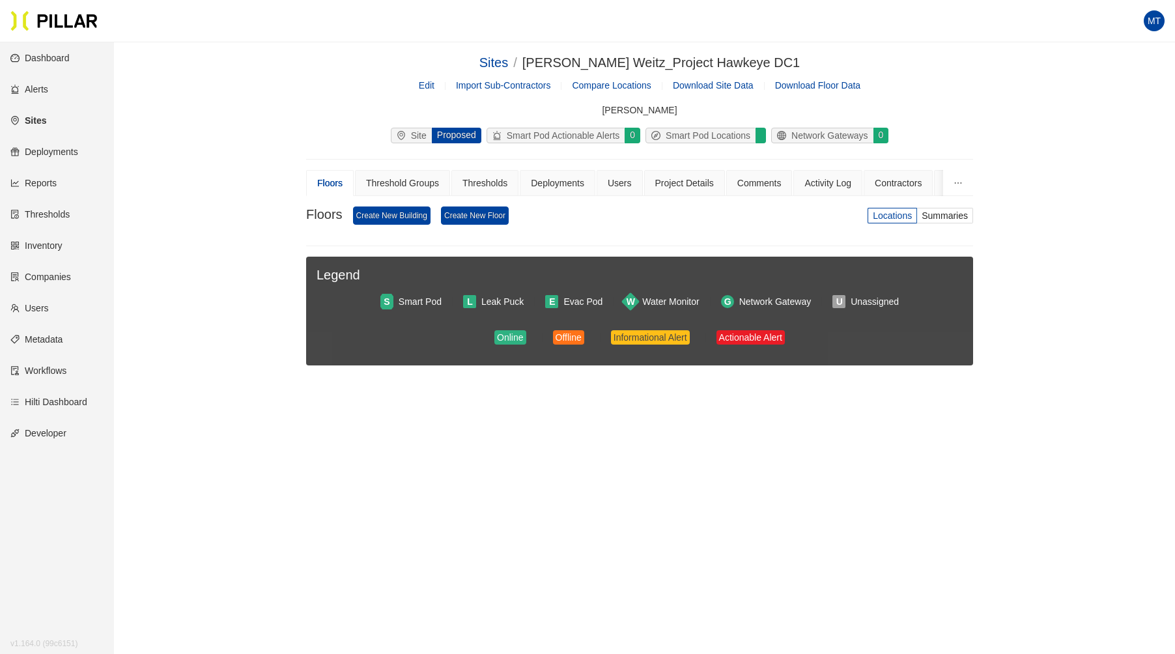
click at [429, 85] on link "Edit" at bounding box center [427, 85] width 16 height 10
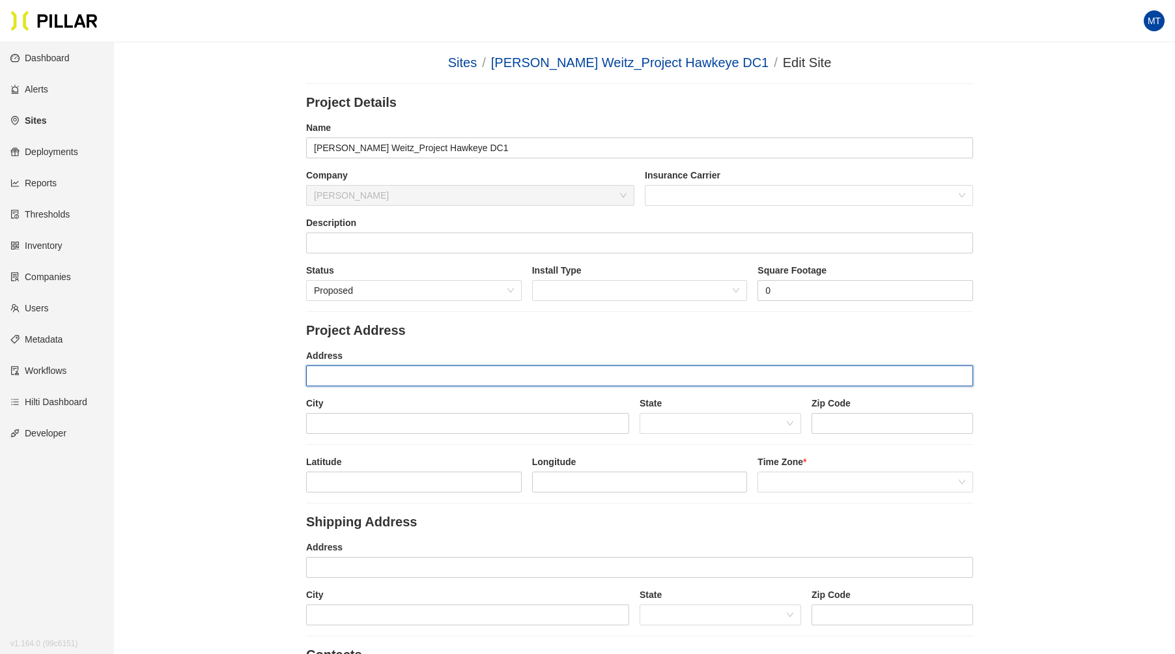
click at [397, 372] on input "text" at bounding box center [639, 375] width 667 height 21
paste input ""N 91°45'14.7"
type input ""N 91°45'14.7"
drag, startPoint x: 405, startPoint y: 376, endPoint x: 283, endPoint y: 380, distance: 122.5
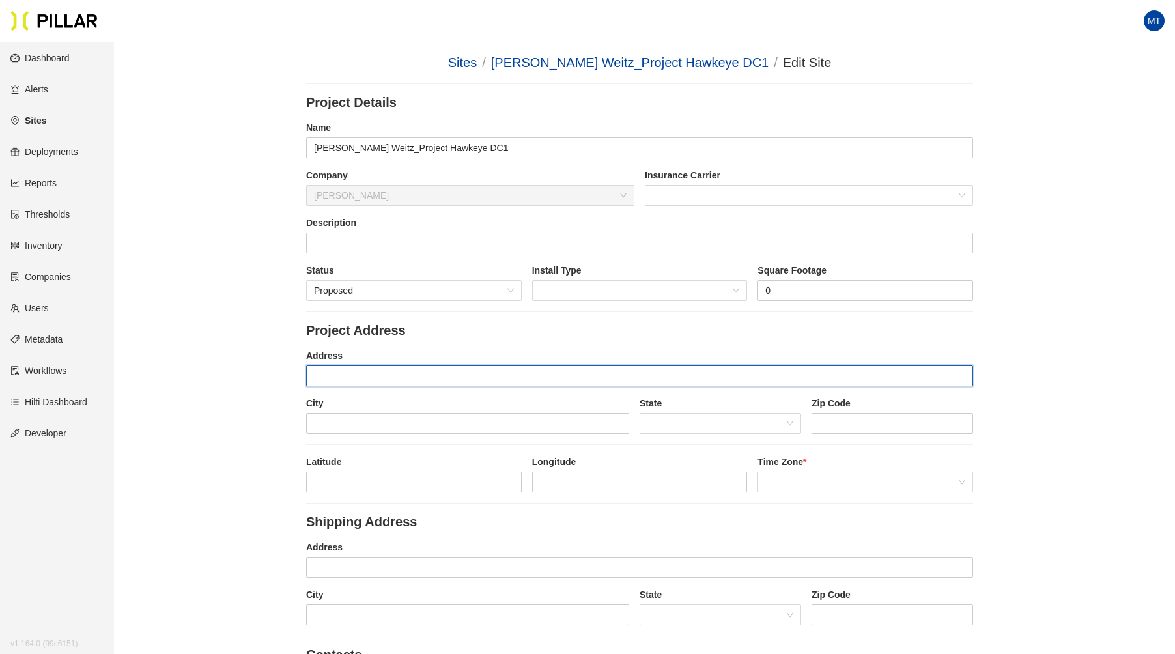
paste input "[STREET_ADDRESS]"
drag, startPoint x: 337, startPoint y: 377, endPoint x: 280, endPoint y: 379, distance: 57.3
type input "[STREET_ADDRESS]"
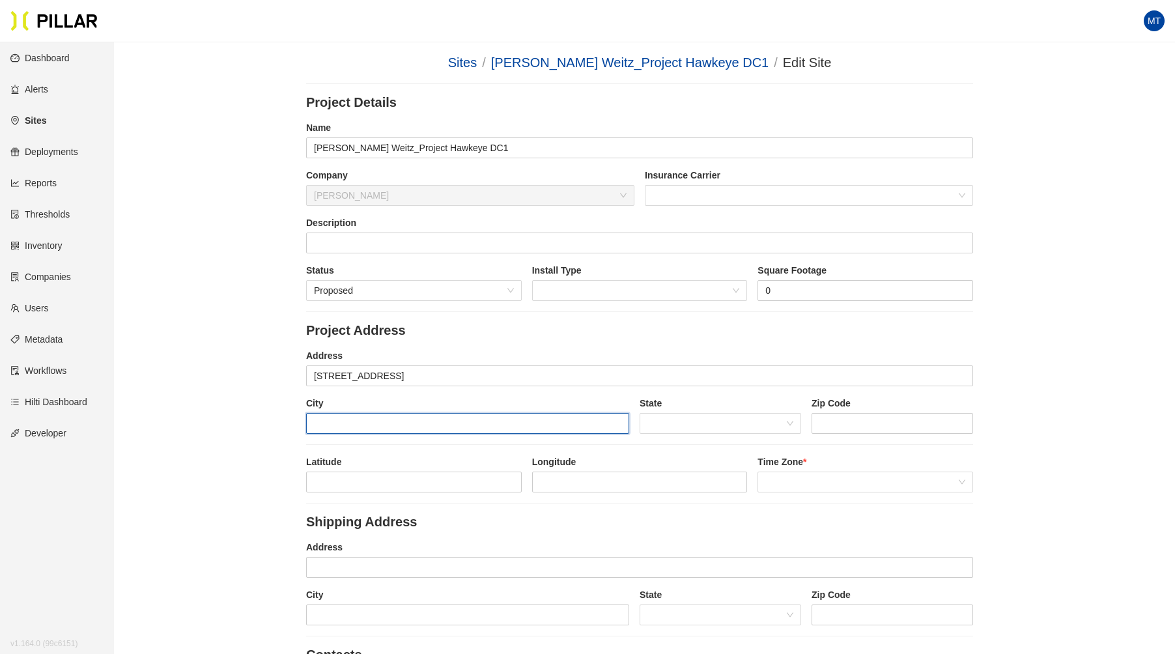
click at [397, 421] on input "text" at bounding box center [467, 423] width 323 height 21
type input "Fairfax"
click at [669, 421] on span at bounding box center [720, 424] width 146 height 20
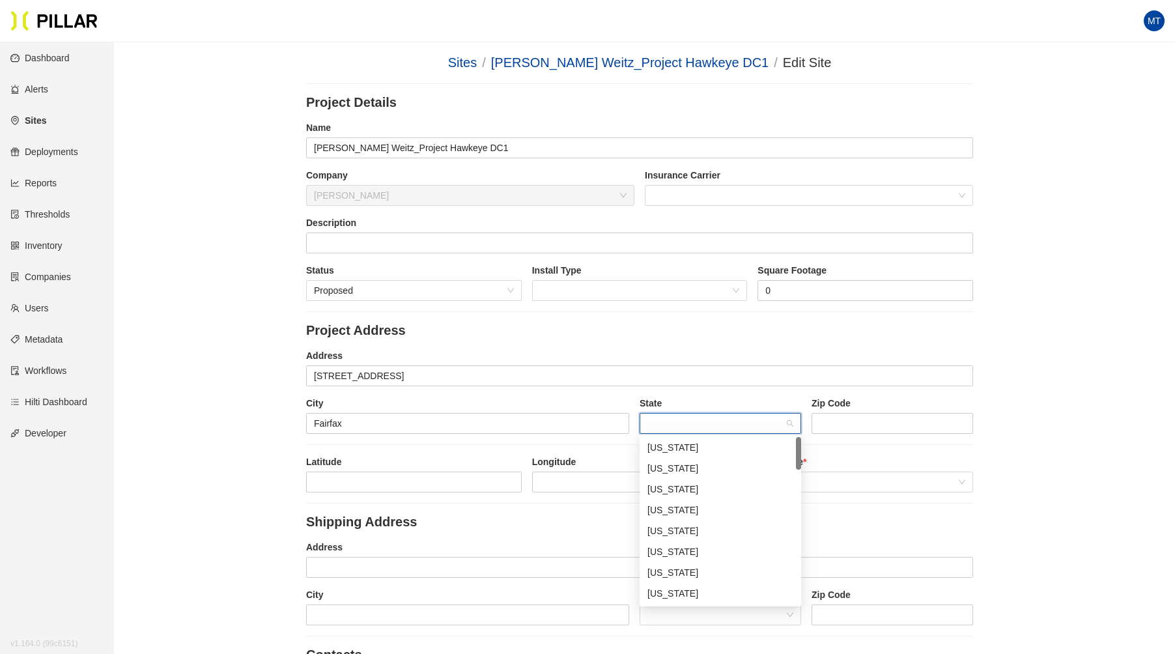
type input "o"
type input "io"
click at [685, 445] on div "[US_STATE]" at bounding box center [720, 447] width 146 height 14
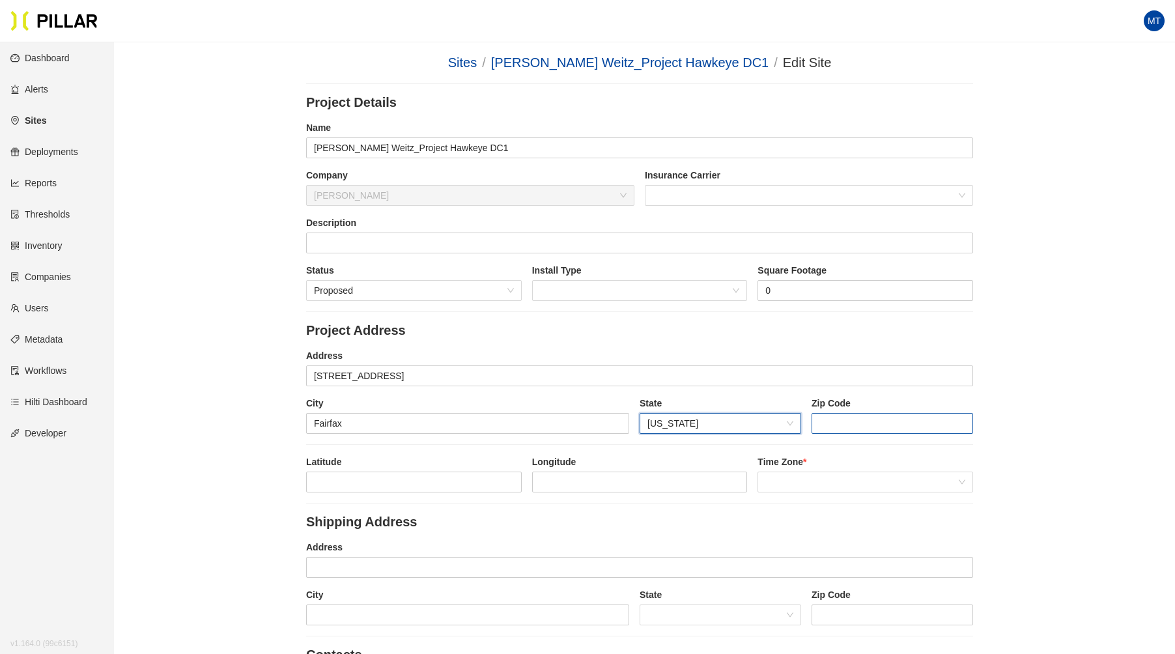
click at [858, 413] on div "Zip Code" at bounding box center [892, 415] width 162 height 37
click at [858, 417] on input "string" at bounding box center [892, 423] width 162 height 21
type input "52228"
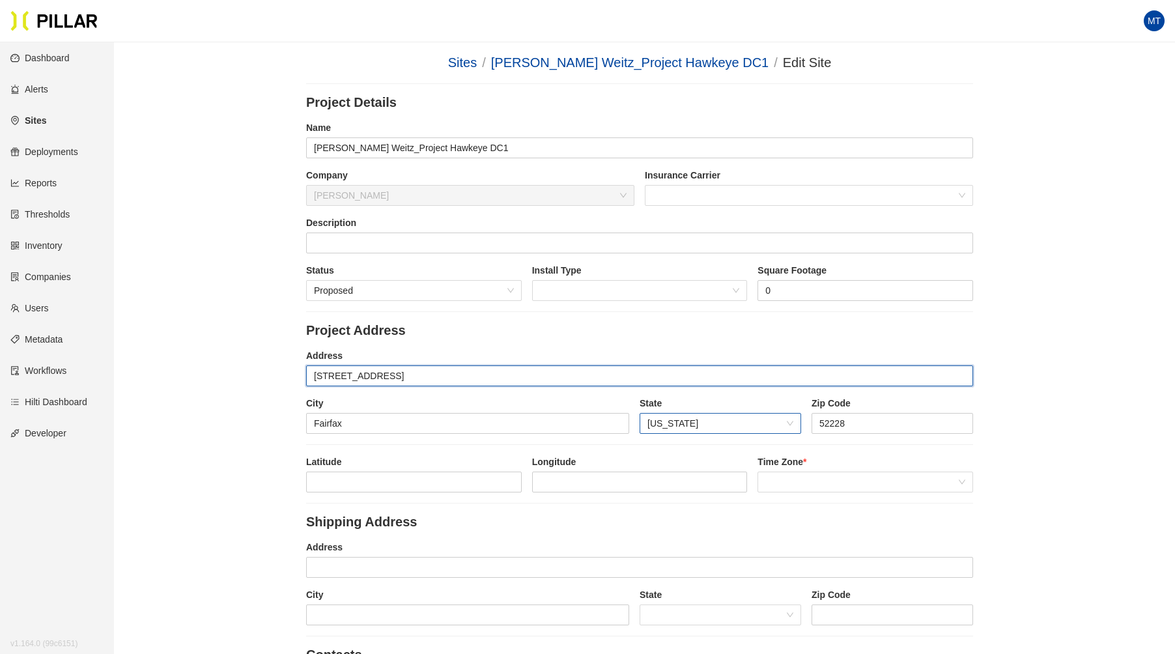
drag, startPoint x: 533, startPoint y: 376, endPoint x: 386, endPoint y: 366, distance: 147.6
click at [386, 366] on input "[STREET_ADDRESS]" at bounding box center [639, 375] width 667 height 21
type input "[STREET_ADDRESS]"
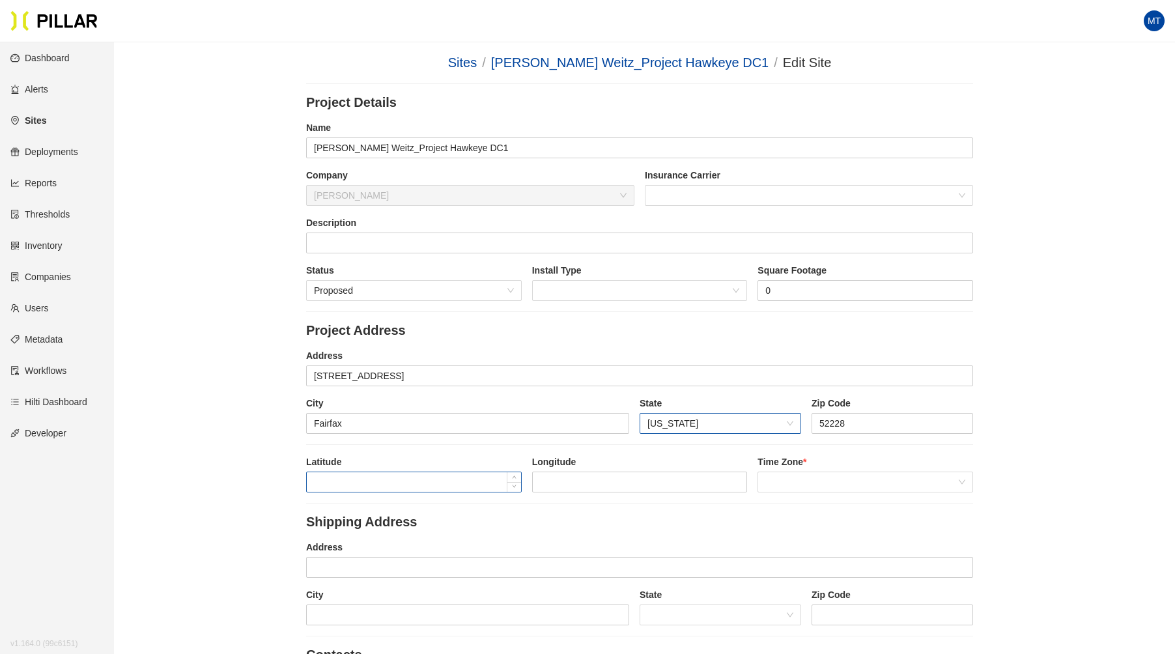
click at [390, 469] on div "Latitude" at bounding box center [414, 473] width 216 height 37
click at [388, 473] on input at bounding box center [414, 482] width 214 height 20
paste input "41°54'21.2"N 91°45'14.7"
drag, startPoint x: 356, startPoint y: 481, endPoint x: 494, endPoint y: 476, distance: 138.8
click at [494, 476] on input "41°54'21.2"N 91°45'14.7" at bounding box center [414, 482] width 214 height 20
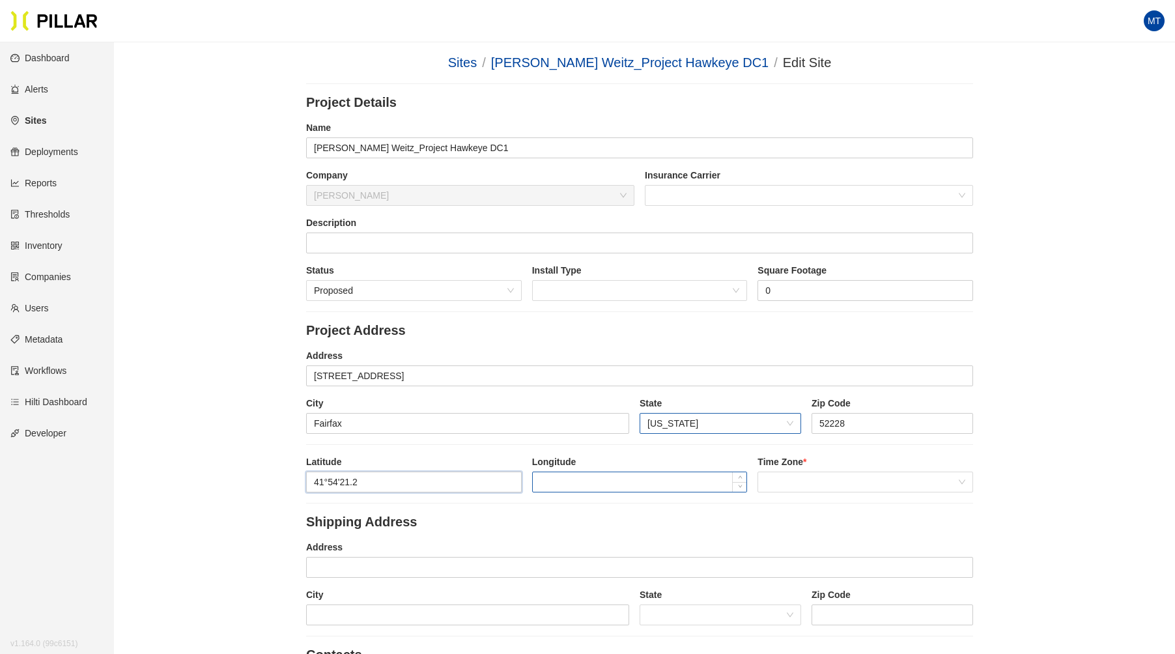
type input "41°54'21.2"
click at [591, 475] on input at bounding box center [640, 482] width 214 height 20
paste input ""N 91°45'14.7"
click at [552, 479] on input ""N 91°45'14.7" at bounding box center [640, 482] width 214 height 20
click at [789, 475] on span at bounding box center [865, 482] width 200 height 20
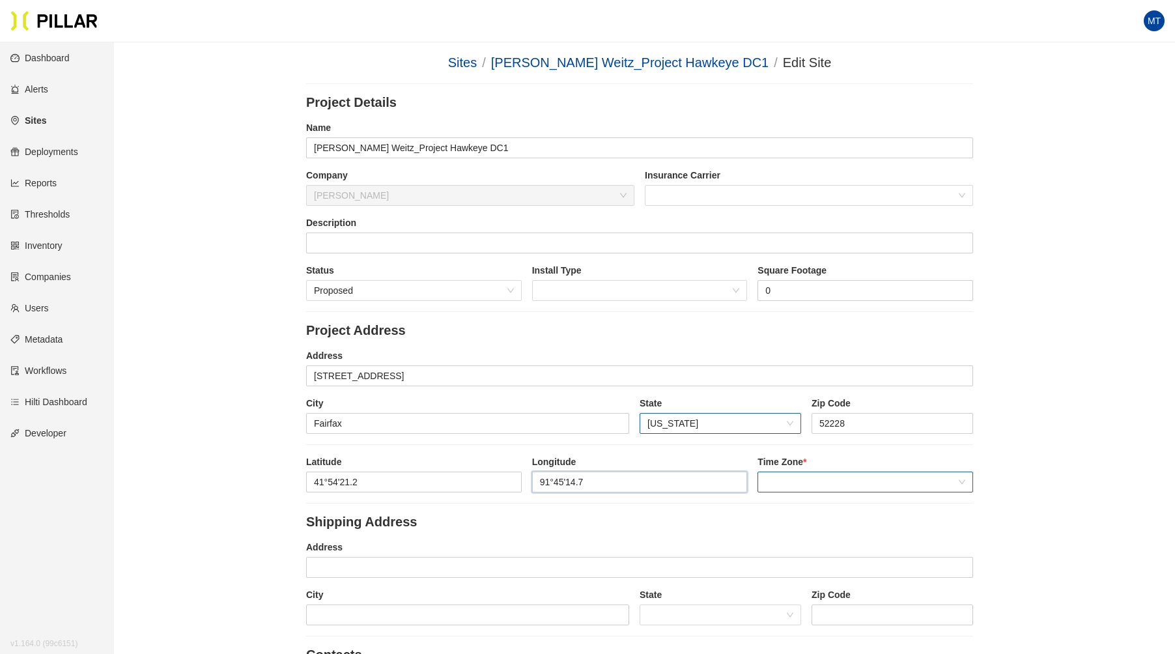
type input "91°45'14.7"
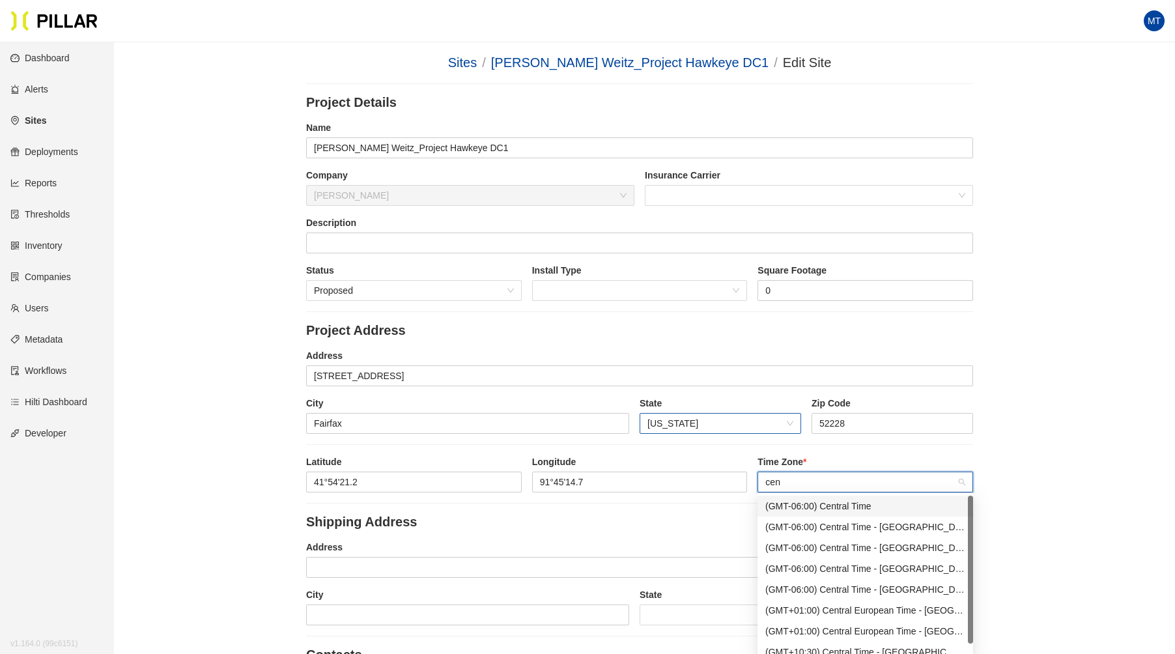
type input "cent"
click at [817, 505] on div "(GMT-06:00) Central Time" at bounding box center [865, 506] width 200 height 14
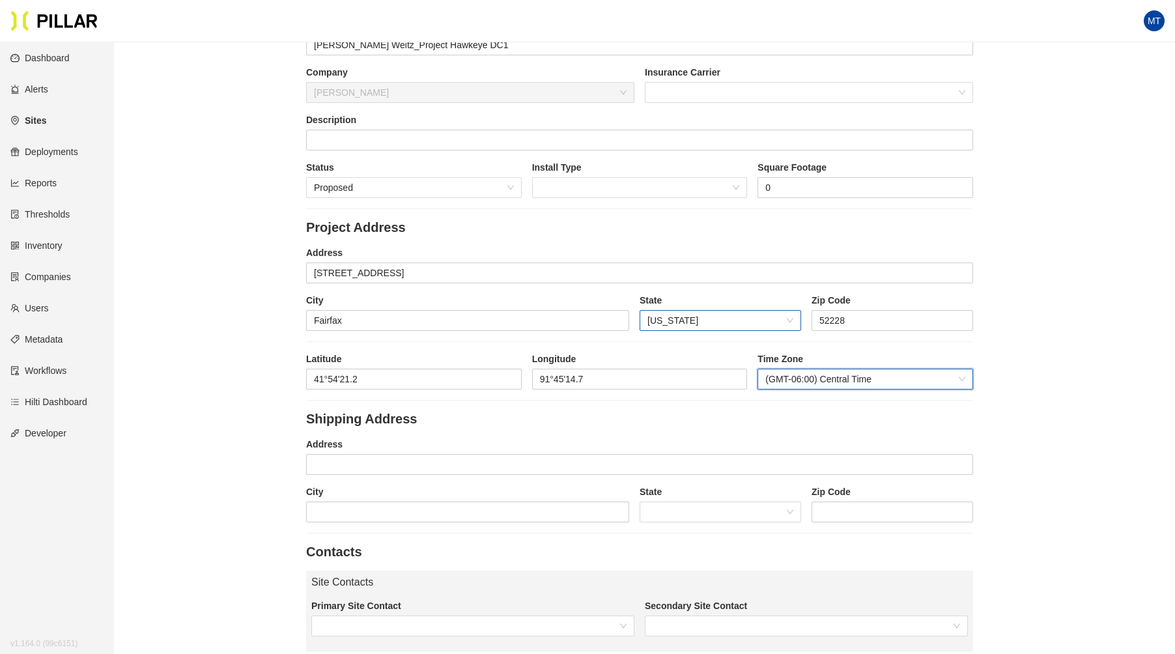
scroll to position [182, 0]
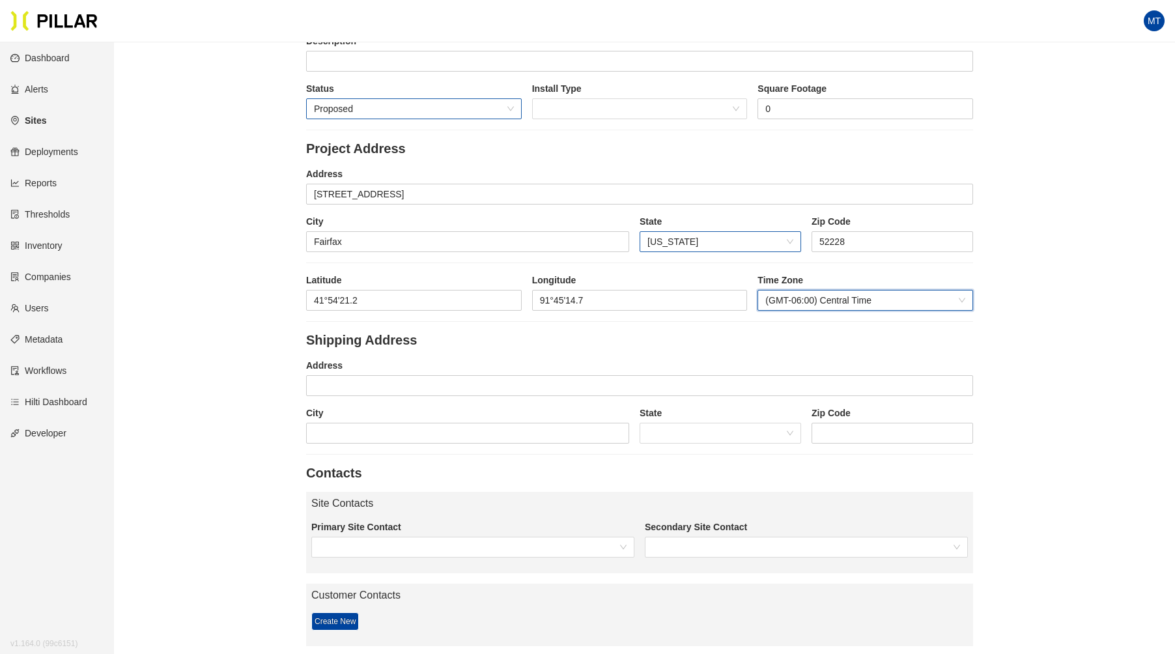
click at [419, 113] on span "Proposed" at bounding box center [414, 109] width 200 height 20
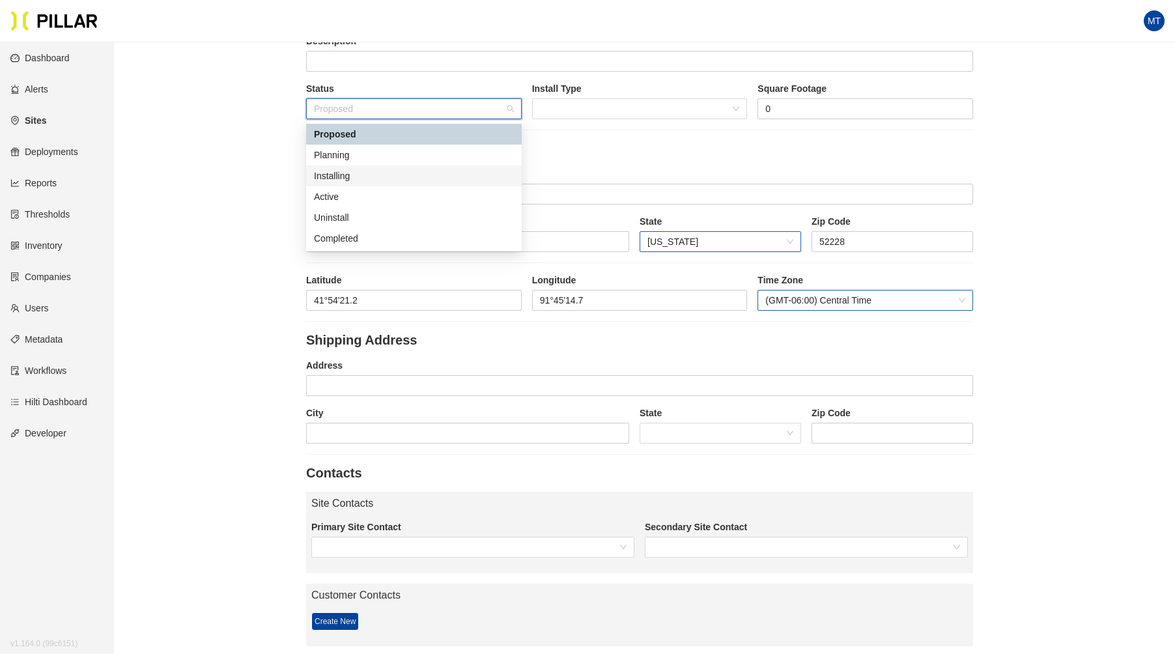
click at [359, 176] on div "Installing" at bounding box center [414, 176] width 200 height 14
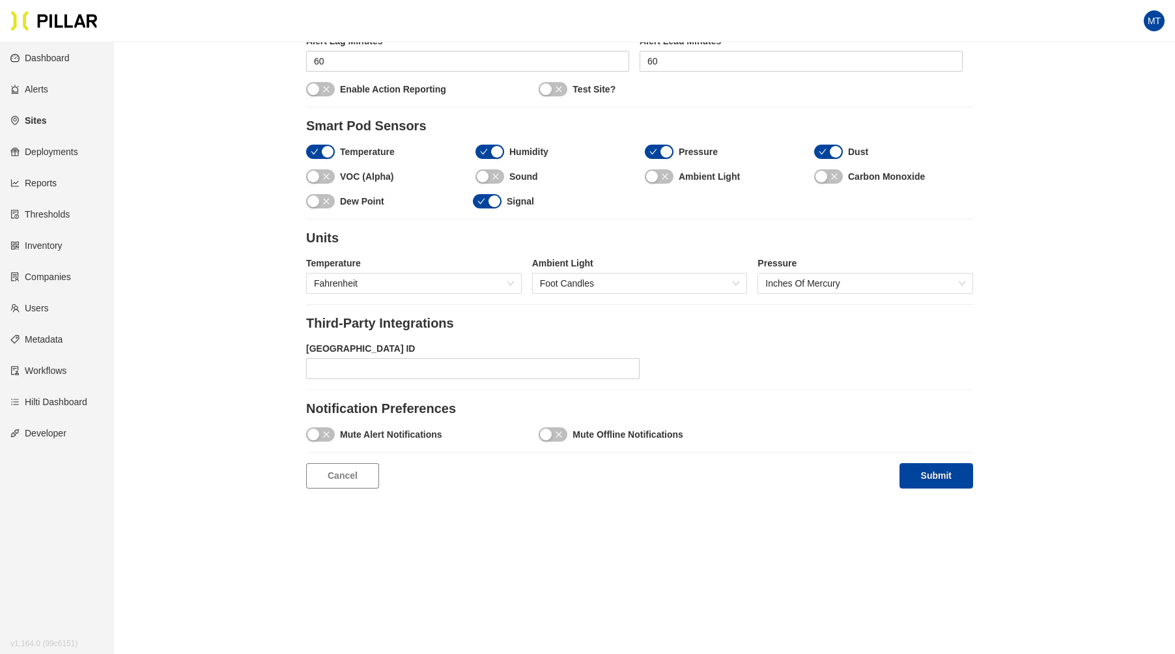
scroll to position [1219, 0]
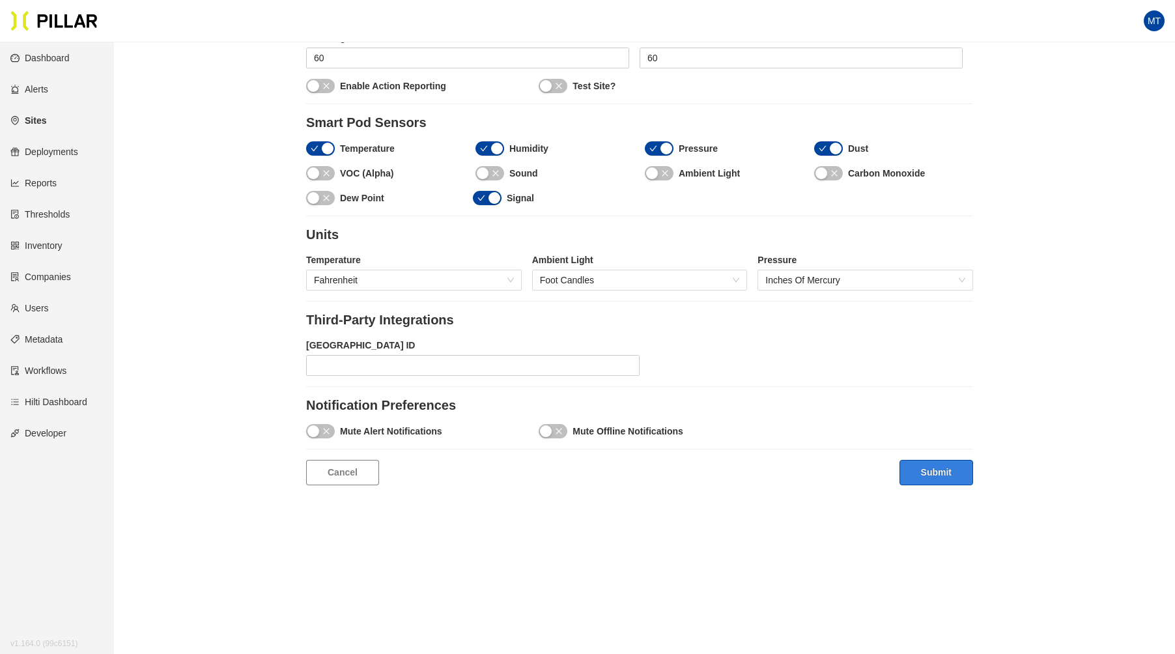
click at [938, 462] on button "Submit" at bounding box center [936, 472] width 74 height 25
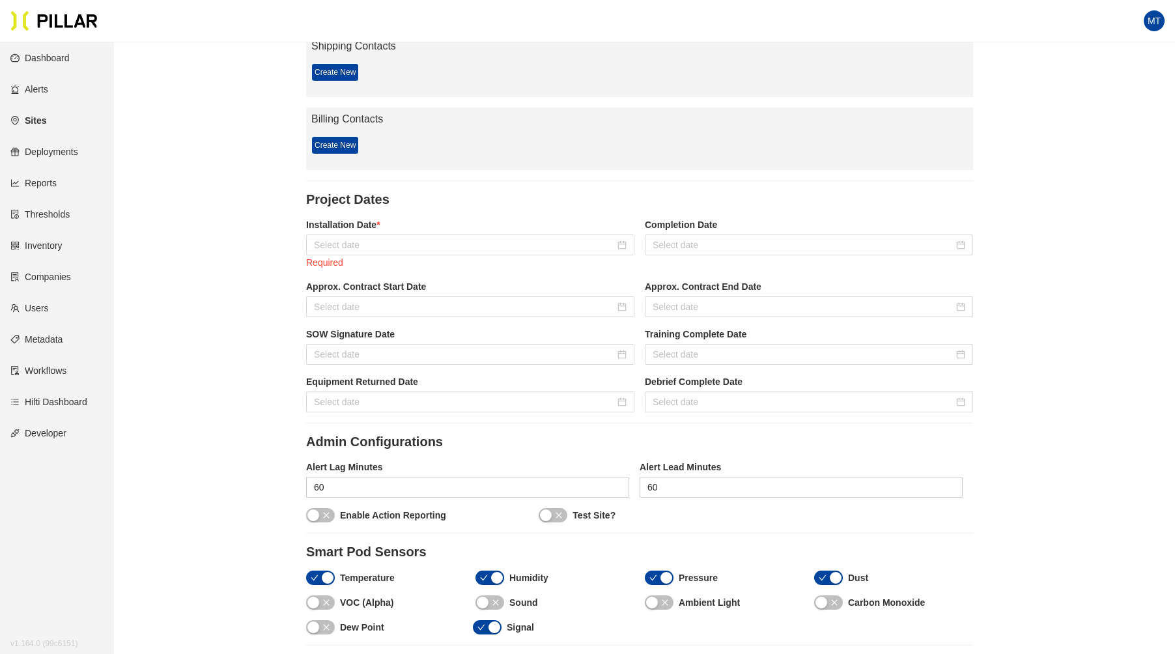
scroll to position [861, 0]
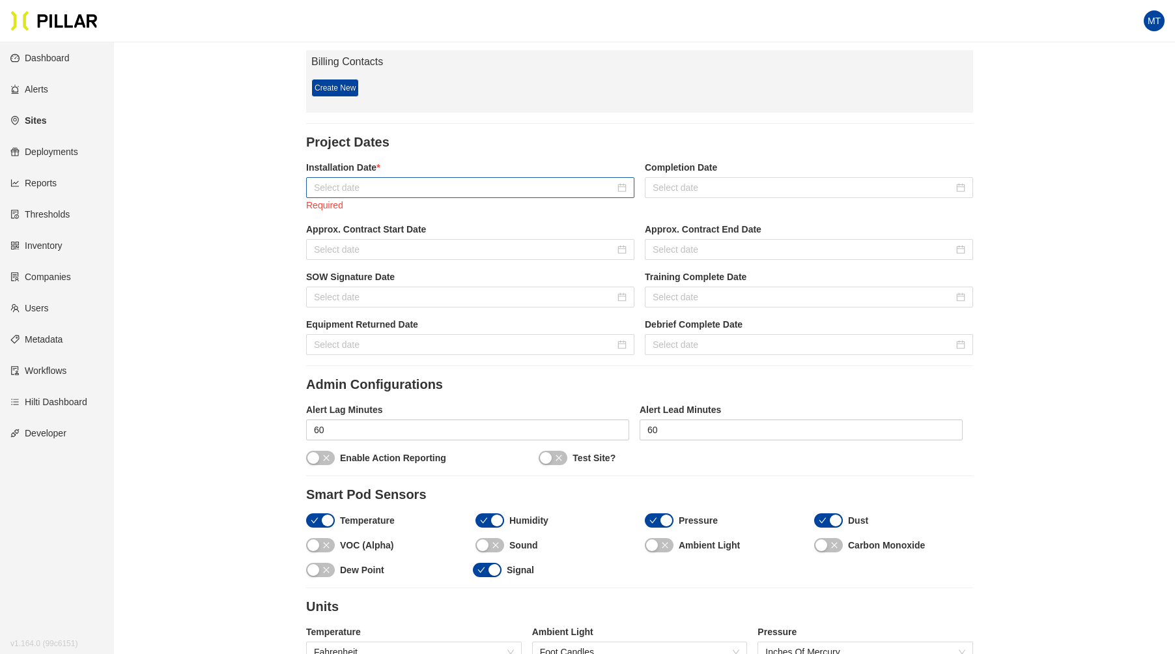
click at [369, 177] on div at bounding box center [470, 187] width 328 height 21
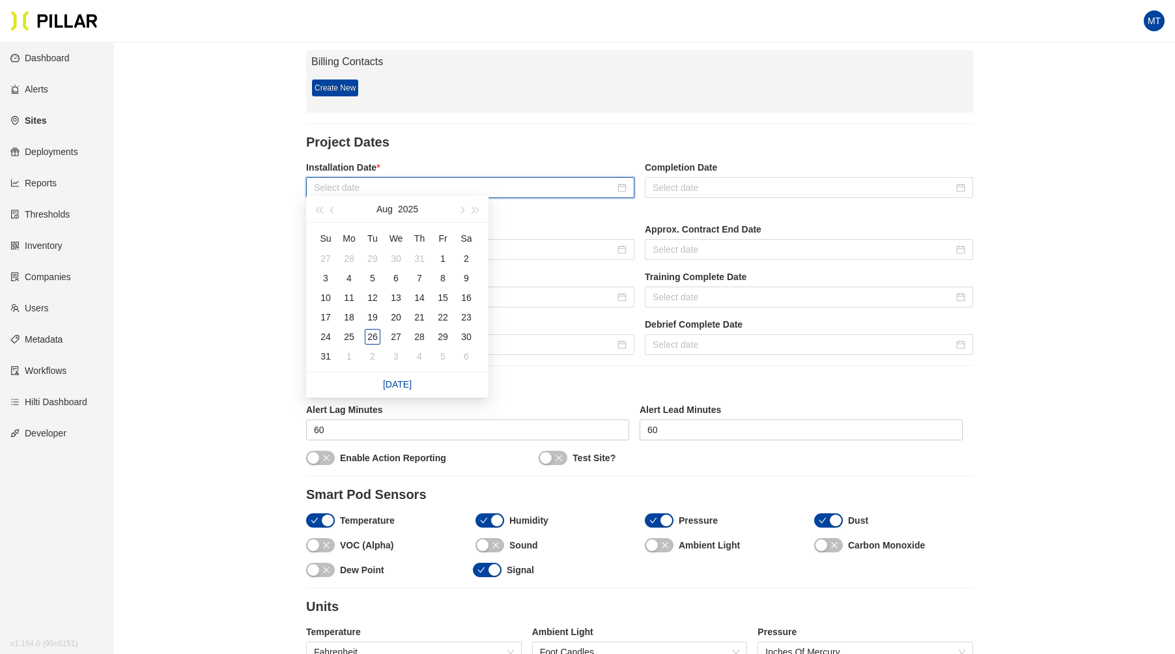
click at [369, 177] on div at bounding box center [470, 187] width 328 height 21
drag, startPoint x: 372, startPoint y: 334, endPoint x: 379, endPoint y: 332, distance: 7.4
click at [374, 333] on div "26" at bounding box center [373, 337] width 16 height 16
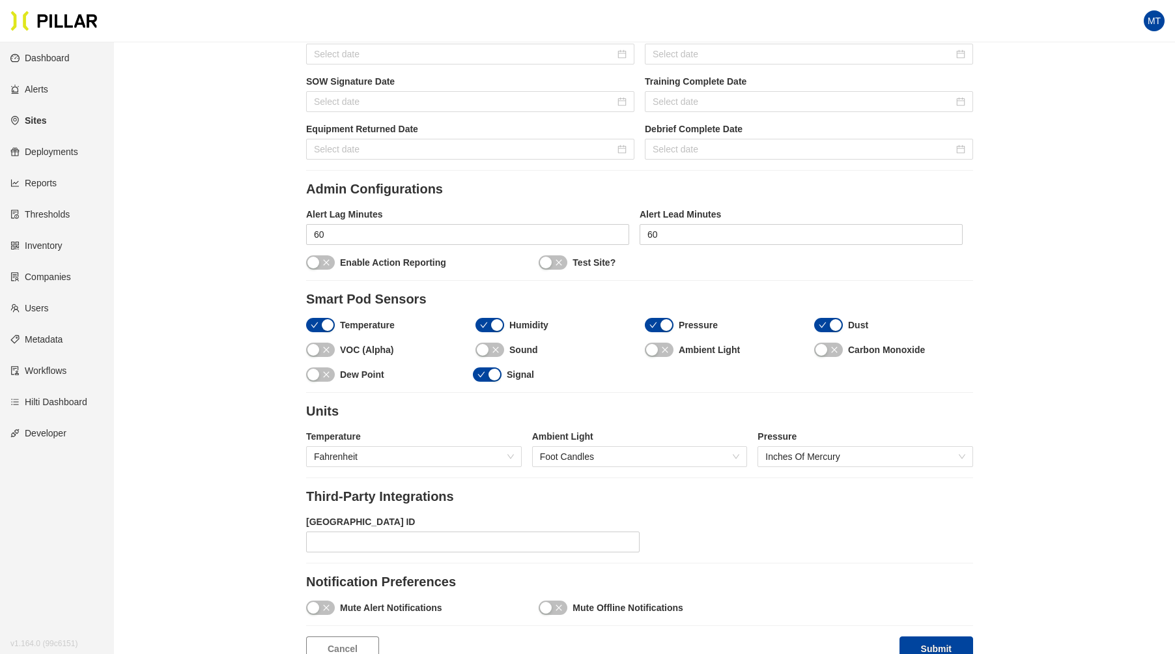
scroll to position [1219, 0]
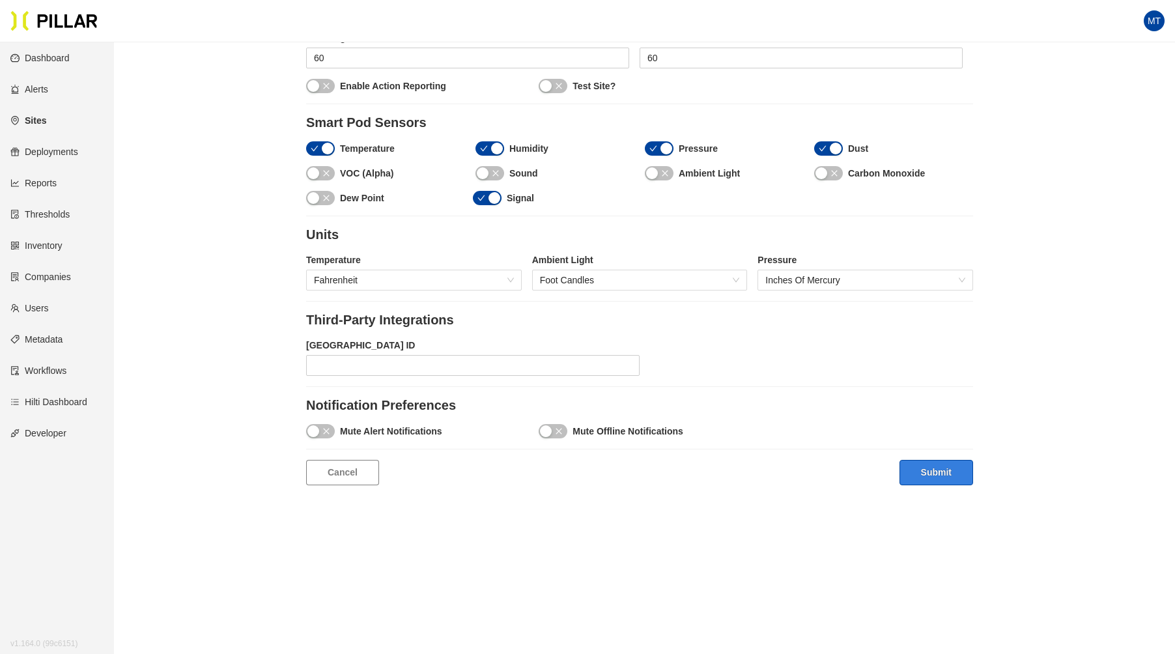
click at [924, 460] on button "Submit" at bounding box center [936, 472] width 74 height 25
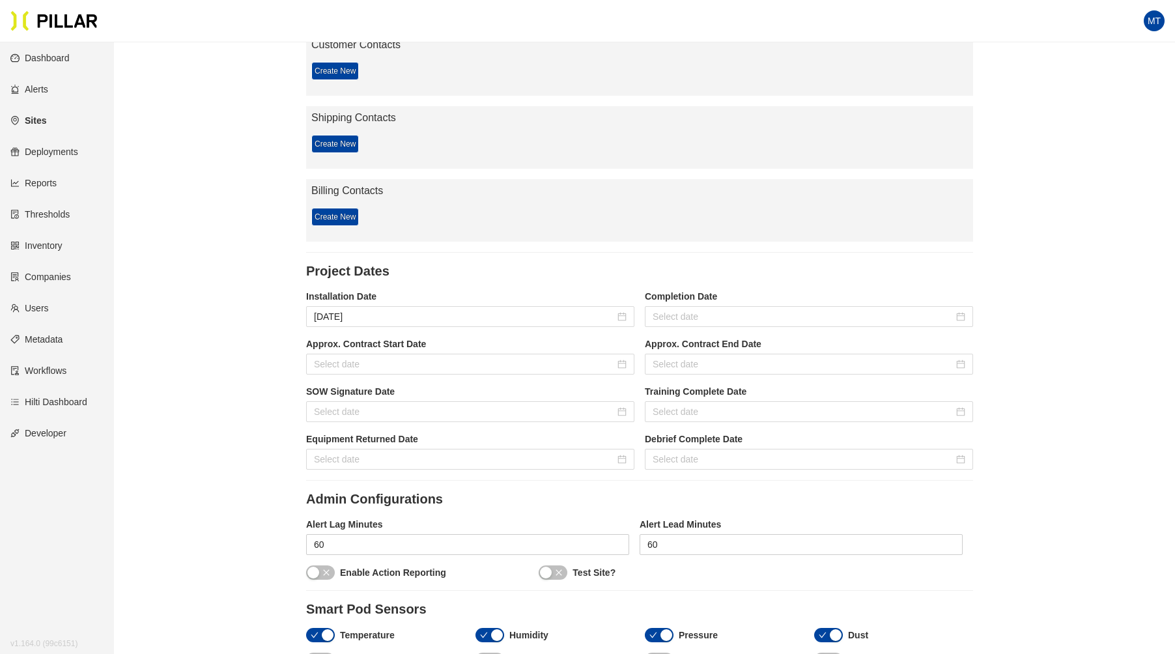
scroll to position [776, 0]
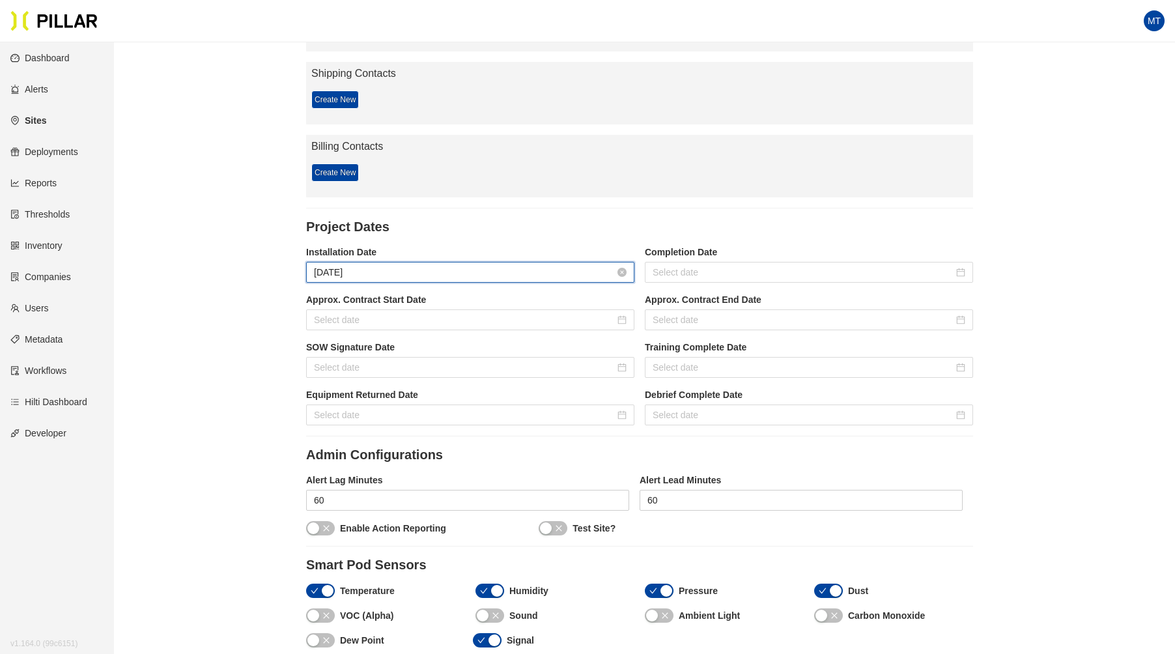
click at [408, 270] on input "[DATE]" at bounding box center [464, 272] width 301 height 14
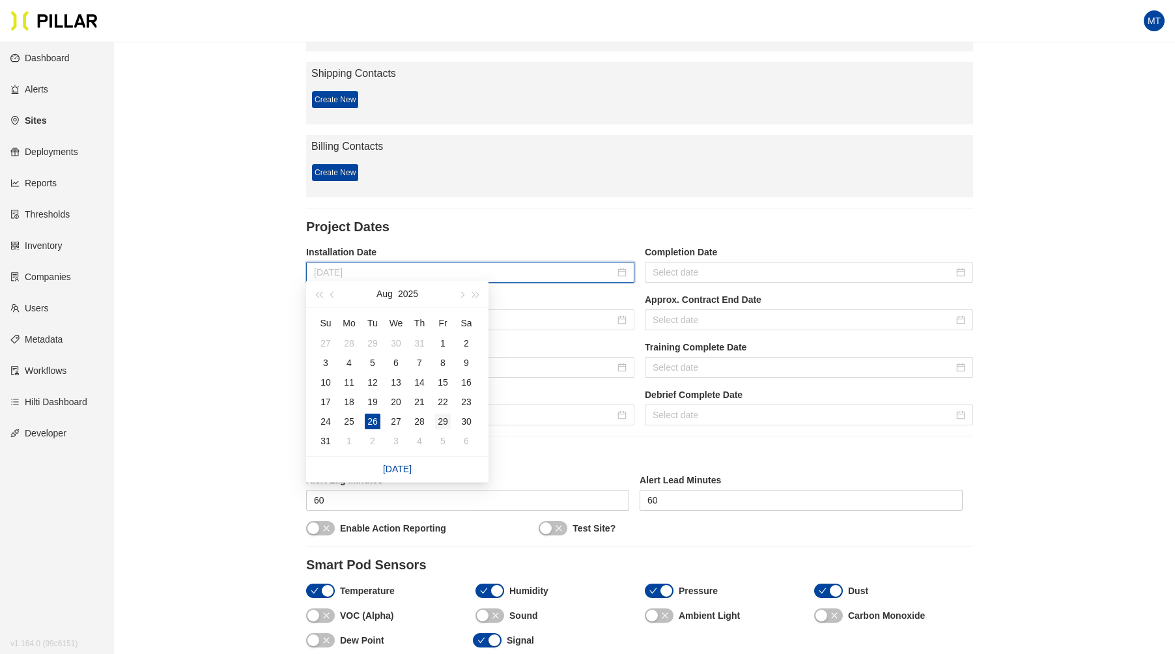
type input "[DATE]"
click at [441, 418] on div "29" at bounding box center [443, 422] width 16 height 16
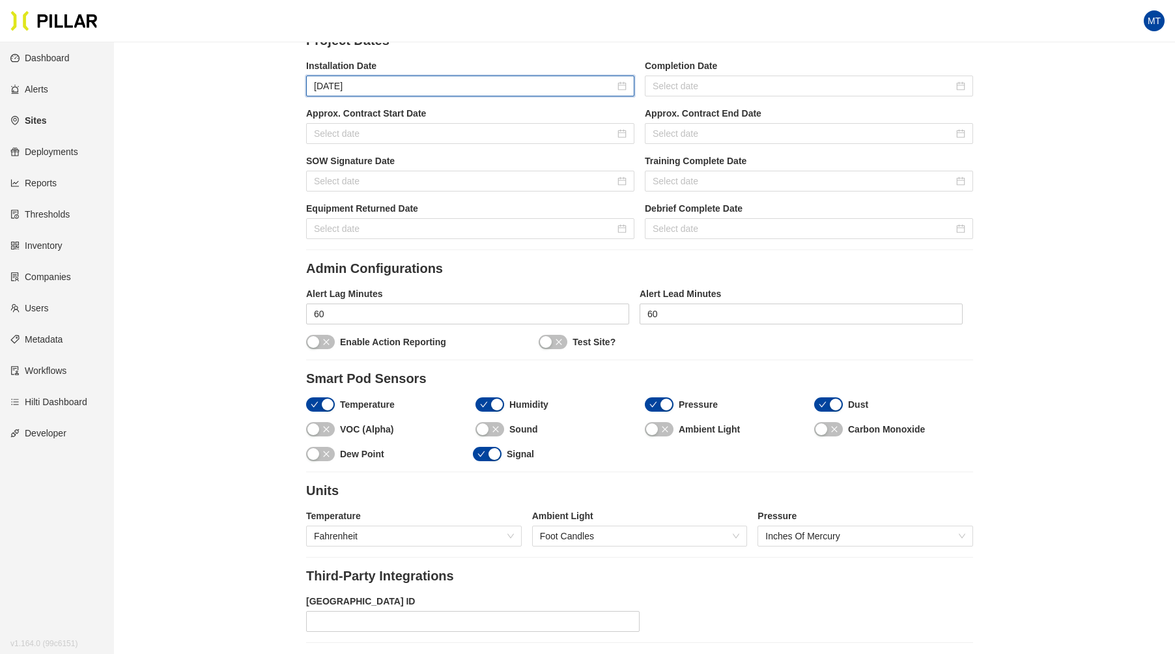
scroll to position [1219, 0]
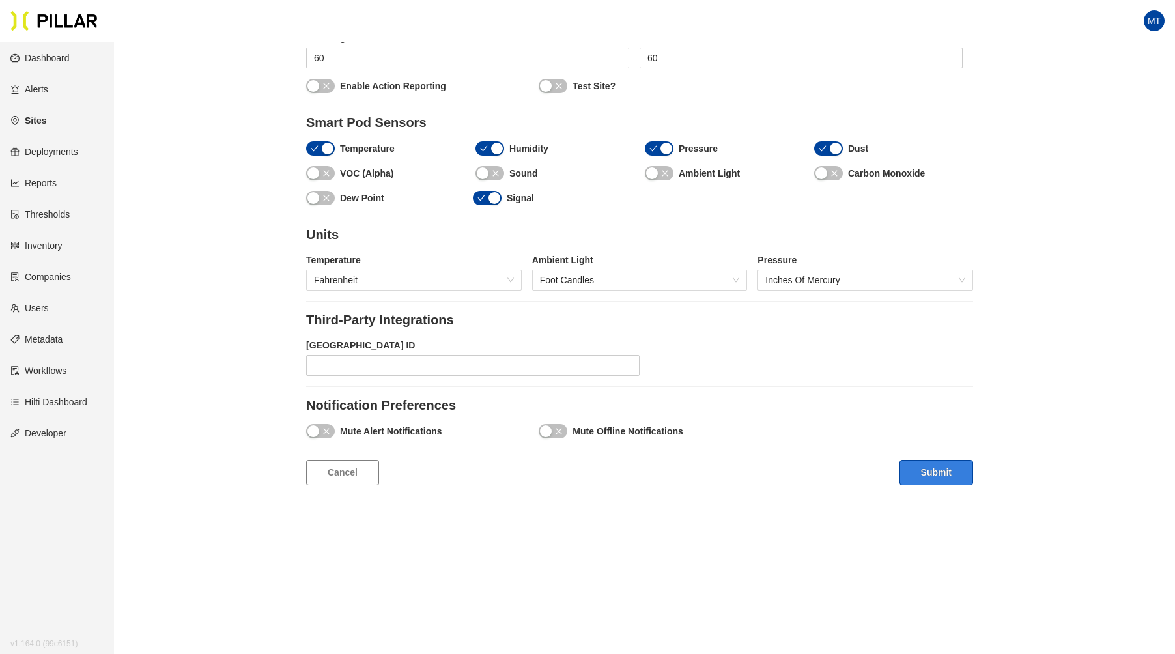
click at [948, 472] on button "Submit" at bounding box center [936, 472] width 74 height 25
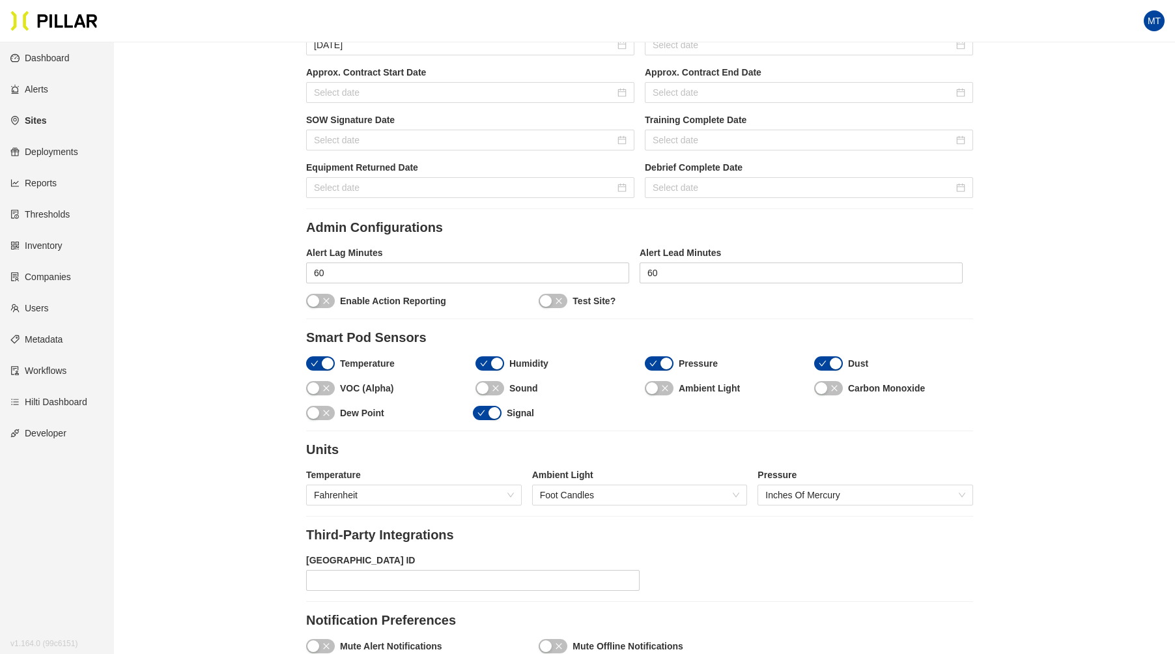
scroll to position [1003, 0]
drag, startPoint x: 492, startPoint y: 383, endPoint x: 560, endPoint y: 392, distance: 69.0
click at [511, 389] on div "VOC (Alpha) Sound Ambient Light Carbon Monoxide" at bounding box center [639, 394] width 667 height 25
drag, startPoint x: 662, startPoint y: 387, endPoint x: 679, endPoint y: 385, distance: 16.4
click at [664, 387] on span "button" at bounding box center [665, 389] width 8 height 14
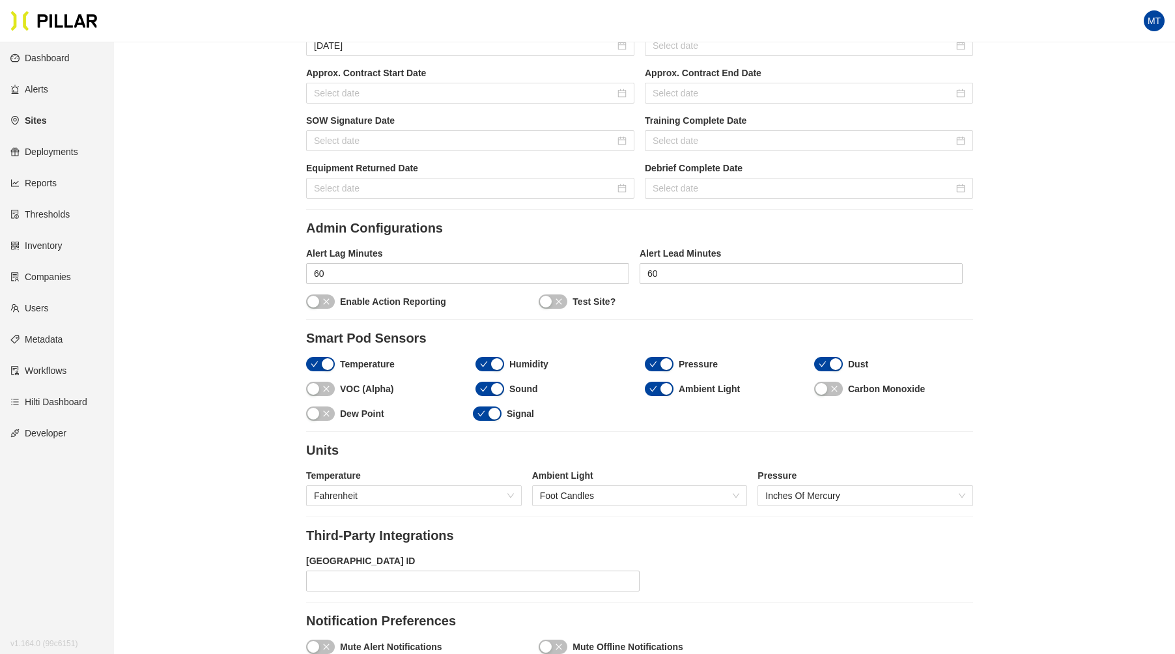
click at [822, 383] on div "button" at bounding box center [821, 389] width 12 height 12
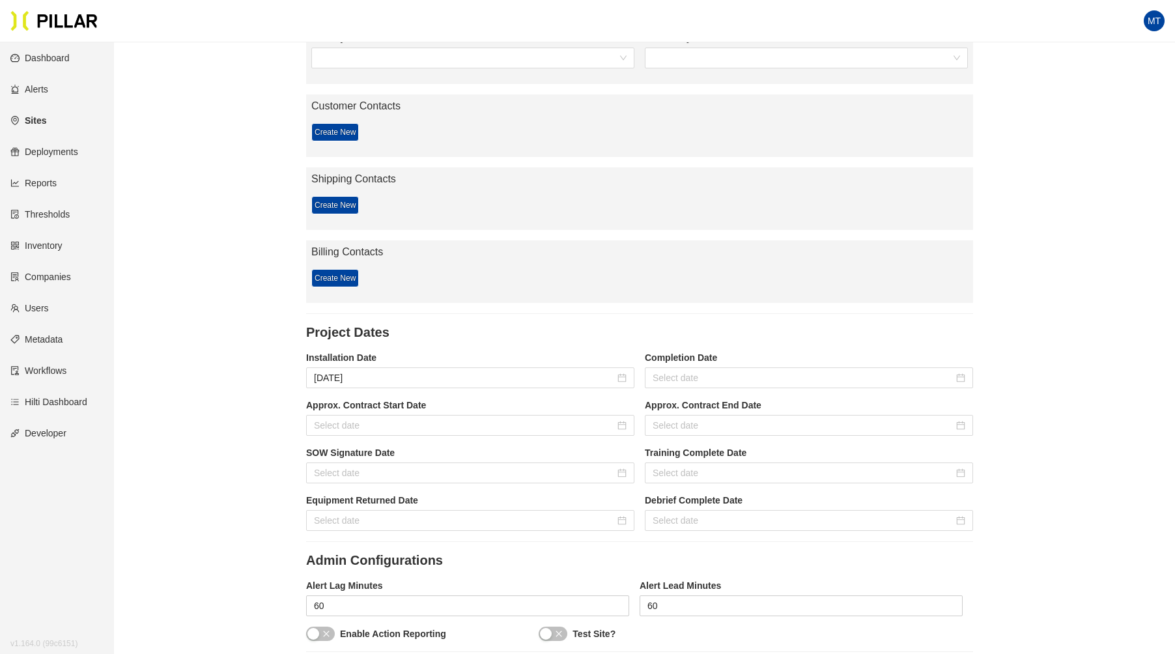
scroll to position [668, 0]
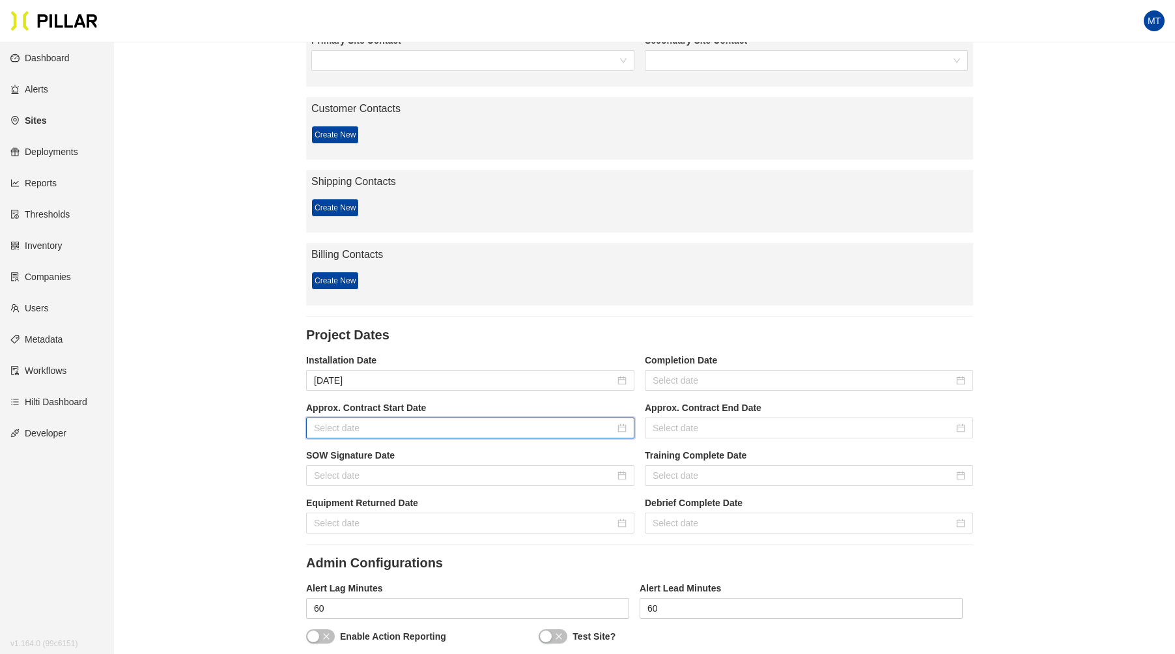
click at [462, 421] on input at bounding box center [464, 428] width 301 height 14
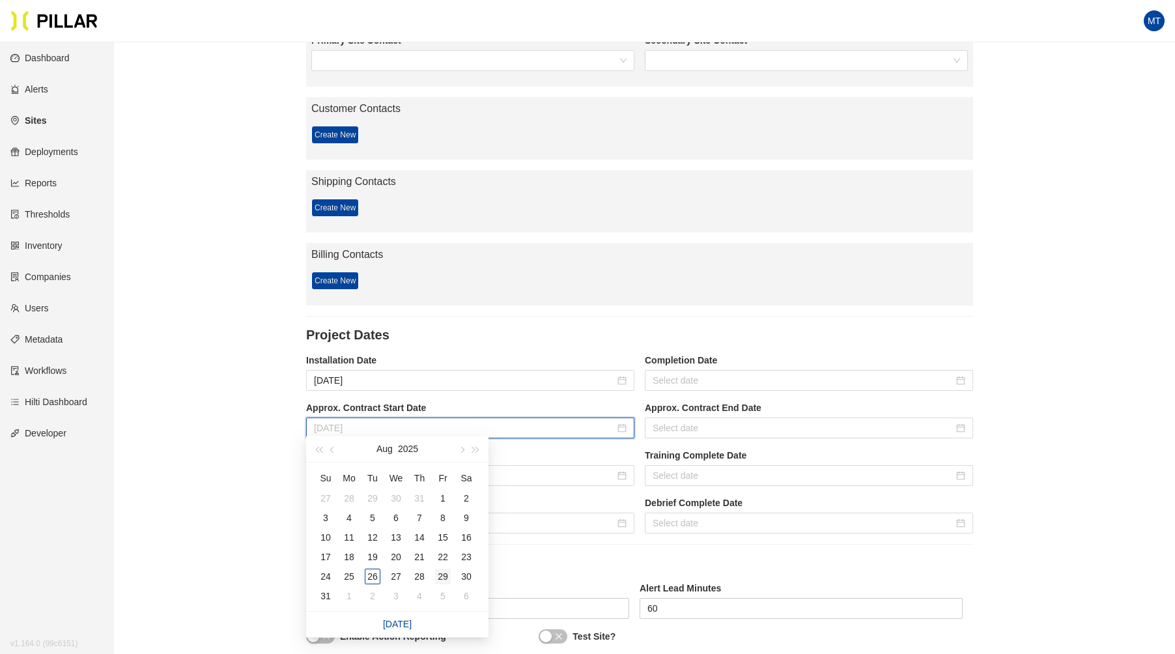
type input "[DATE]"
click at [435, 573] on div "29" at bounding box center [443, 577] width 16 height 16
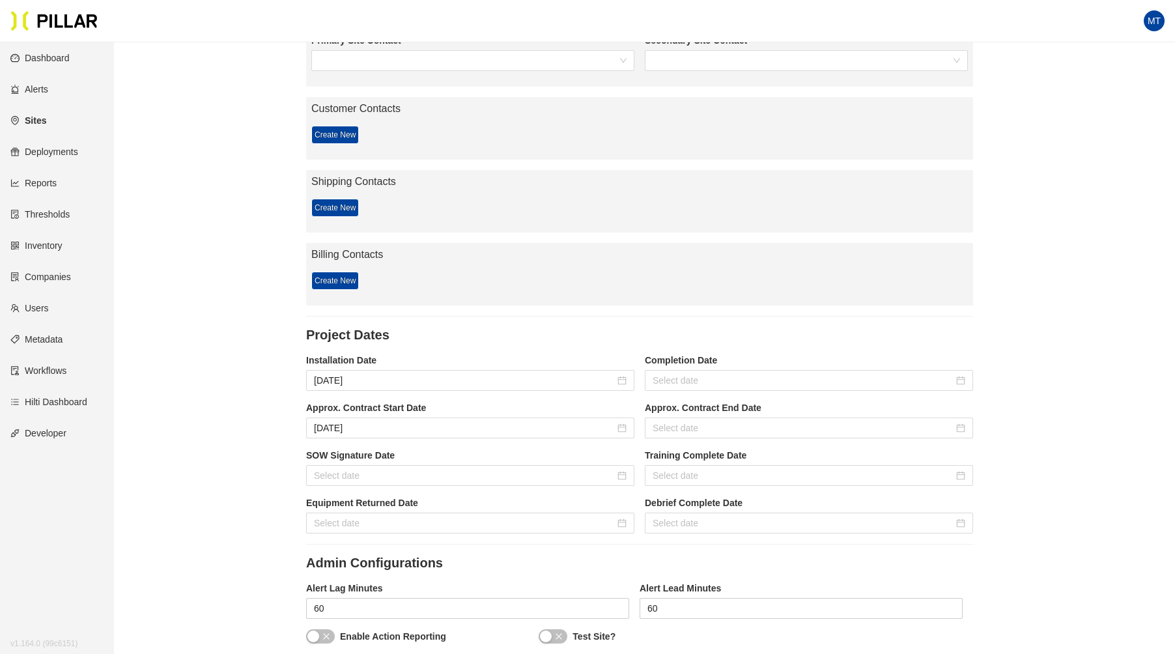
click at [243, 414] on div "Sites / [PERSON_NAME] Weitz_Project [GEOGRAPHIC_DATA] / Edit Site / Project Det…" at bounding box center [639, 210] width 987 height 1651
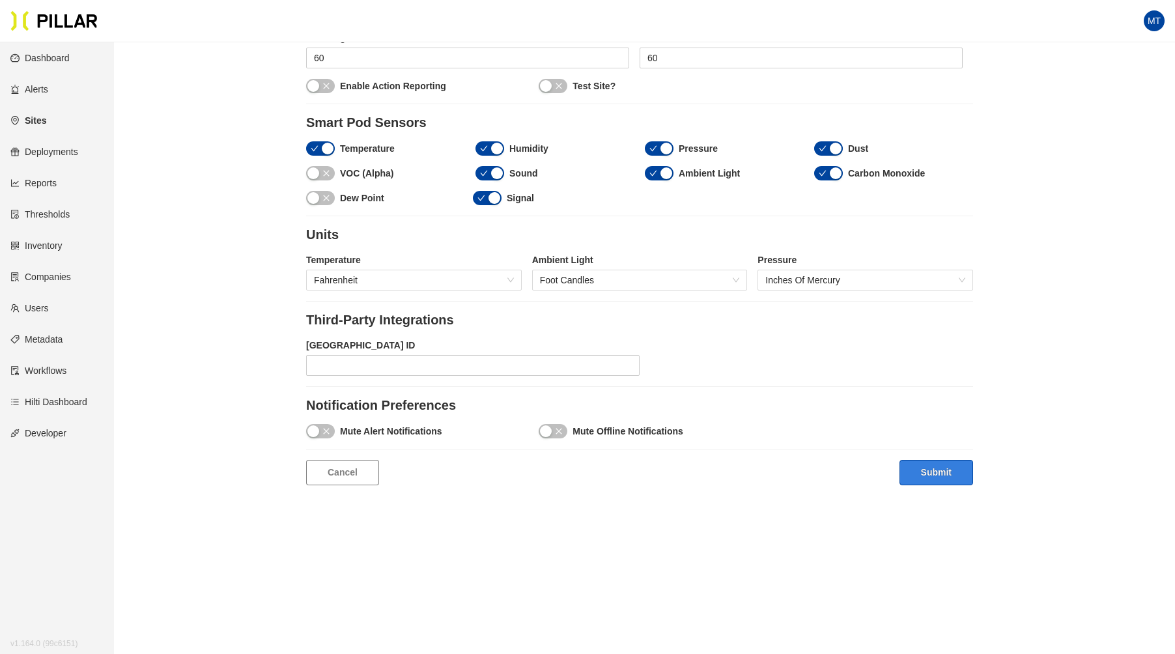
click at [944, 464] on button "Submit" at bounding box center [936, 472] width 74 height 25
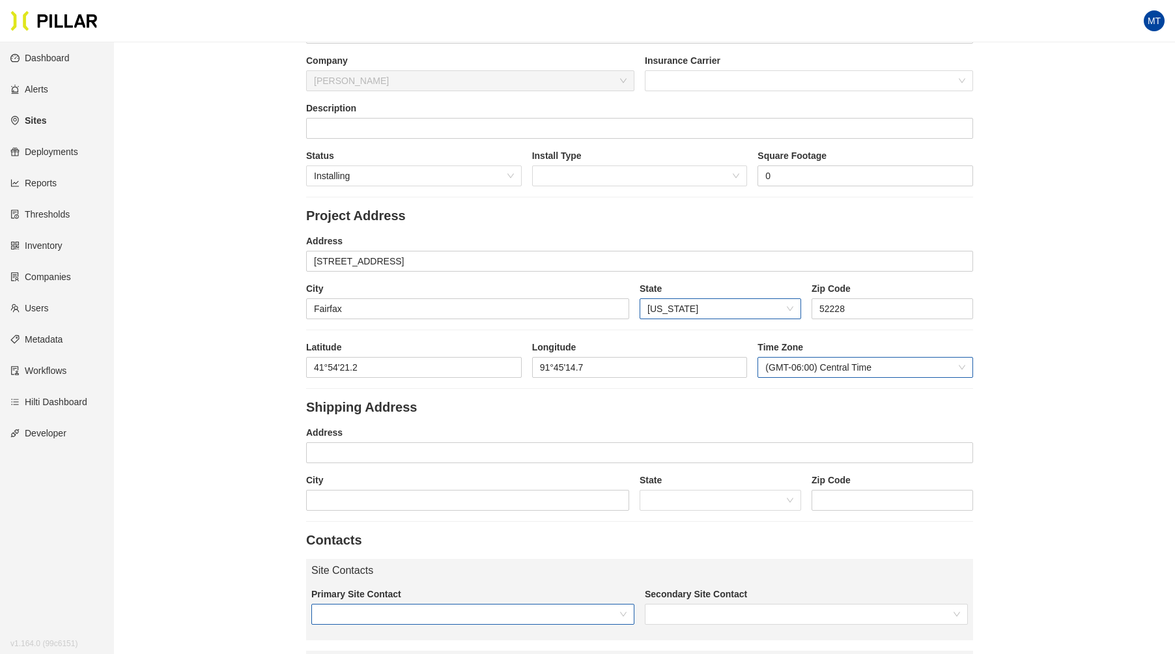
scroll to position [104, 0]
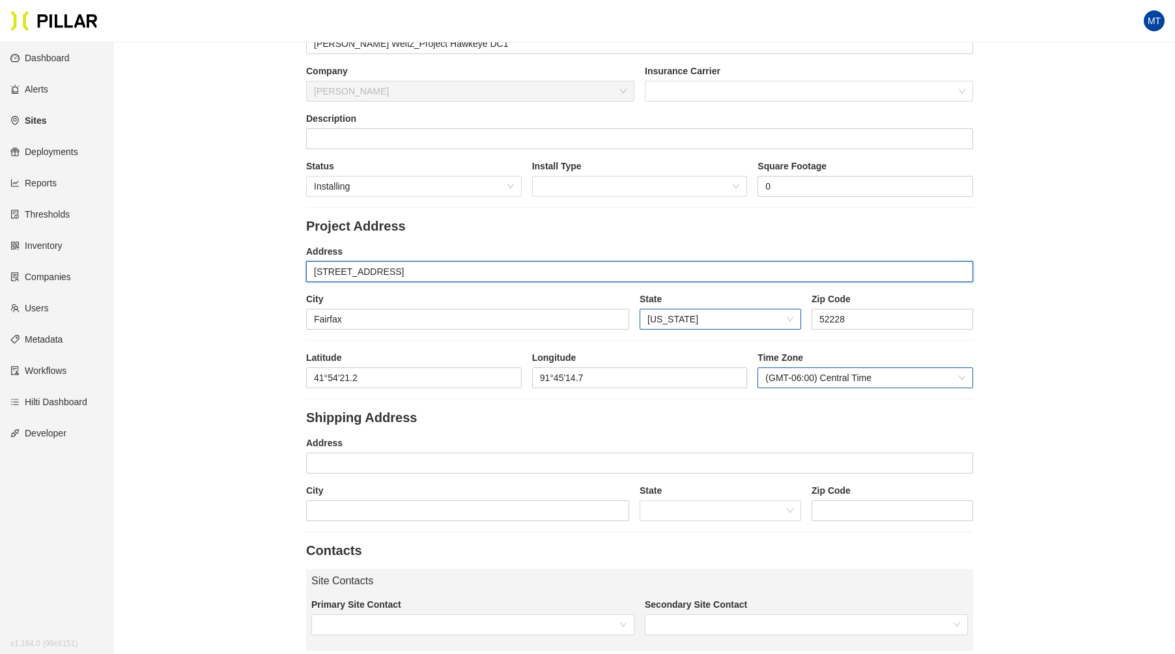
drag, startPoint x: 336, startPoint y: 272, endPoint x: 257, endPoint y: 272, distance: 79.5
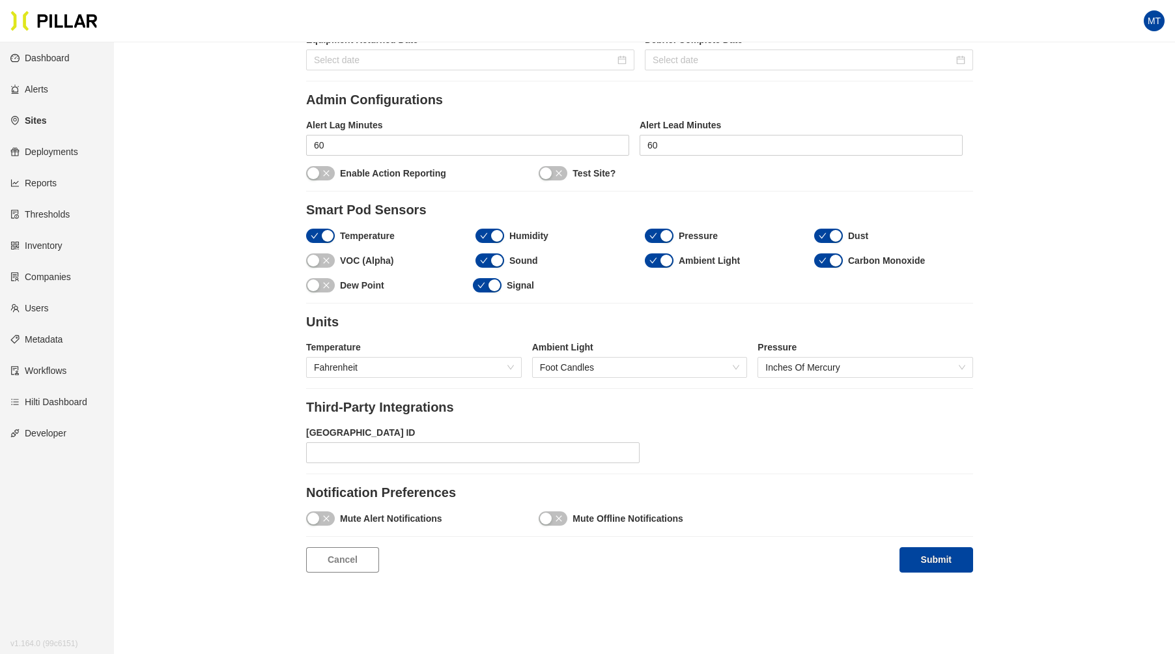
scroll to position [1136, 0]
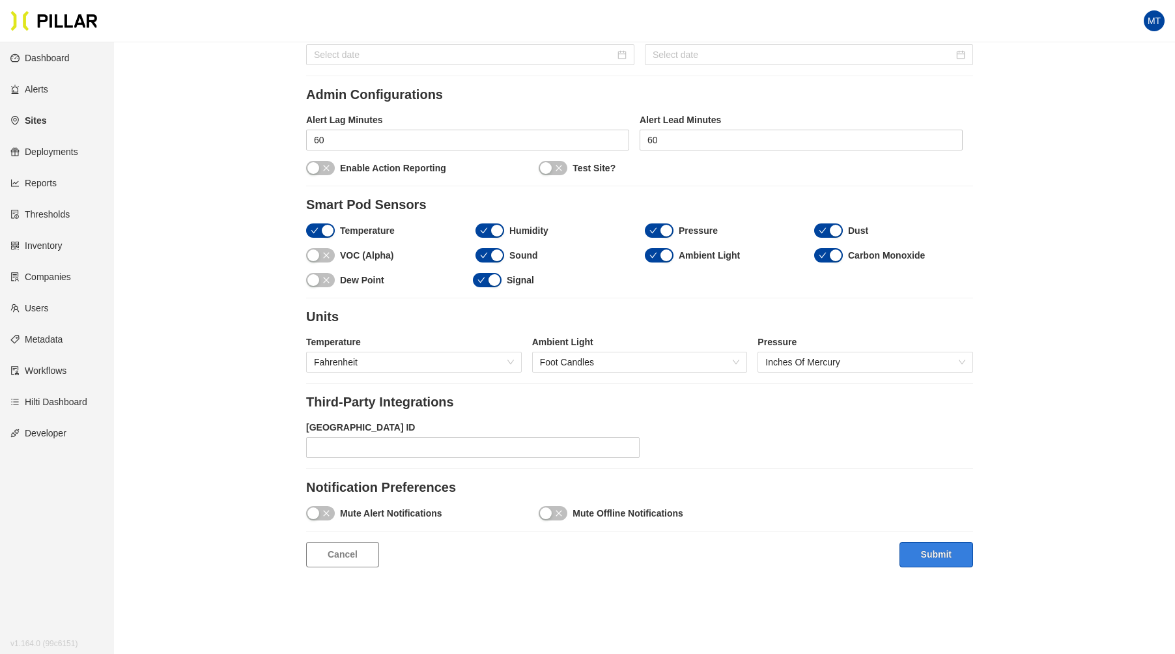
type input "[GEOGRAPHIC_DATA]"
click at [923, 546] on button "Submit" at bounding box center [936, 554] width 74 height 25
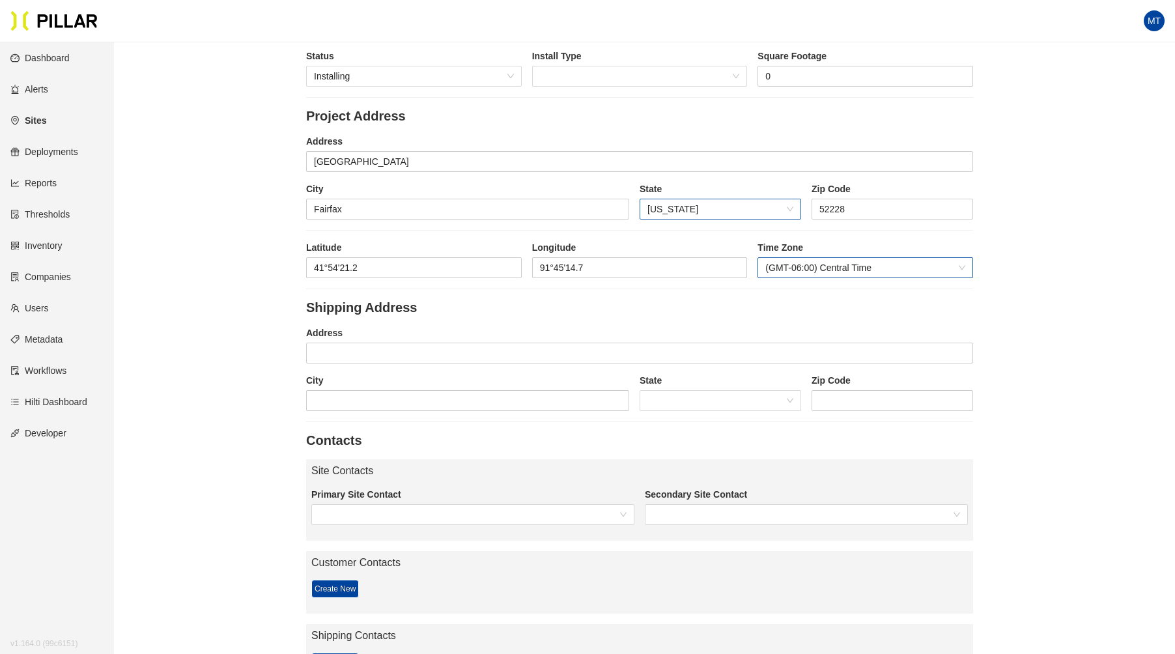
scroll to position [189, 0]
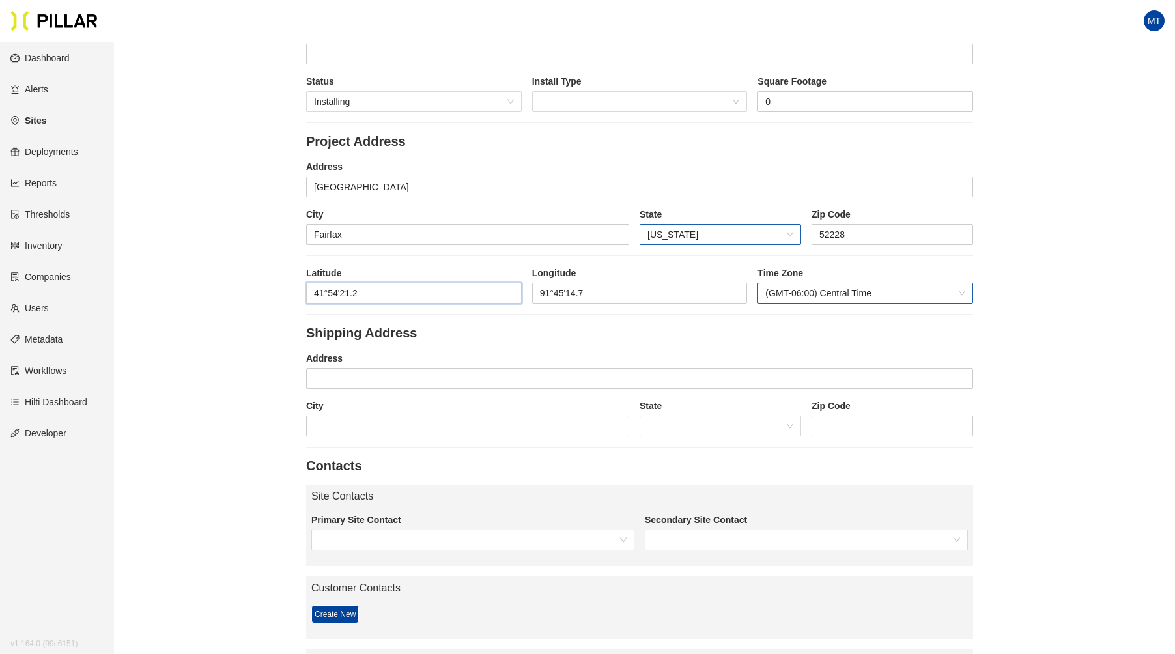
drag, startPoint x: 373, startPoint y: 292, endPoint x: 247, endPoint y: 289, distance: 126.4
paste input ".9055645,-91.7604119"
drag, startPoint x: 426, startPoint y: 287, endPoint x: 362, endPoint y: 291, distance: 64.0
click at [362, 291] on input "41.9055645,-91.7604119" at bounding box center [414, 293] width 214 height 20
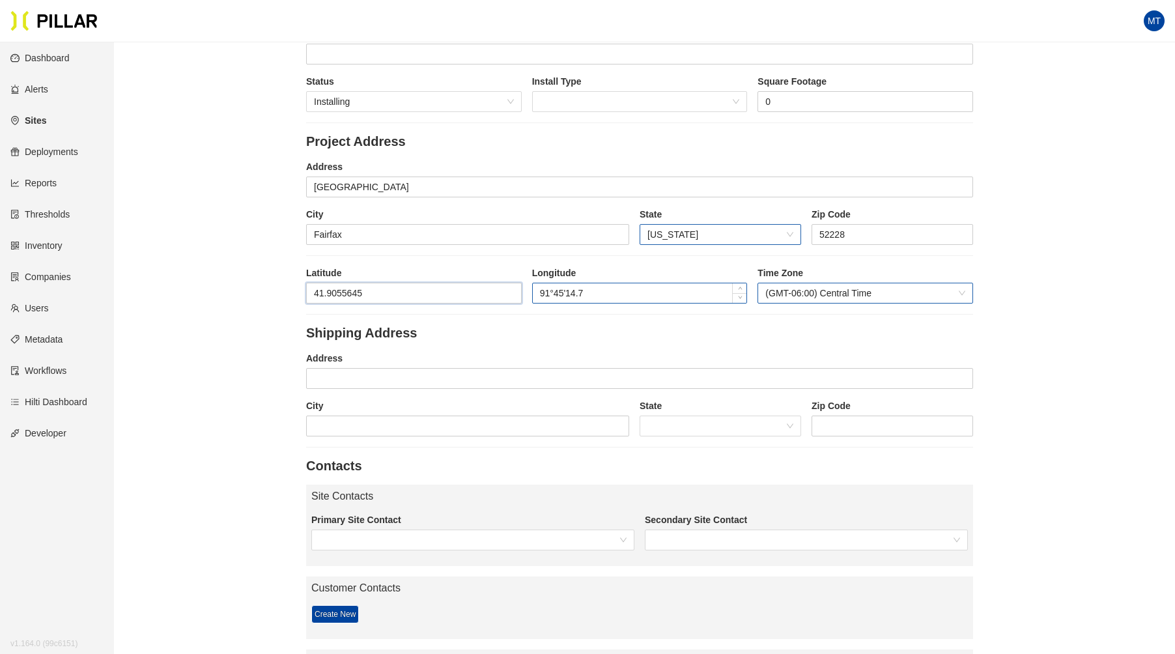
type input "41.9055645"
drag, startPoint x: 615, startPoint y: 287, endPoint x: 440, endPoint y: 295, distance: 175.4
click at [455, 293] on div "[GEOGRAPHIC_DATA]°45'14.7 Time Zone (GMT-06:00) Central Time" at bounding box center [639, 290] width 667 height 48
paste input ",-91.7604119"
click at [543, 291] on input ",-91.7604119" at bounding box center [640, 293] width 214 height 20
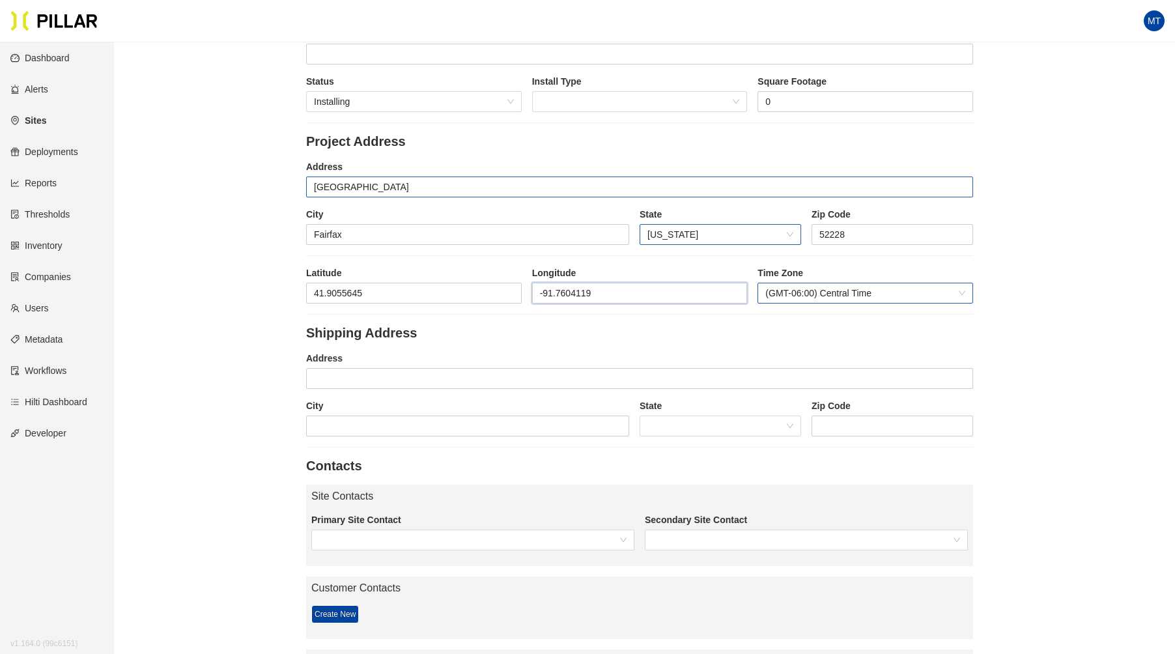
type input "-91.7604119"
click at [313, 188] on input "[GEOGRAPHIC_DATA]" at bounding box center [639, 186] width 667 height 21
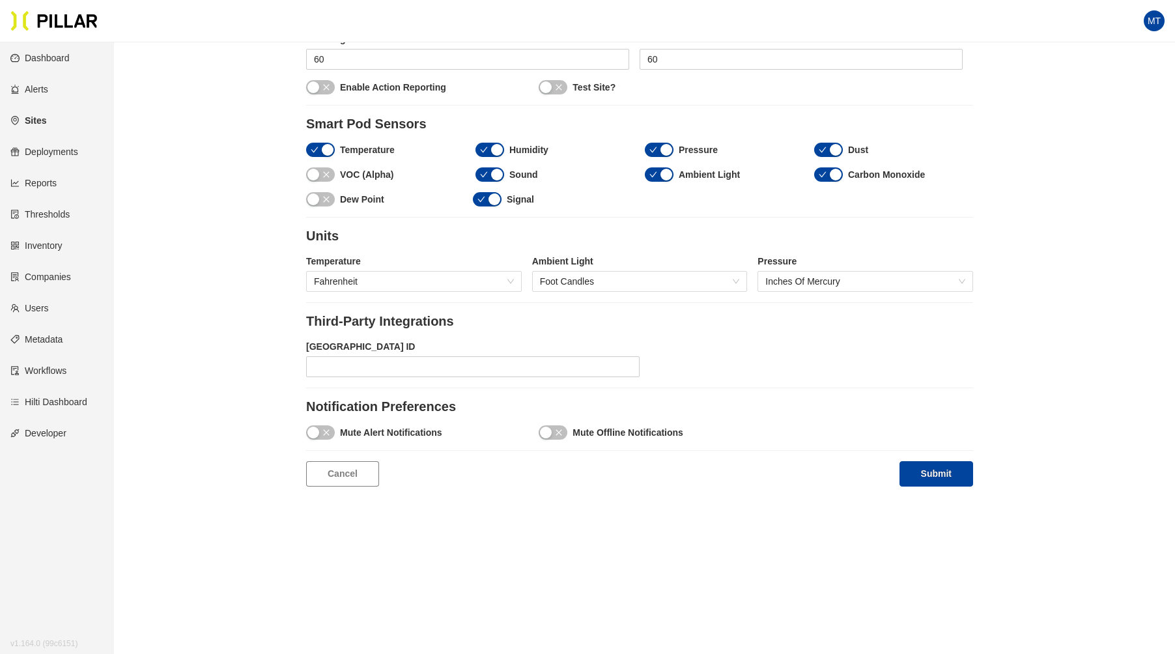
scroll to position [1219, 0]
type input "[STREET_ADDRESS]"
click at [937, 473] on button "Submit" at bounding box center [936, 472] width 74 height 25
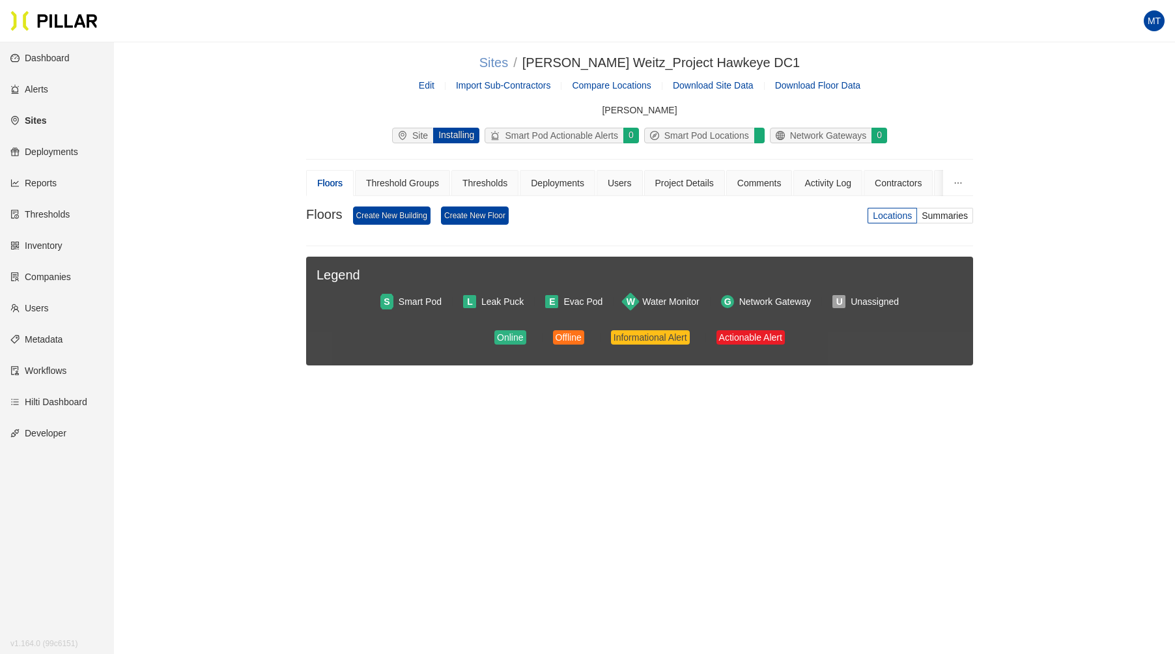
click at [508, 65] on link "Sites" at bounding box center [493, 62] width 29 height 14
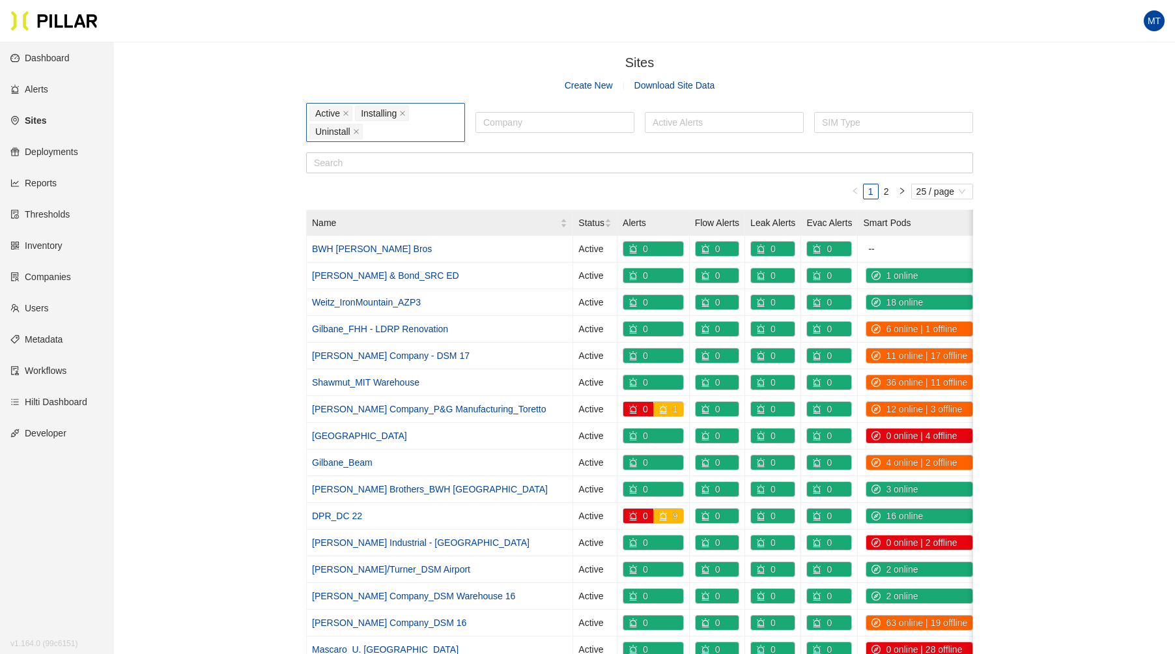
click at [386, 133] on div "Active Installing Uninstall" at bounding box center [385, 122] width 152 height 36
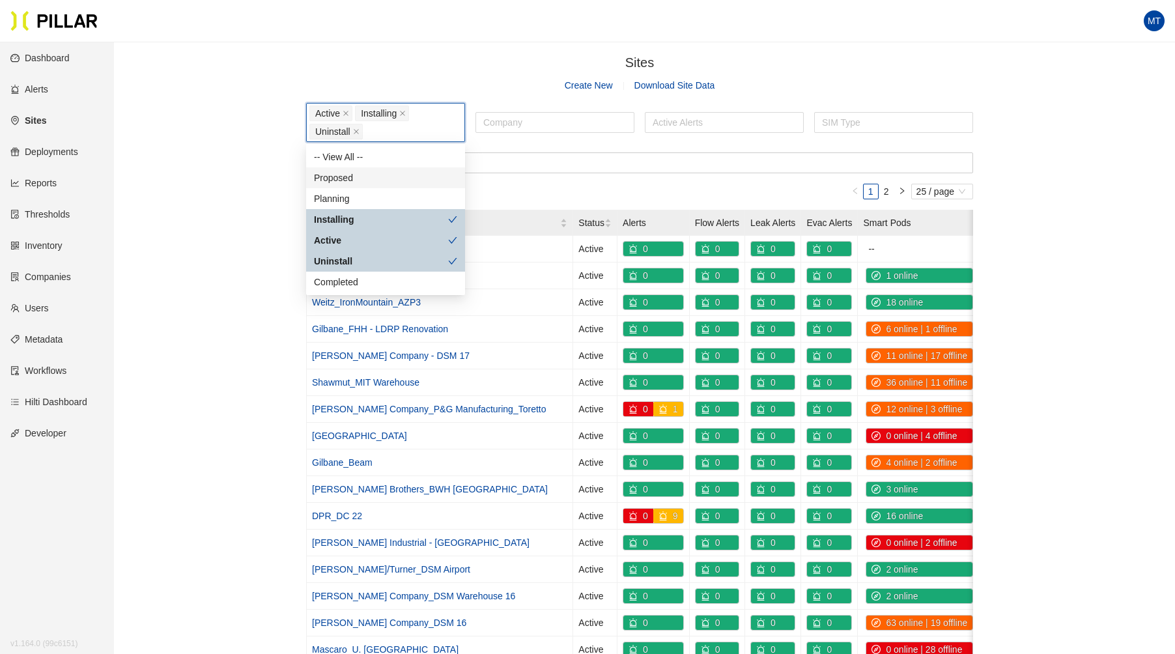
click at [347, 177] on div "Proposed" at bounding box center [385, 178] width 143 height 14
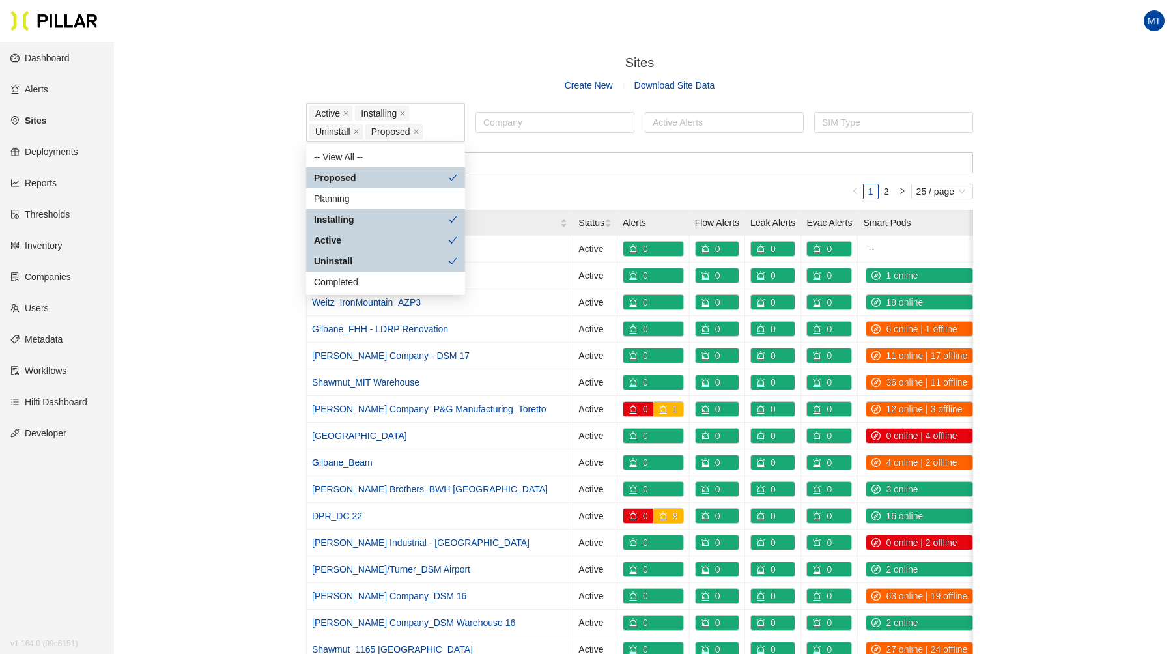
click at [274, 89] on div "Sites / Create New Download Site Data Active Installing Uninstall Proposed Comp…" at bounding box center [639, 496] width 987 height 887
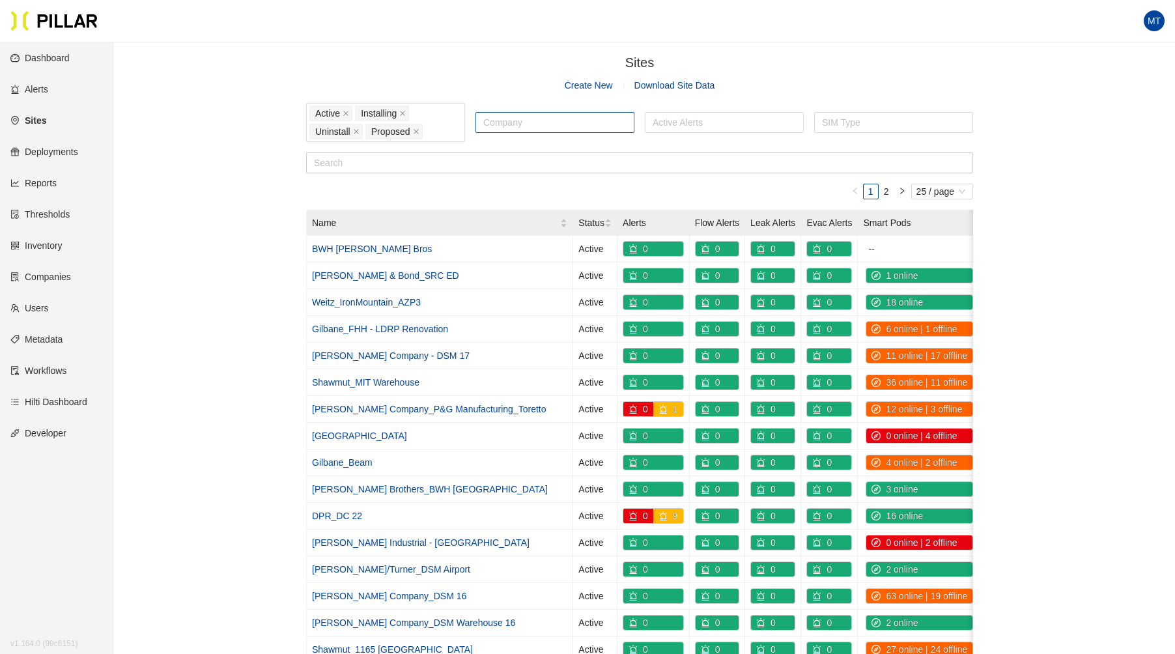
click at [533, 122] on div at bounding box center [555, 122] width 152 height 18
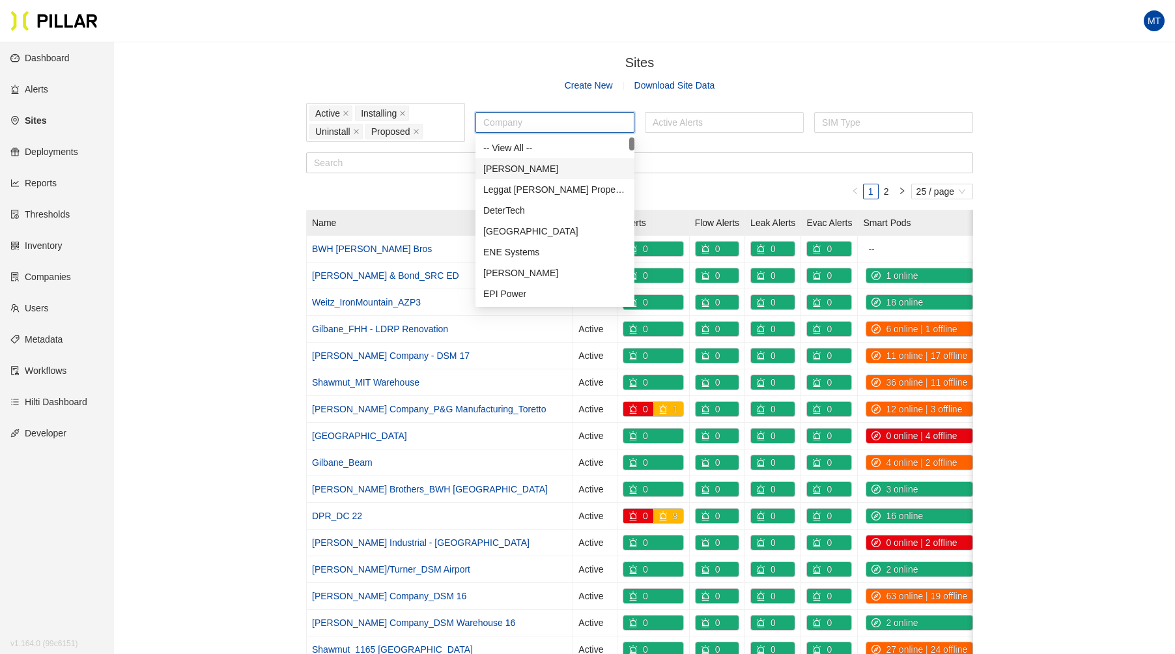
click at [517, 170] on div "[PERSON_NAME]" at bounding box center [554, 169] width 143 height 14
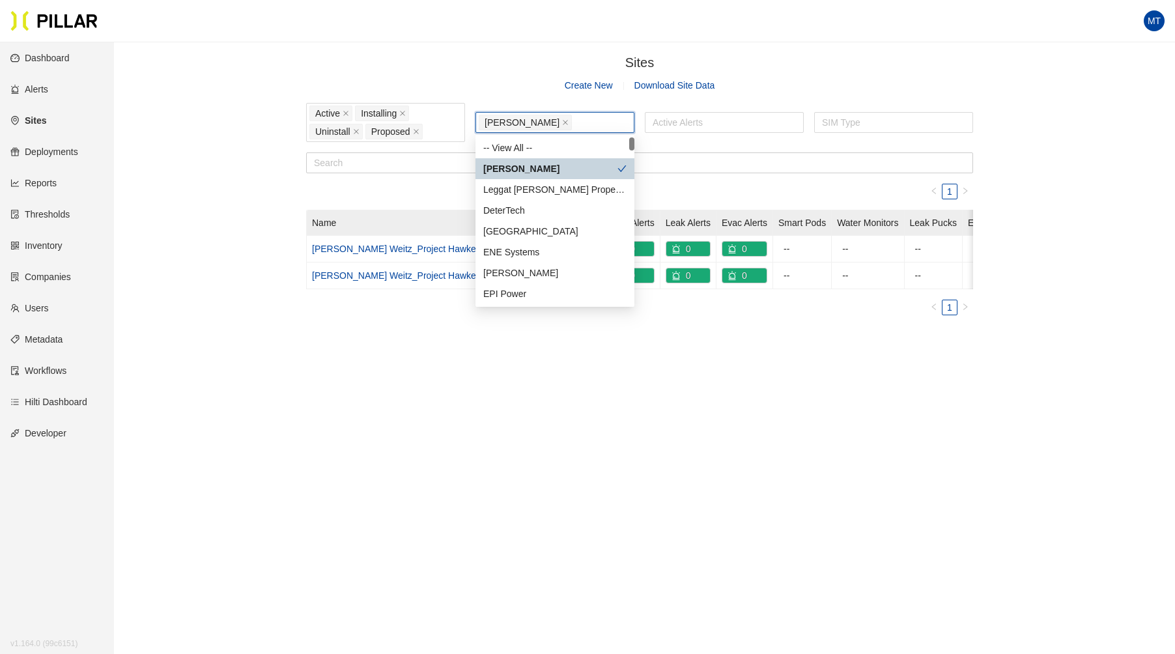
click at [183, 204] on div "Sites / Create New Download Site Data Active Installing Uninstall Proposed [PER…" at bounding box center [639, 189] width 987 height 273
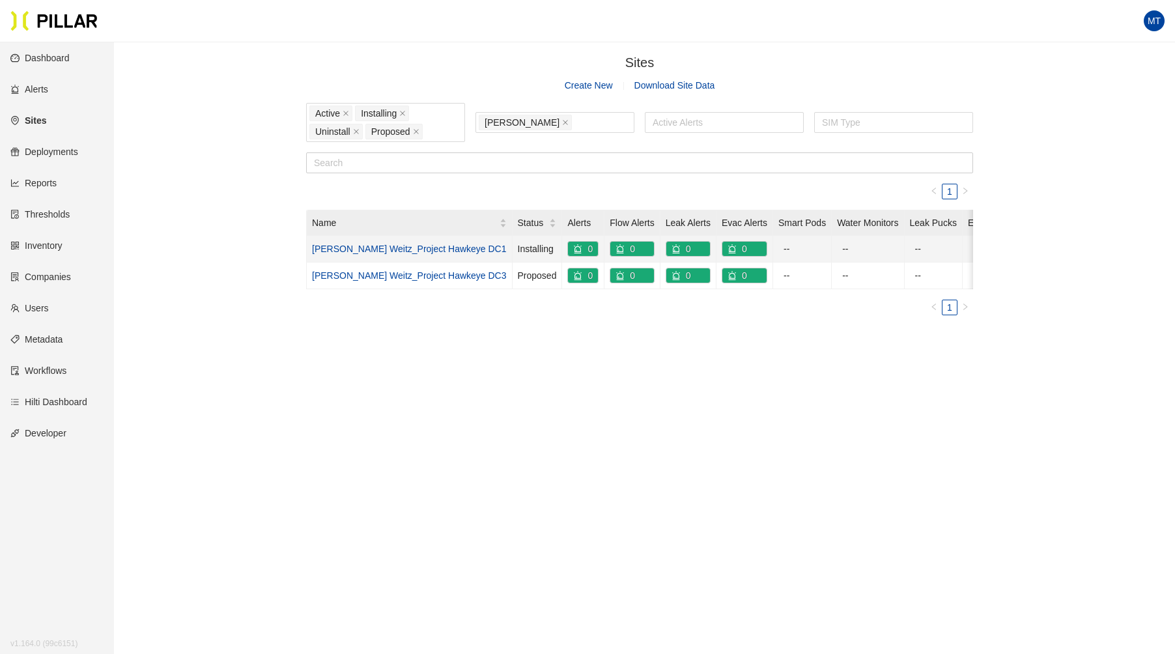
click at [362, 244] on link "[PERSON_NAME] Weitz_Project Hawkeye DC1" at bounding box center [409, 249] width 195 height 10
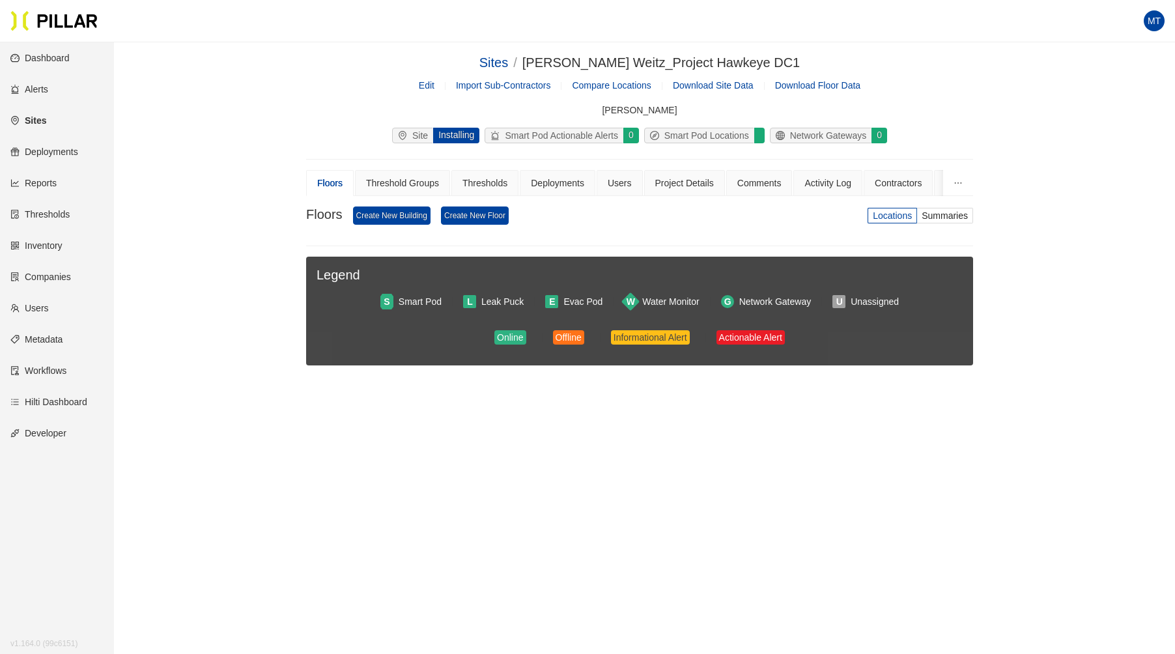
click at [412, 83] on div "Edit Import Sub-Contractors Compare Locations Download Site Data Download Floor…" at bounding box center [639, 85] width 667 height 14
click at [424, 83] on link "Edit" at bounding box center [427, 85] width 16 height 10
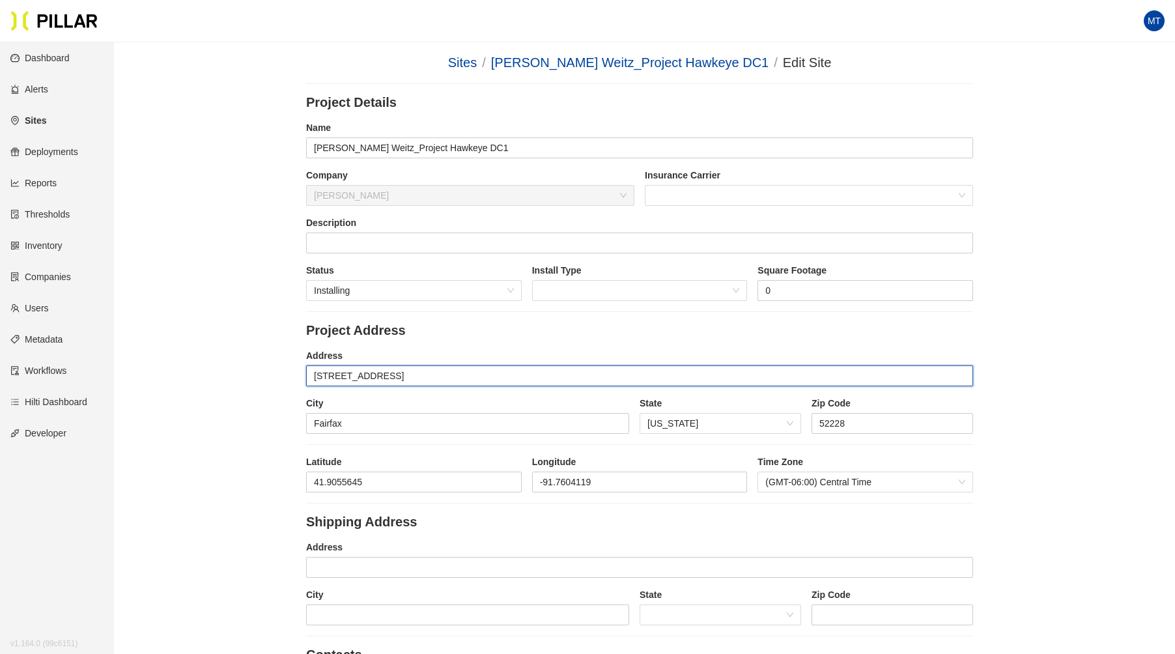
drag, startPoint x: 420, startPoint y: 369, endPoint x: 277, endPoint y: 373, distance: 142.7
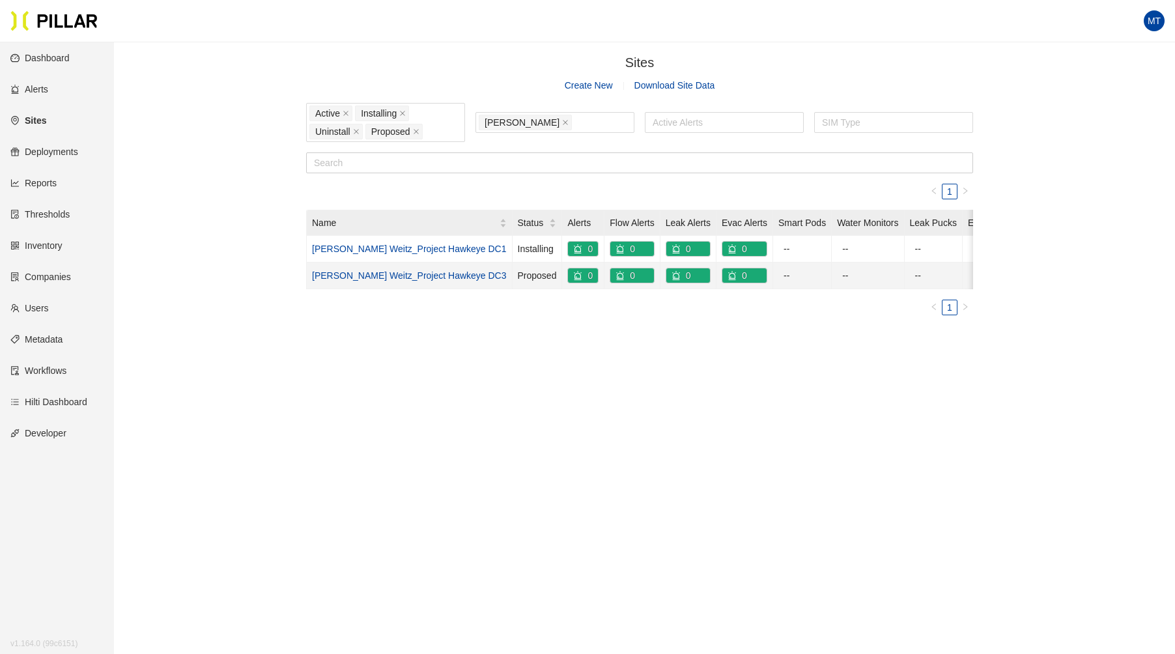
click at [417, 276] on link "[PERSON_NAME] Weitz_Project Hawkeye DC3" at bounding box center [409, 275] width 195 height 10
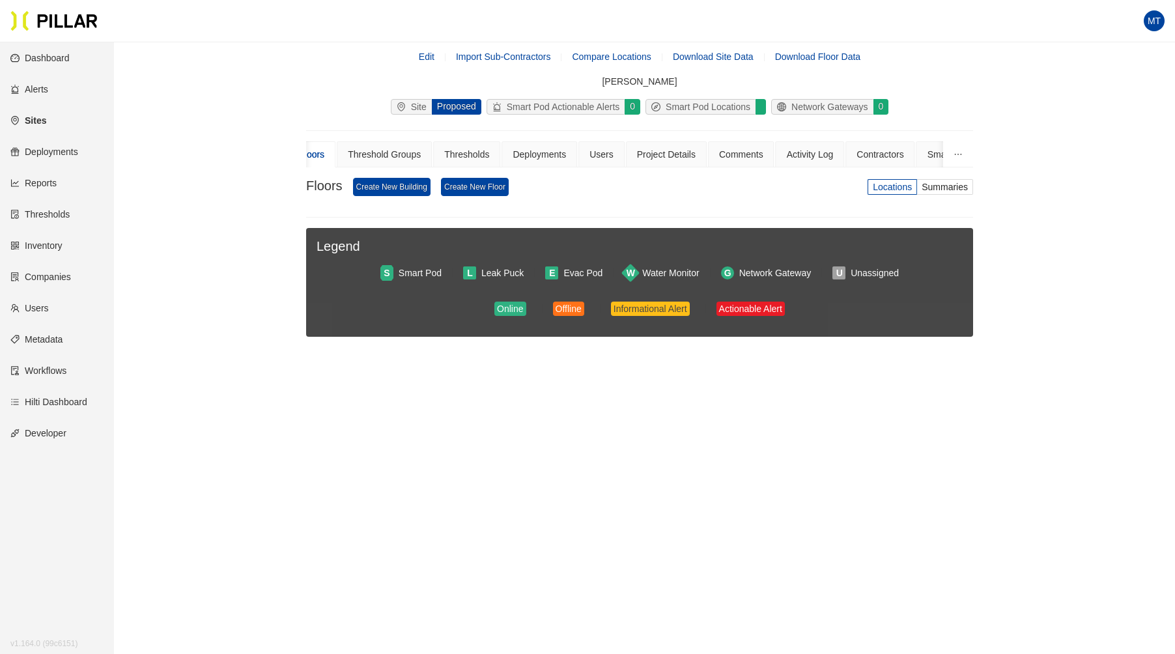
scroll to position [36, 0]
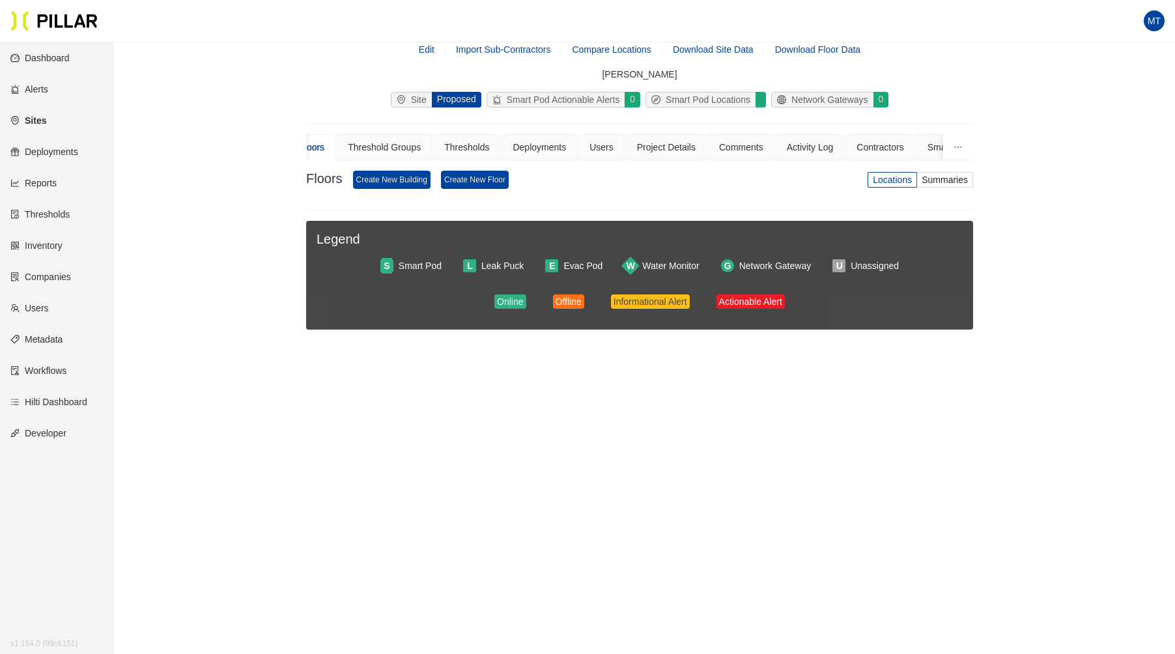
click at [426, 50] on link "Edit" at bounding box center [427, 49] width 16 height 10
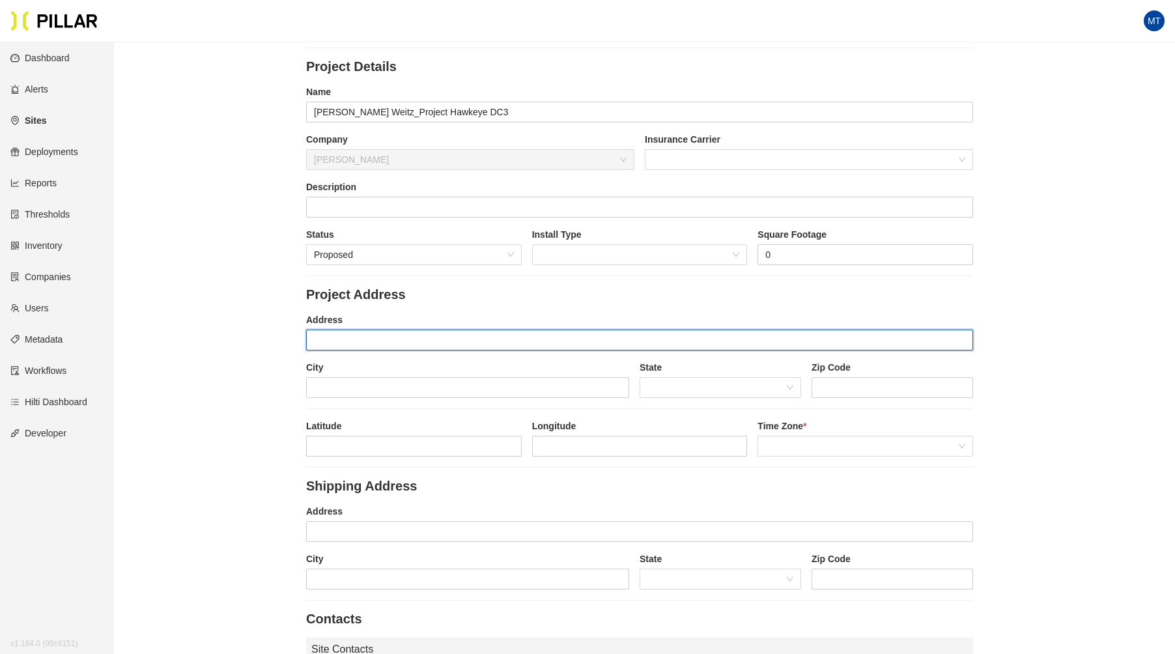
click at [349, 334] on input "text" at bounding box center [639, 340] width 667 height 21
paste input "[STREET_ADDRESS]"
type input "[STREET_ADDRESS]"
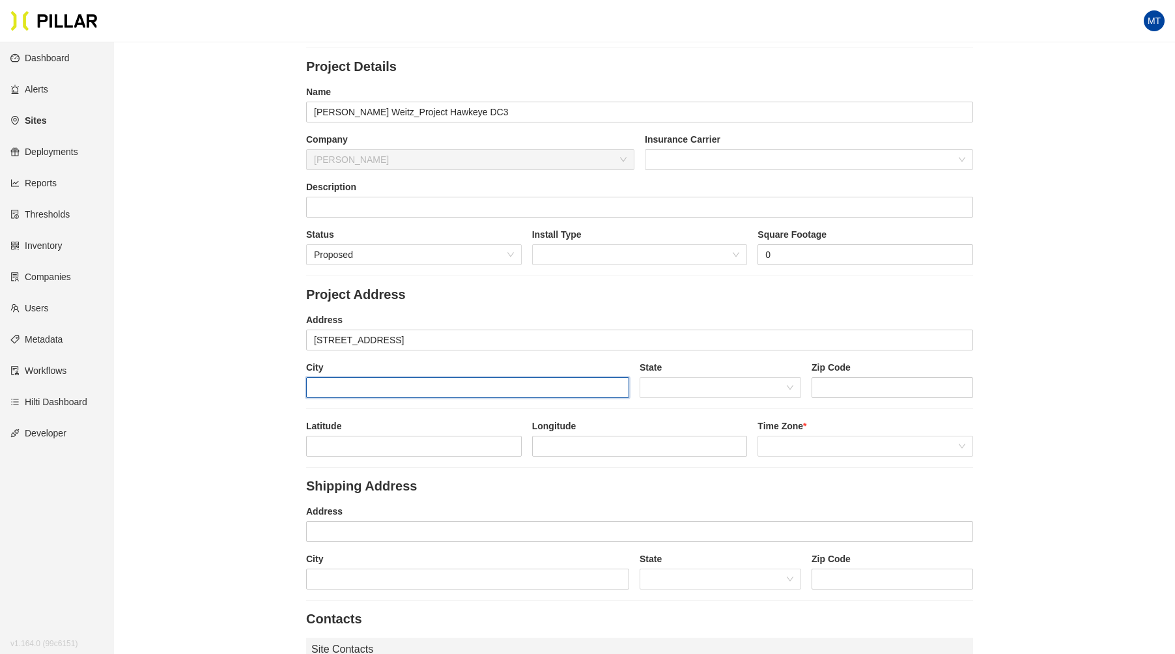
click at [486, 393] on input "text" at bounding box center [467, 387] width 323 height 21
click at [765, 388] on span at bounding box center [720, 388] width 146 height 20
type input "Fairfax"
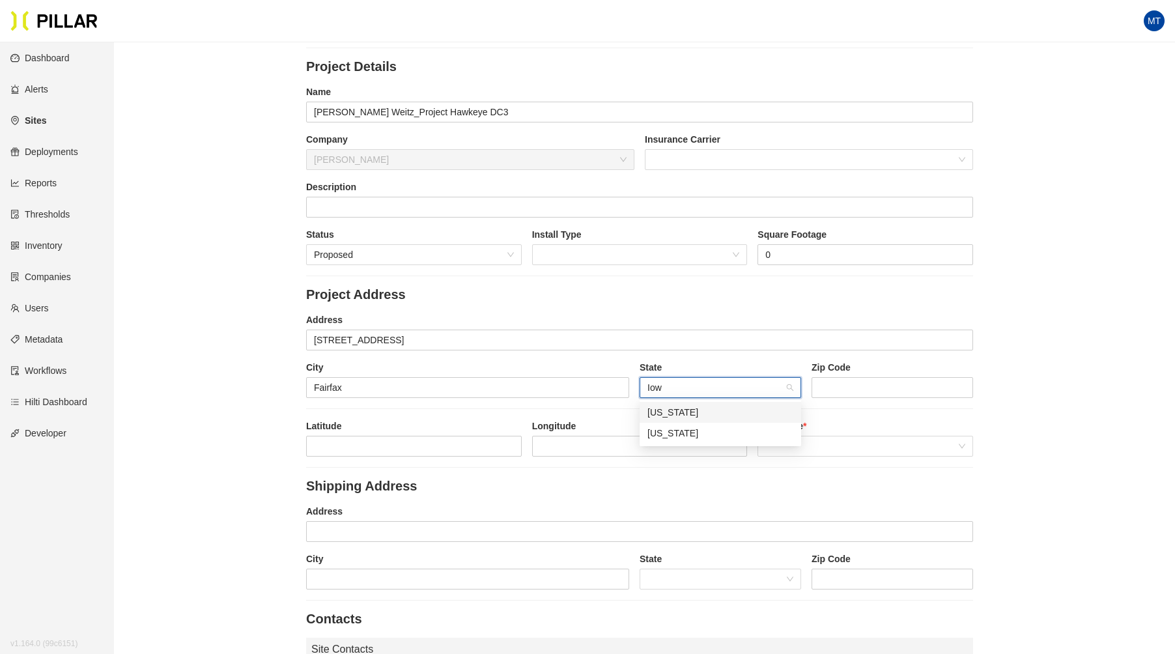
type input "[US_STATE]"
click at [855, 386] on input "string" at bounding box center [892, 387] width 162 height 21
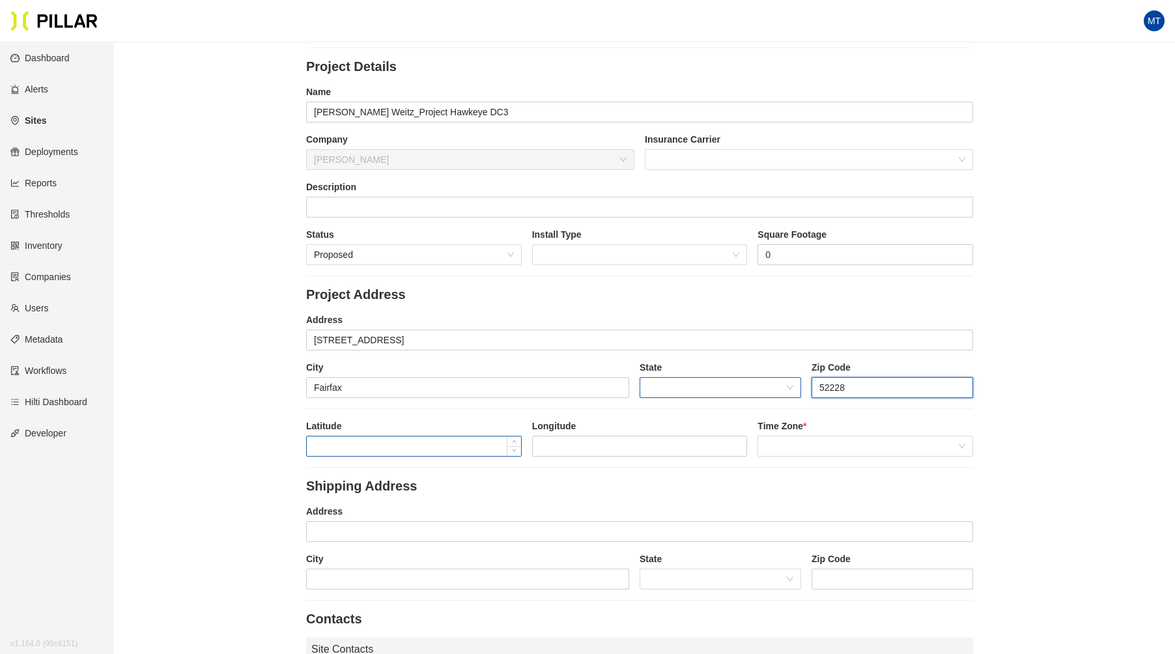
type input "52228"
click at [445, 437] on input at bounding box center [414, 446] width 214 height 20
paste input "41.9057638,-91.755962"
drag, startPoint x: 458, startPoint y: 437, endPoint x: 363, endPoint y: 447, distance: 96.2
click at [363, 447] on input "41.9057638,-91.755962" at bounding box center [414, 446] width 214 height 20
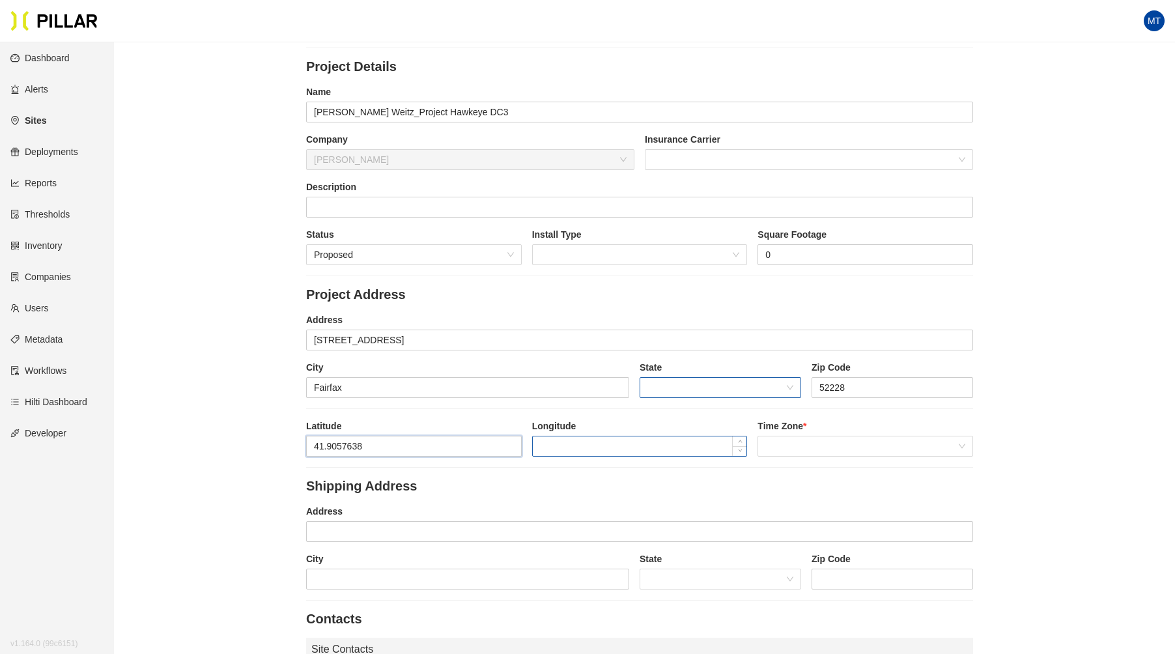
type input "41.9057638"
click at [571, 449] on input at bounding box center [640, 446] width 214 height 20
paste input ",-91.755962"
click at [546, 447] on input ",-91.755962" at bounding box center [640, 446] width 214 height 20
click at [794, 436] on span at bounding box center [865, 446] width 200 height 20
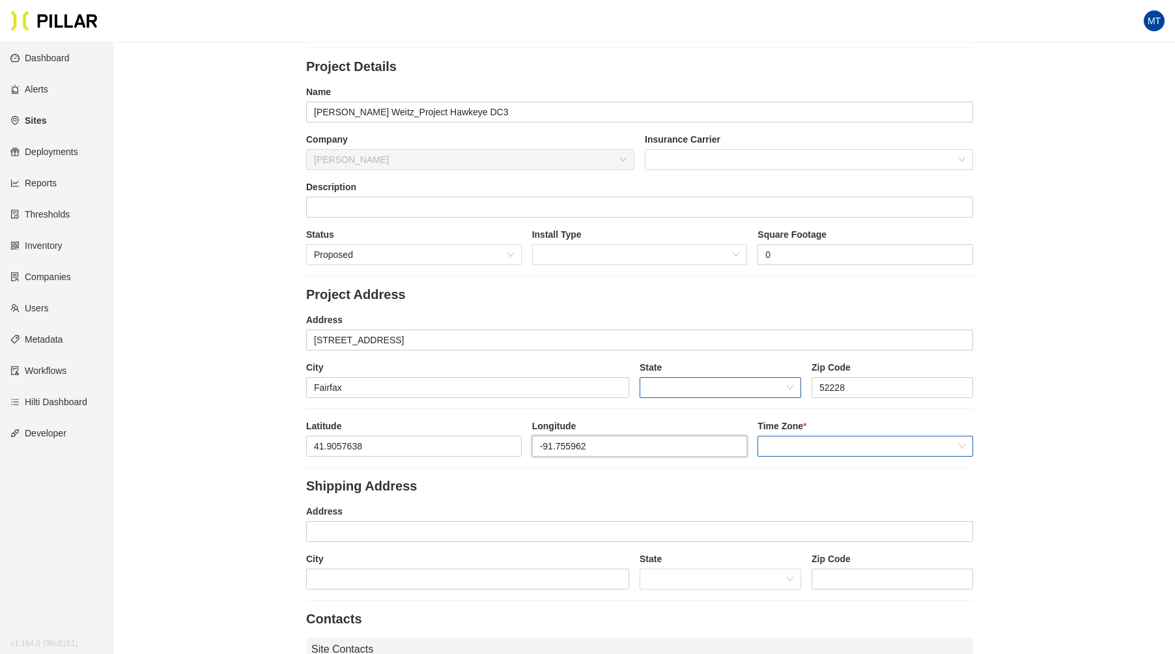
type input "-91.755962"
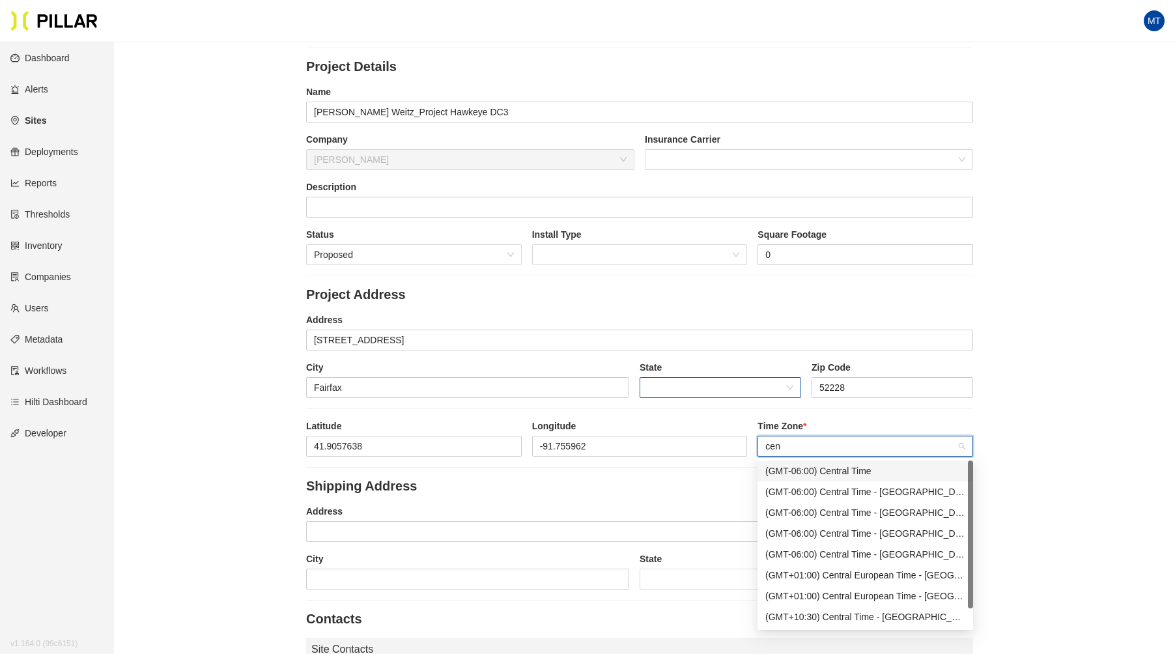
type input "cent"
click at [836, 474] on div "(GMT-06:00) Central Time" at bounding box center [865, 471] width 200 height 14
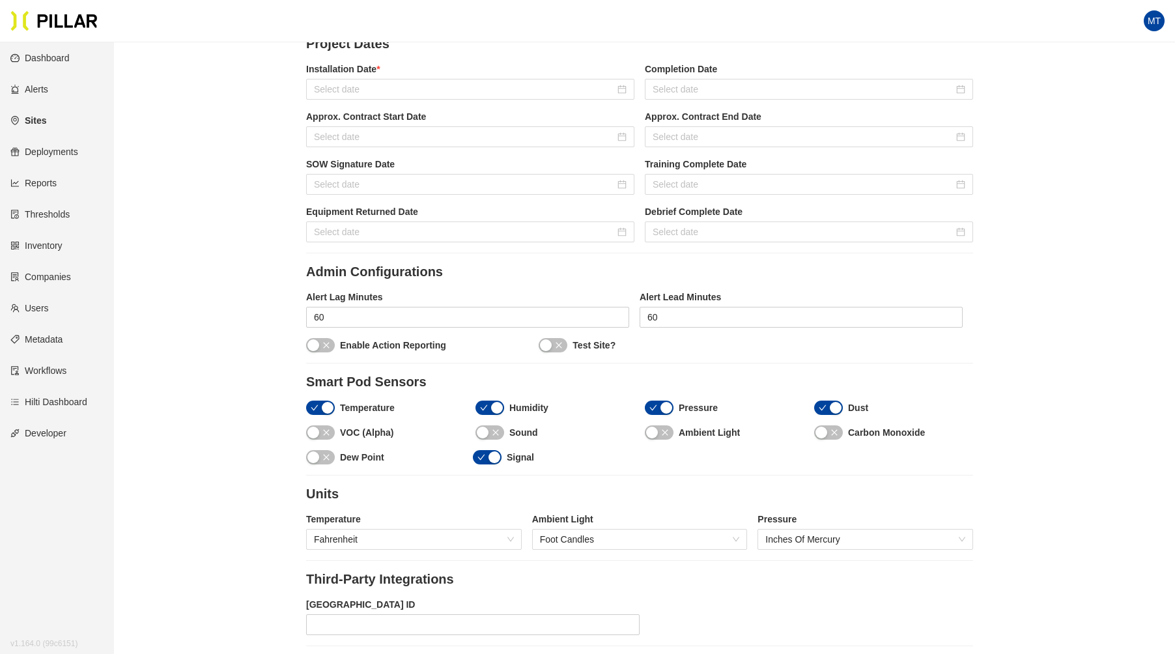
scroll to position [1219, 0]
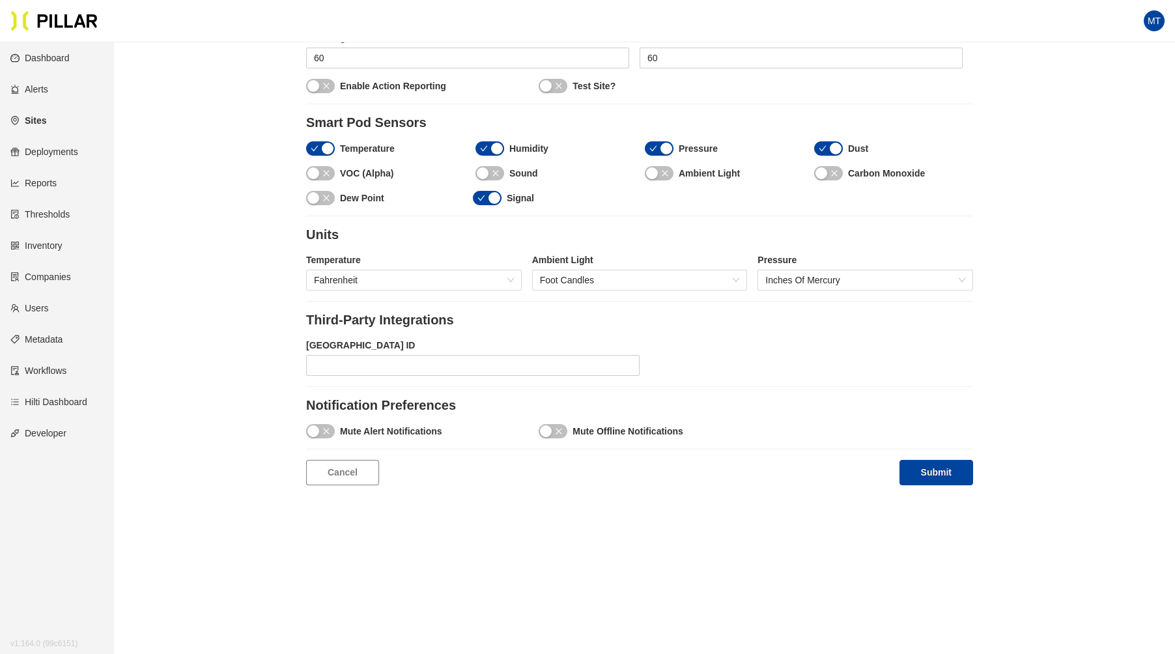
click at [660, 170] on button "button" at bounding box center [659, 173] width 29 height 14
click at [475, 167] on button "button" at bounding box center [489, 173] width 29 height 14
click at [821, 169] on div "button" at bounding box center [821, 173] width 12 height 12
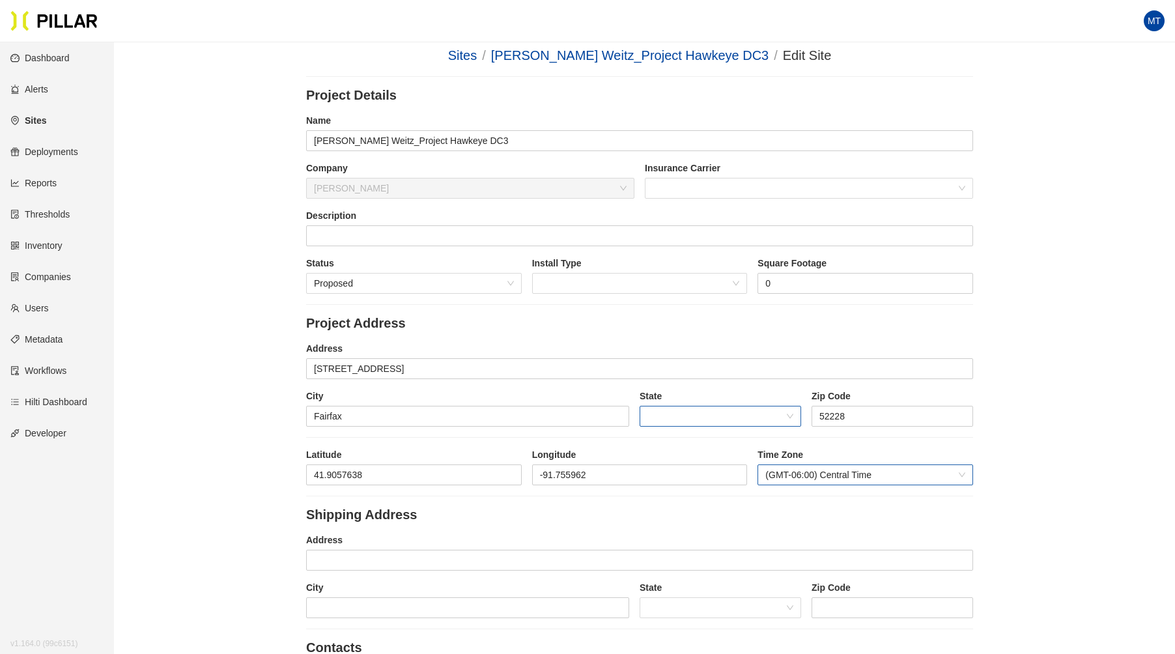
scroll to position [0, 0]
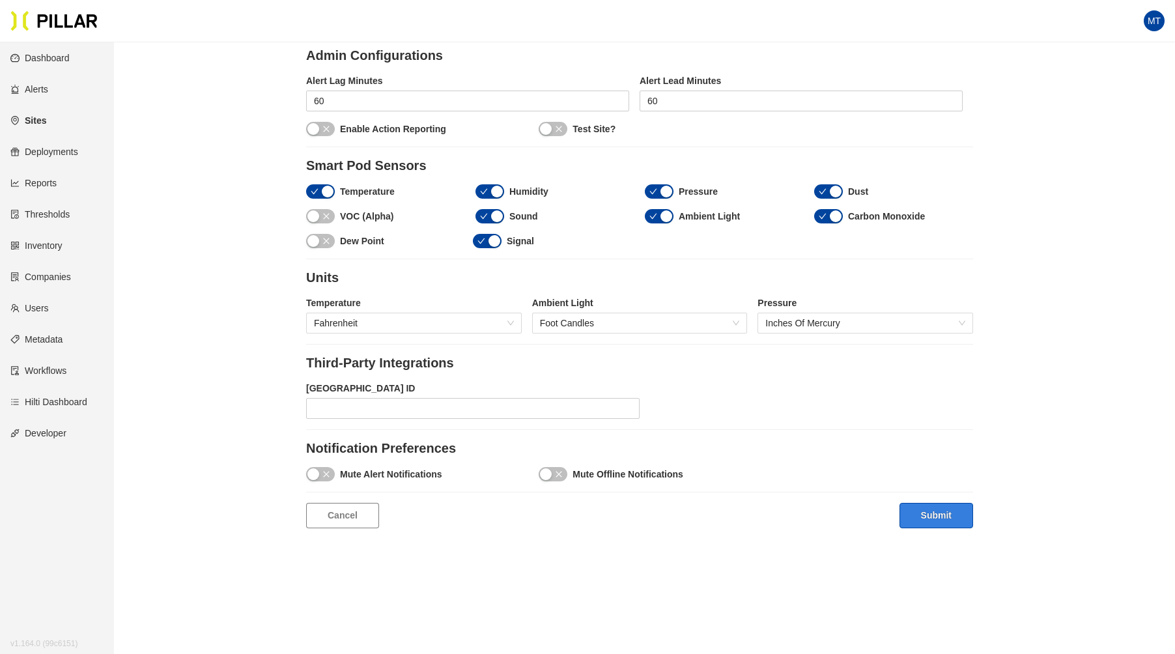
click at [940, 511] on button "Submit" at bounding box center [936, 515] width 74 height 25
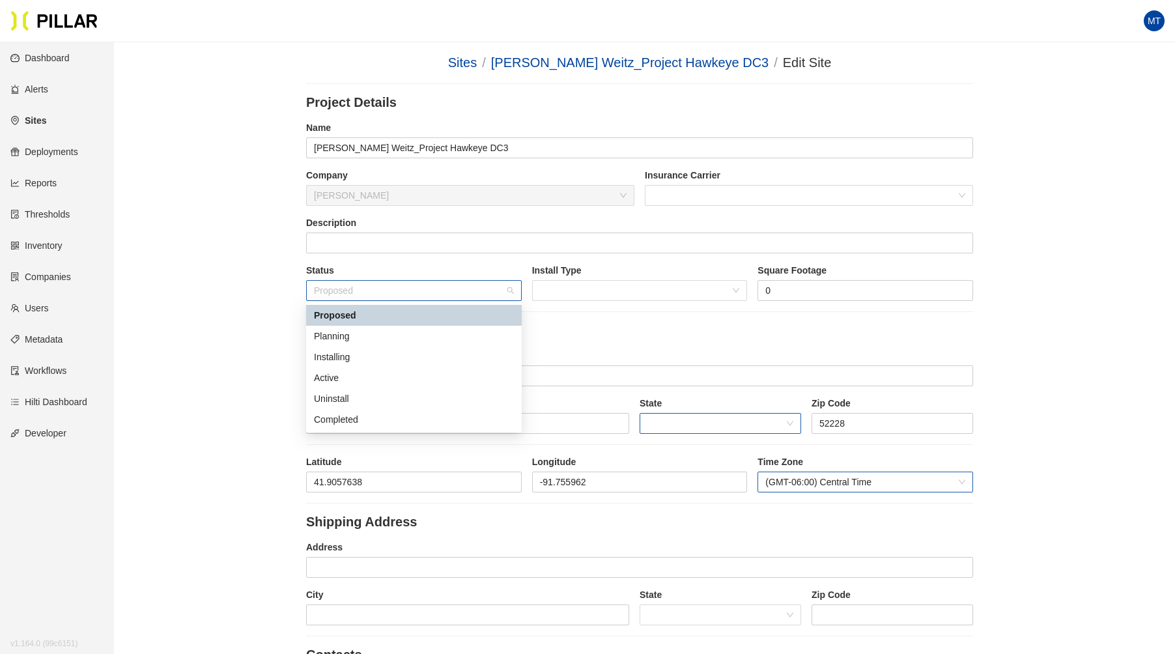
click at [512, 290] on span "Proposed" at bounding box center [414, 291] width 200 height 20
click at [378, 355] on div "Installing" at bounding box center [414, 357] width 200 height 14
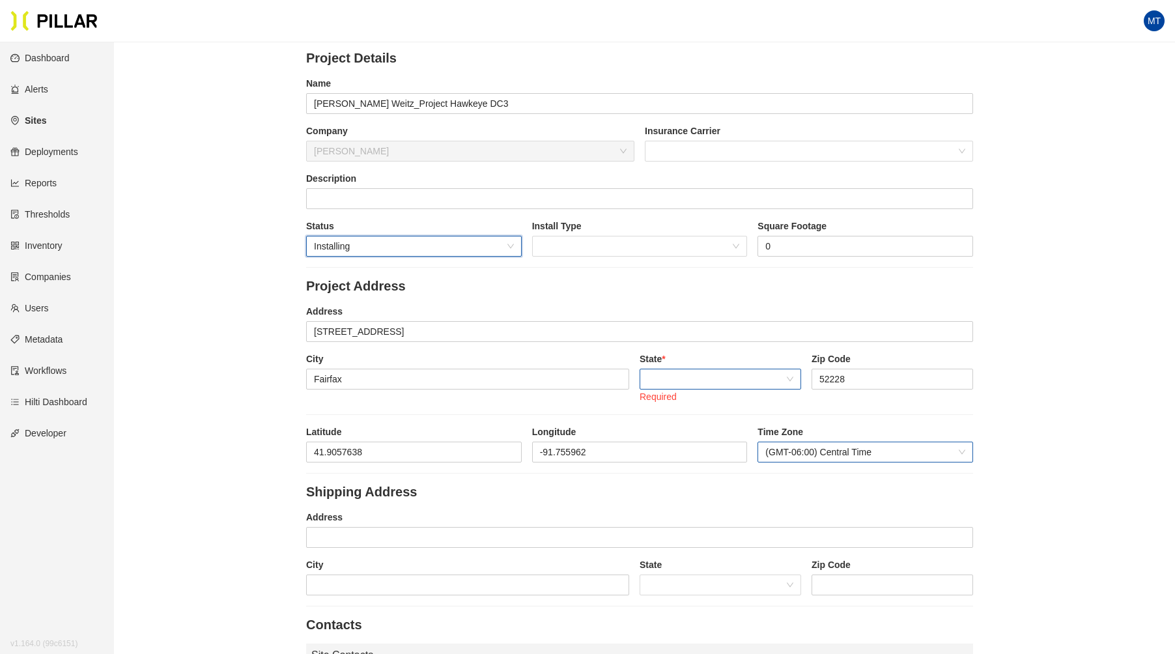
scroll to position [42, 0]
click at [671, 380] on span at bounding box center [720, 382] width 146 height 20
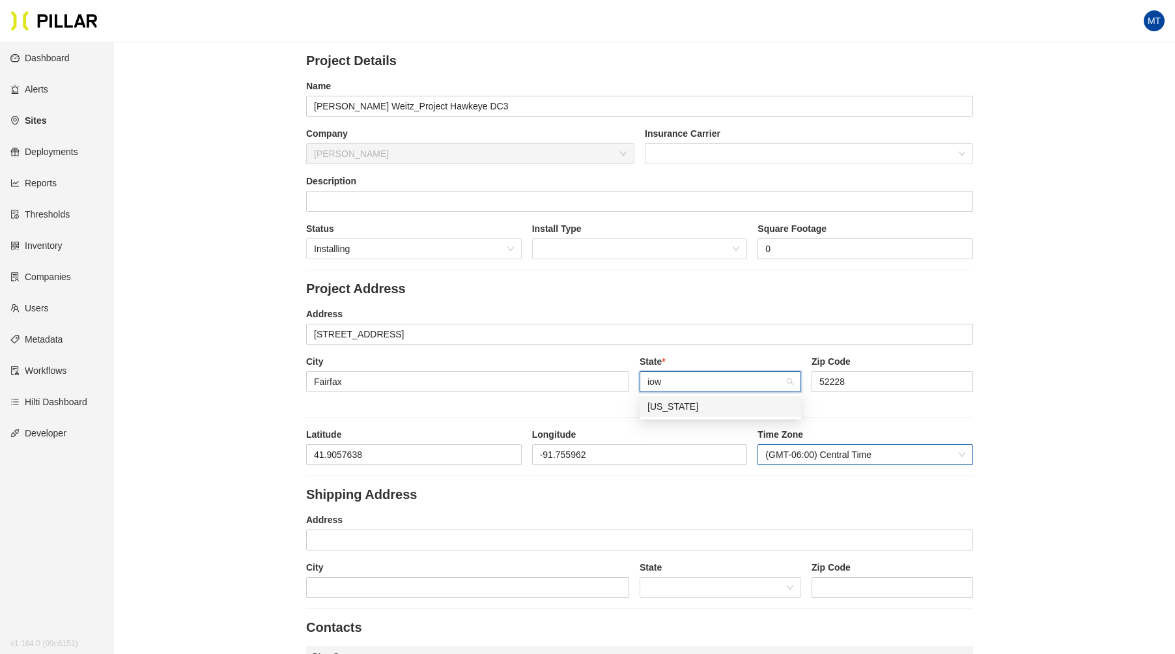
type input "[US_STATE]"
click at [671, 403] on div "[US_STATE]" at bounding box center [720, 406] width 146 height 14
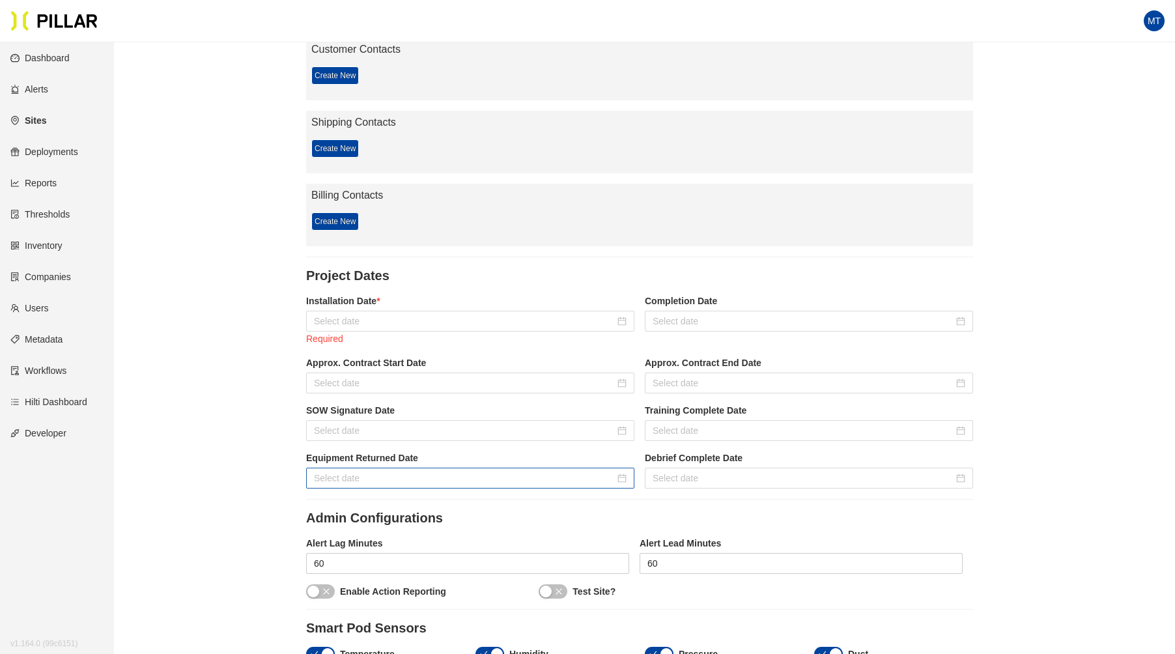
scroll to position [732, 0]
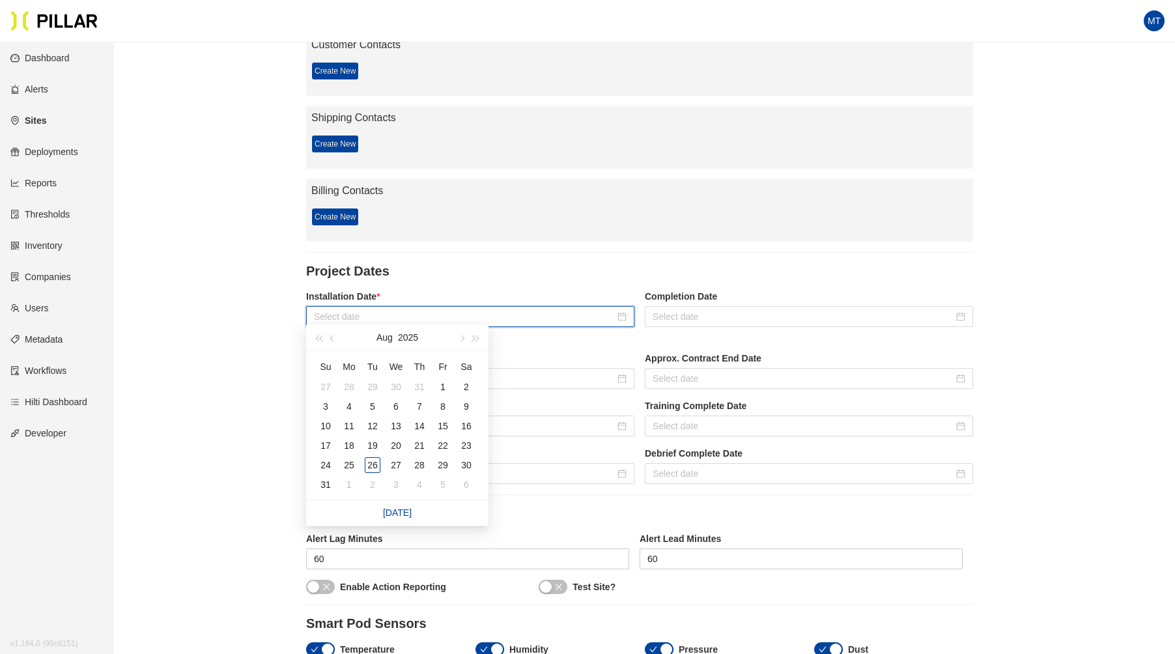
click at [432, 313] on input at bounding box center [464, 316] width 301 height 14
type input "[DATE]"
click at [395, 469] on div "27" at bounding box center [396, 465] width 16 height 16
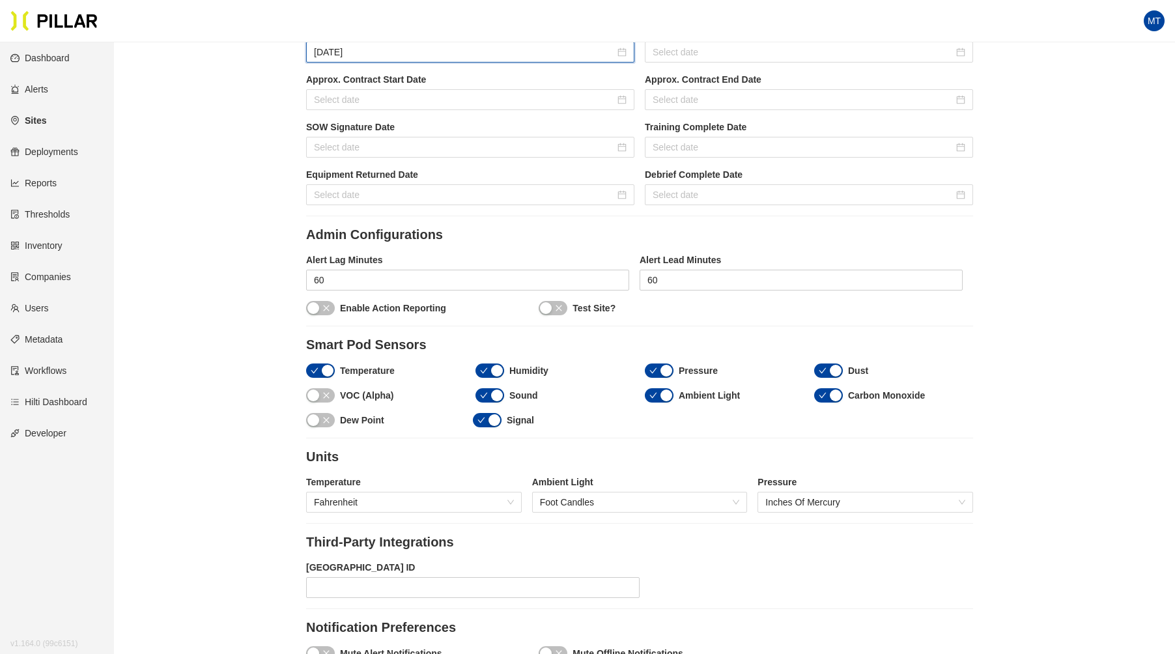
scroll to position [1219, 0]
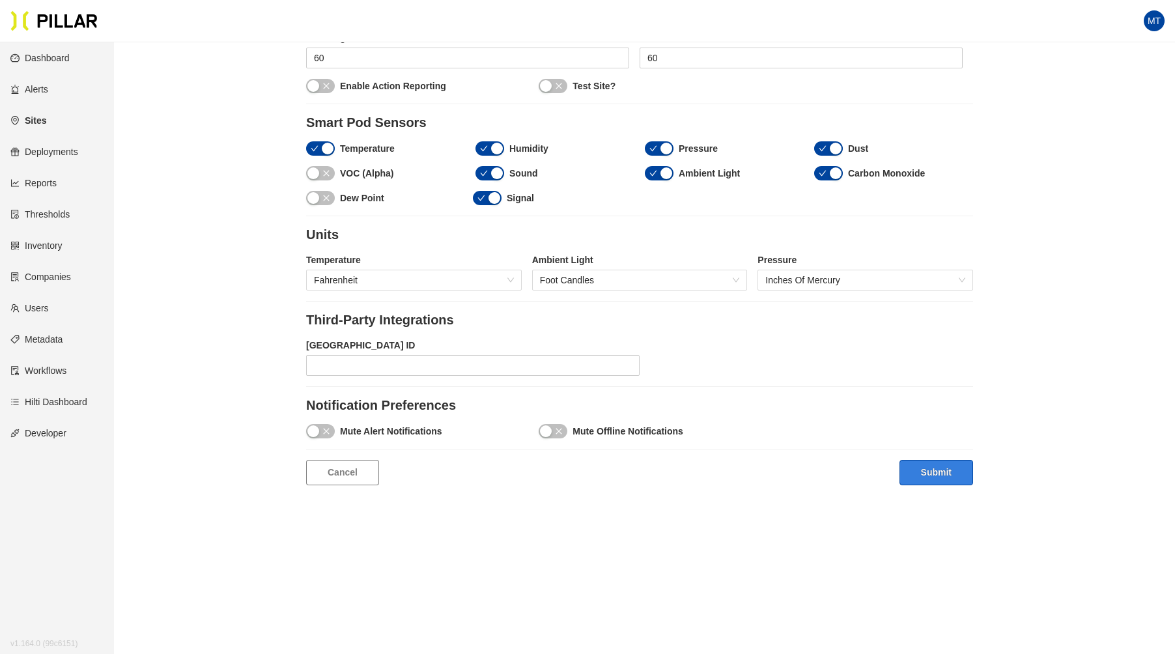
click at [933, 462] on button "Submit" at bounding box center [936, 472] width 74 height 25
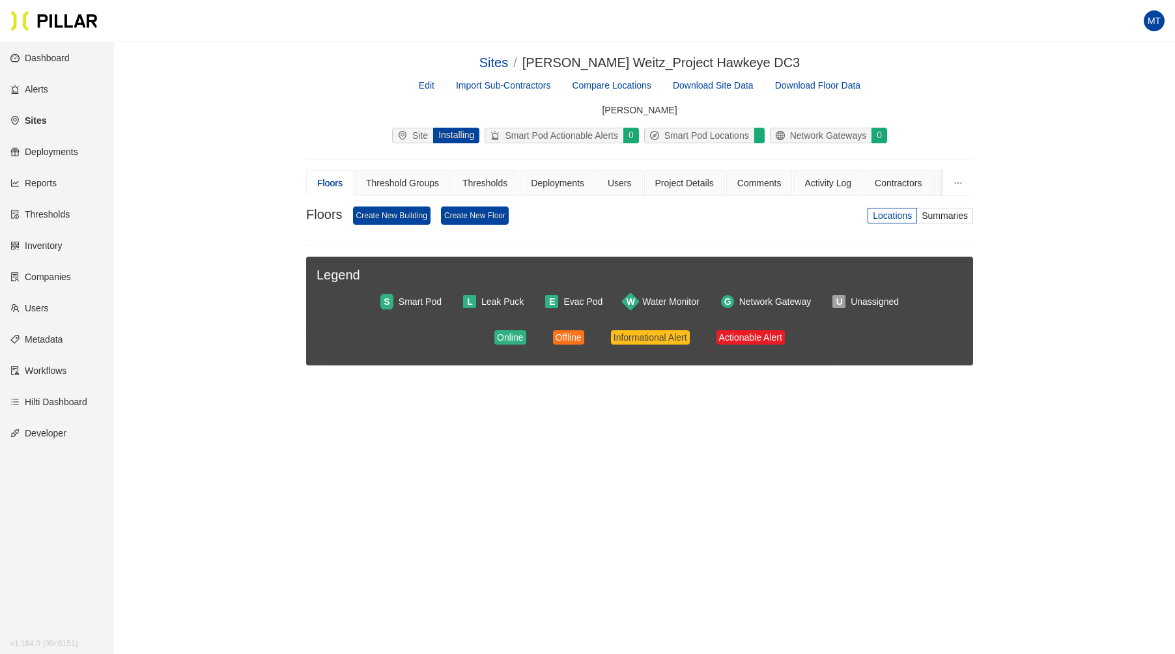
click at [35, 119] on link "Sites" at bounding box center [28, 120] width 36 height 10
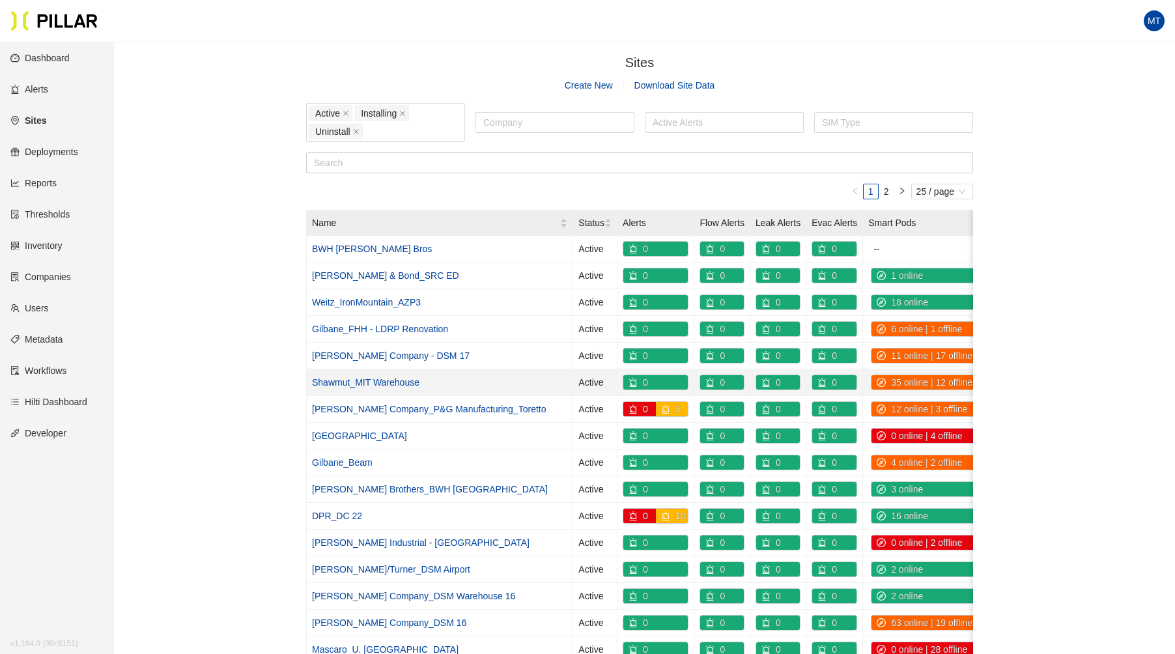
click at [373, 377] on link "Shawmut_MIT Warehouse" at bounding box center [365, 382] width 107 height 10
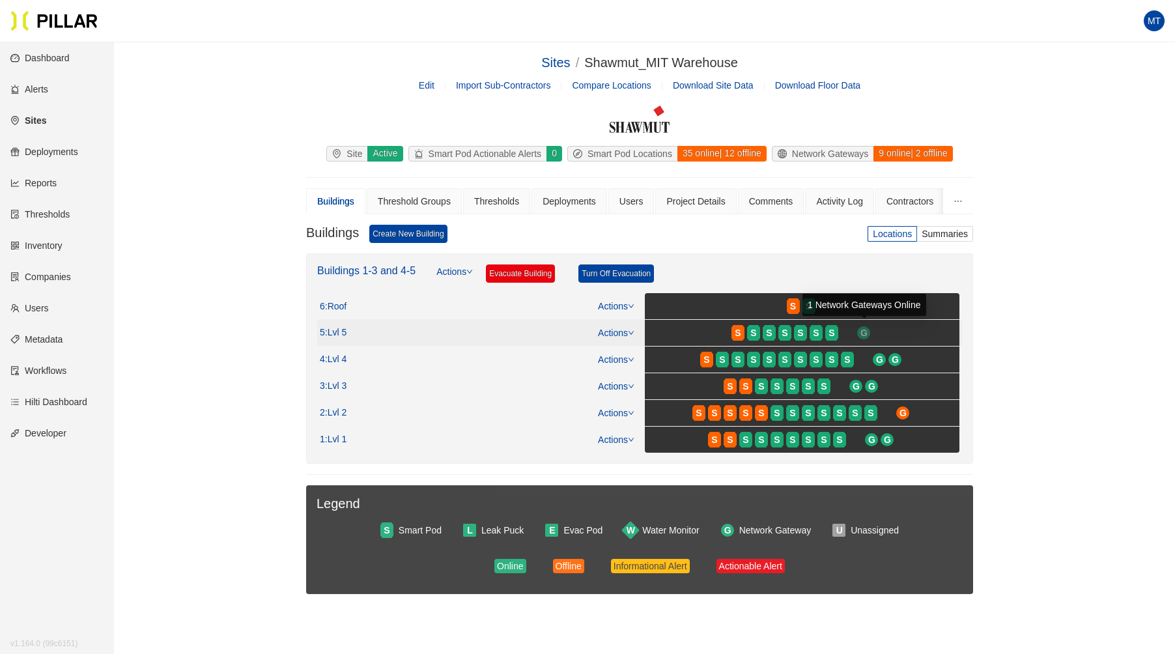
click at [859, 331] on div "G" at bounding box center [863, 332] width 13 height 13
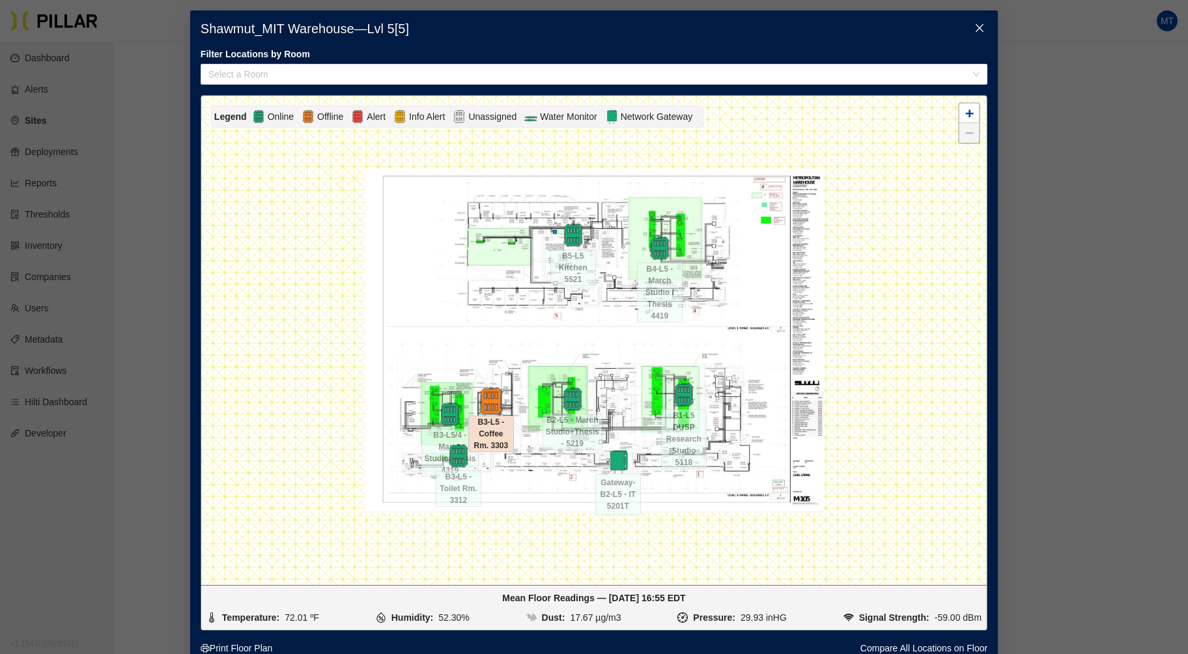
click at [488, 409] on img at bounding box center [491, 401] width 28 height 28
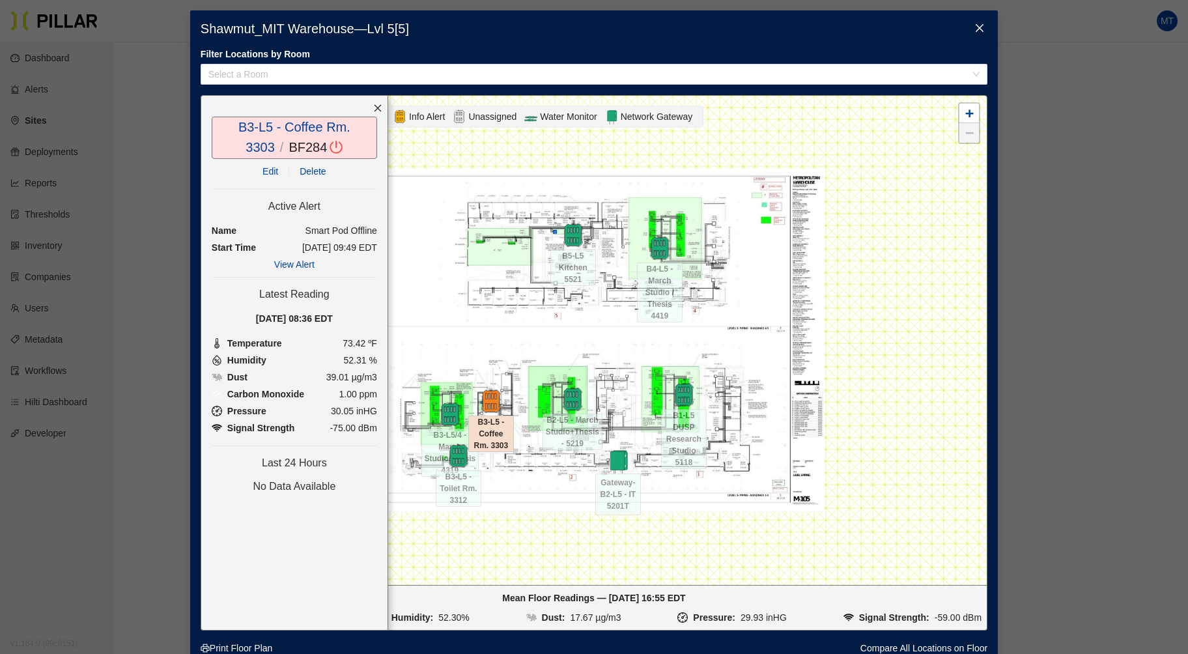
click at [976, 25] on icon "close" at bounding box center [980, 28] width 8 height 8
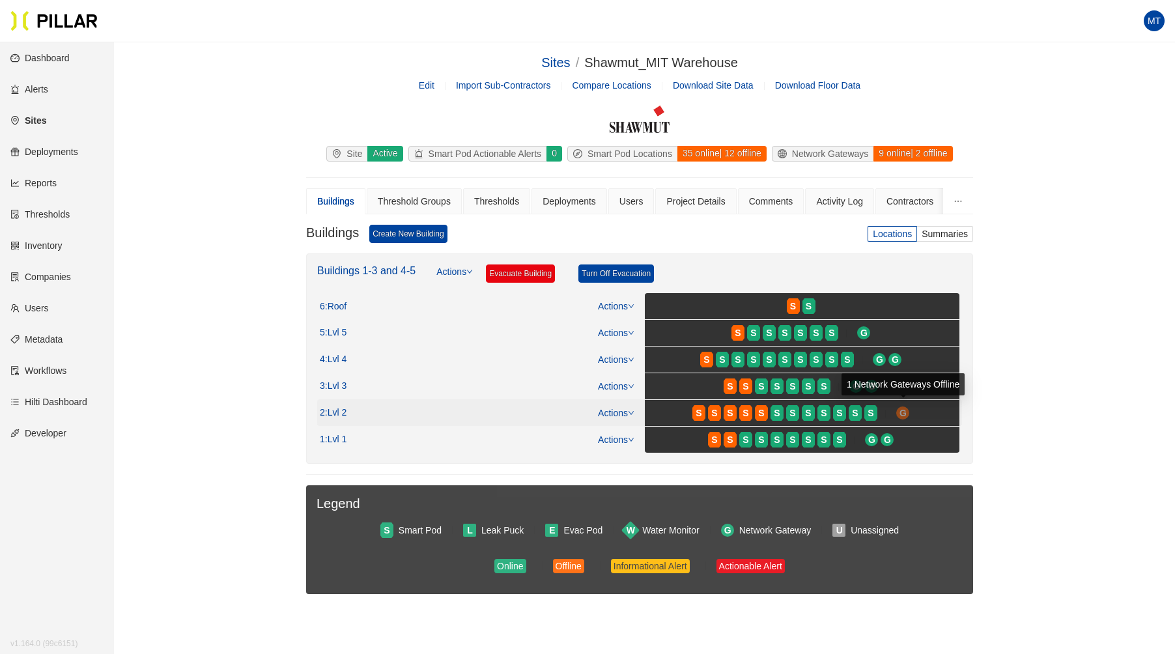
click at [905, 411] on span "G" at bounding box center [902, 413] width 7 height 14
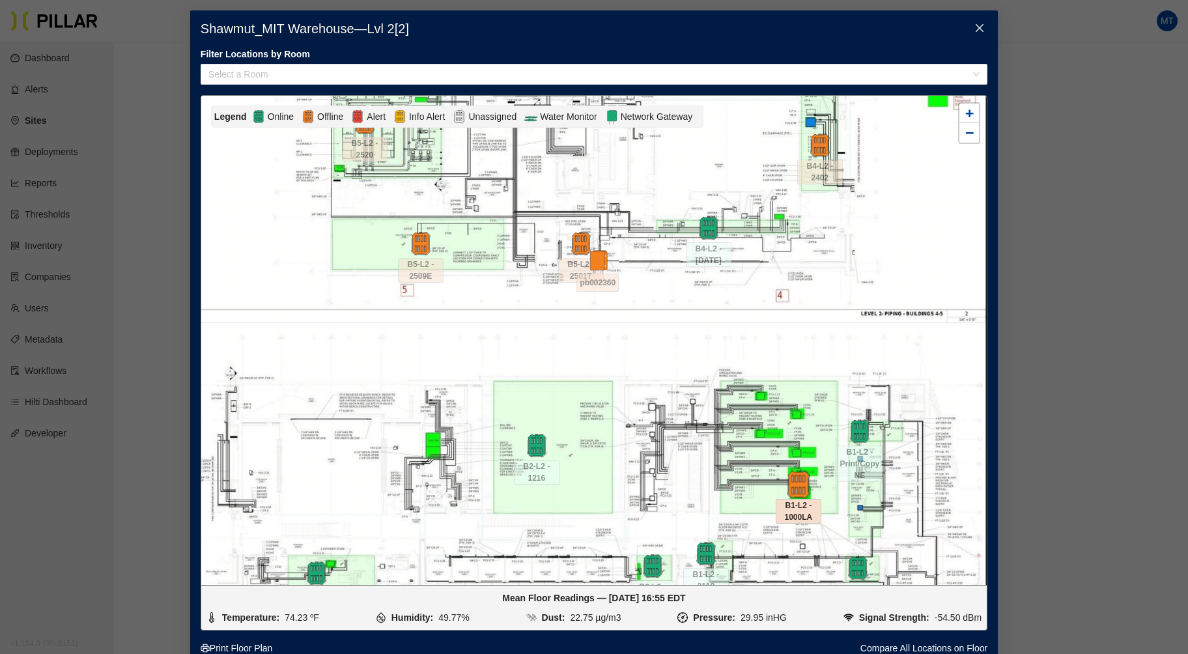
click at [792, 482] on img at bounding box center [798, 484] width 28 height 28
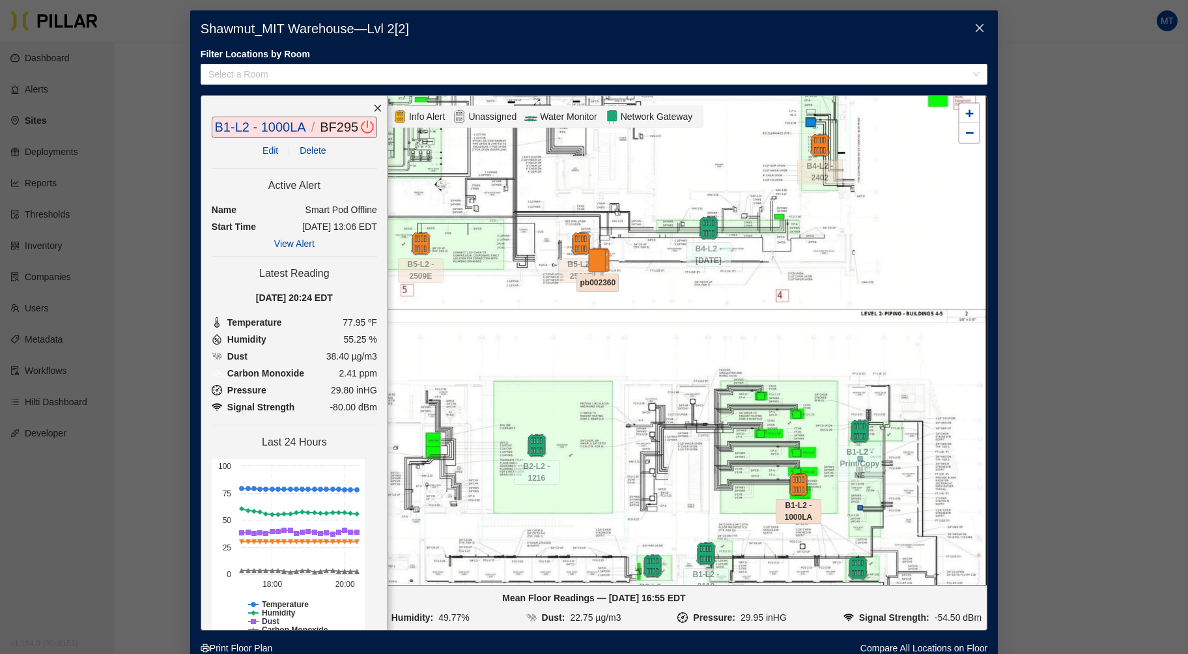
click at [595, 263] on img at bounding box center [598, 261] width 28 height 28
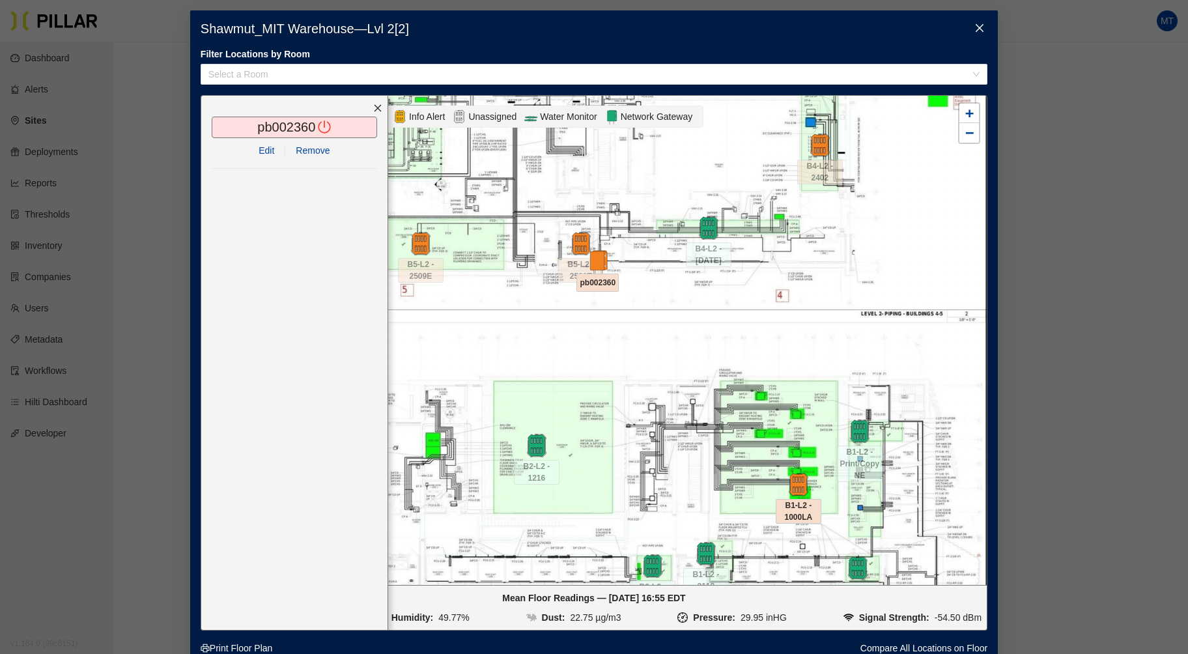
click at [978, 23] on icon "close" at bounding box center [979, 28] width 10 height 10
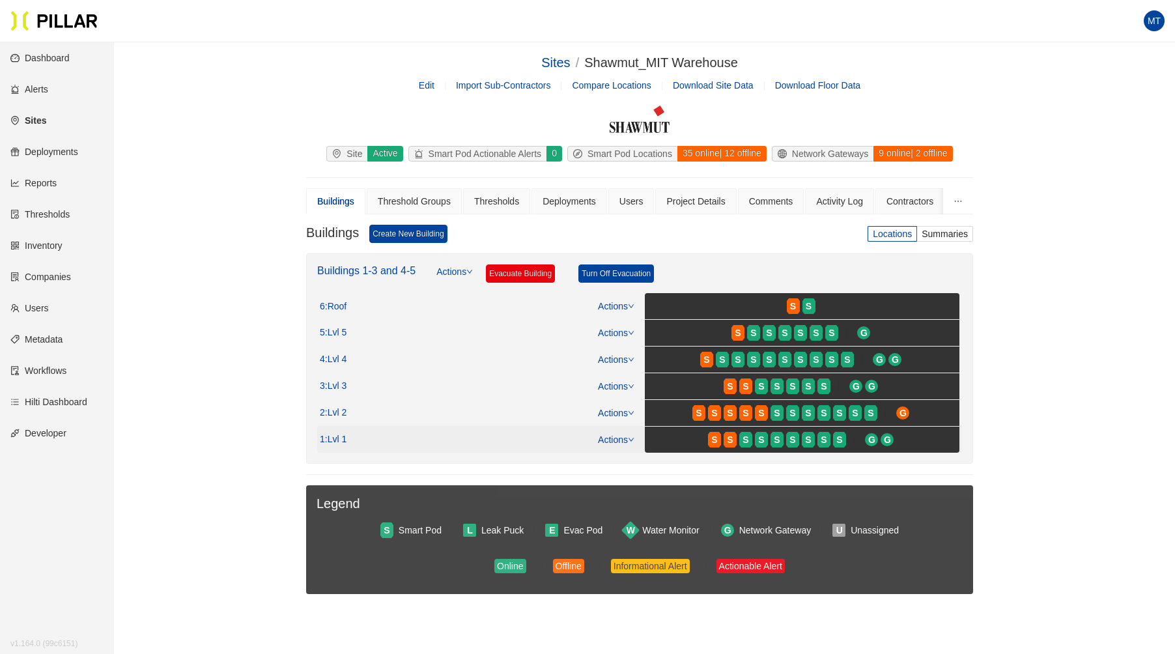
click at [723, 435] on span "S" at bounding box center [716, 439] width 16 height 21
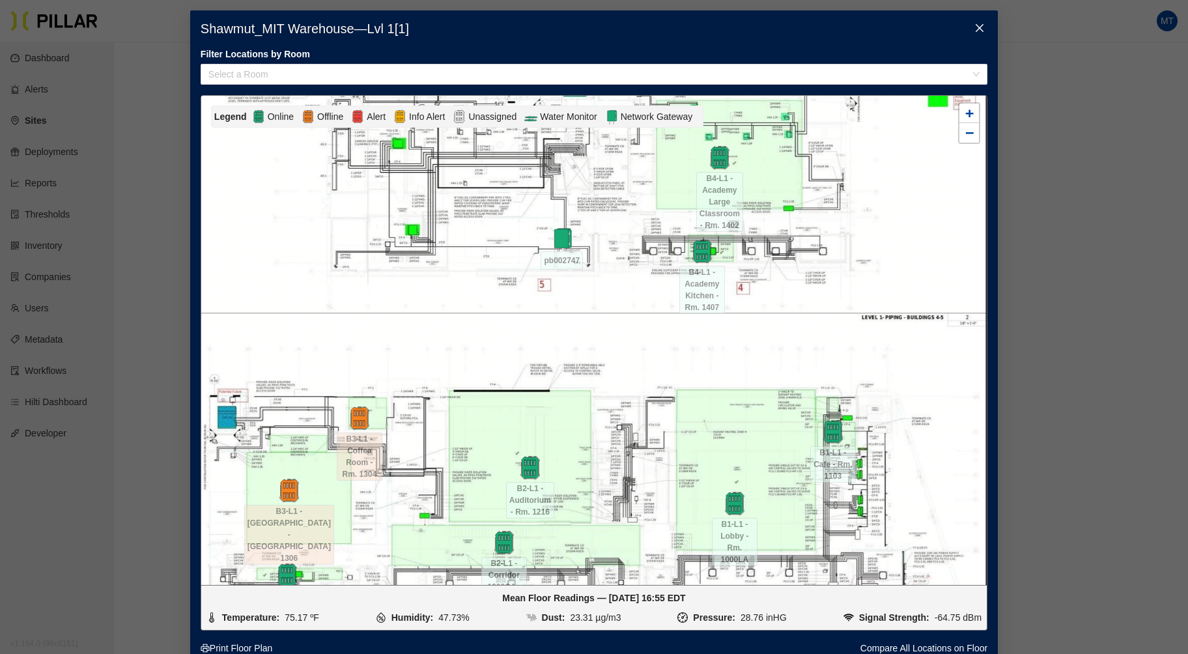
click at [974, 28] on icon "close" at bounding box center [979, 28] width 10 height 10
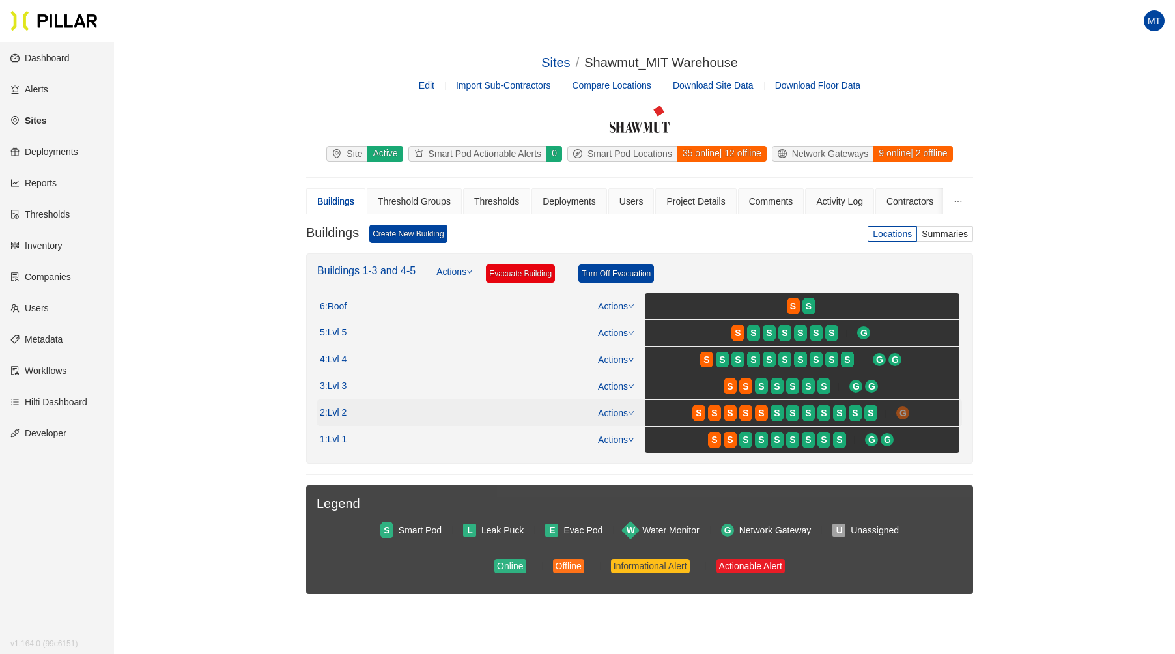
click at [902, 408] on span "G" at bounding box center [902, 413] width 7 height 14
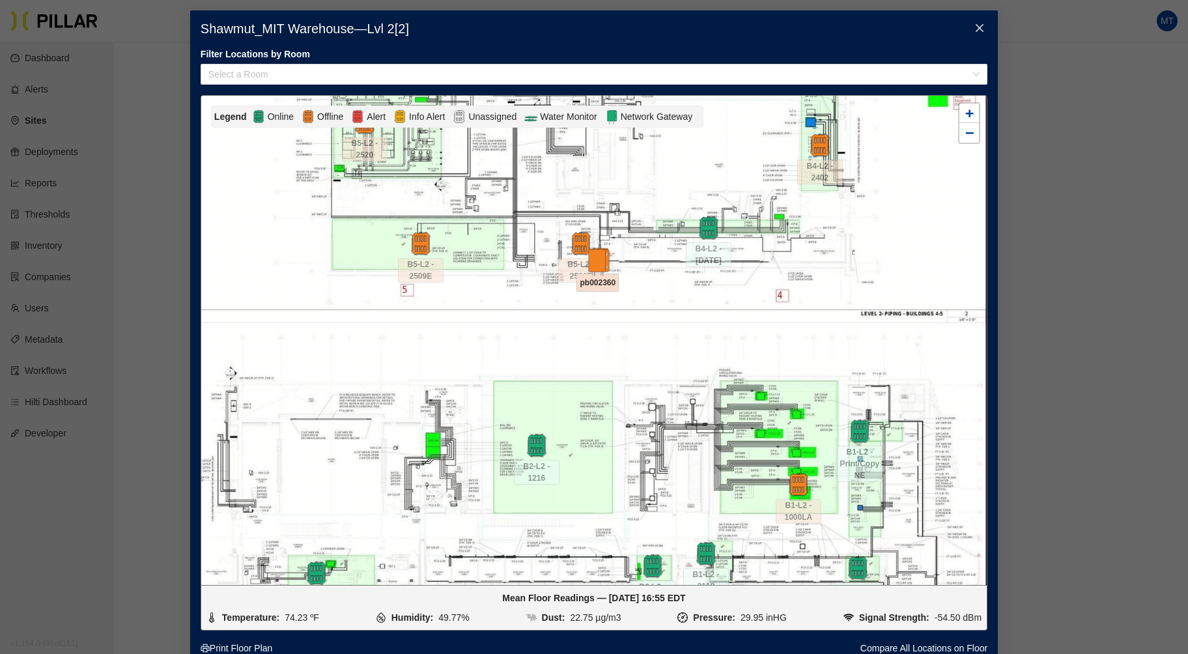
click at [595, 263] on img at bounding box center [598, 261] width 28 height 28
